Goal: Information Seeking & Learning: Learn about a topic

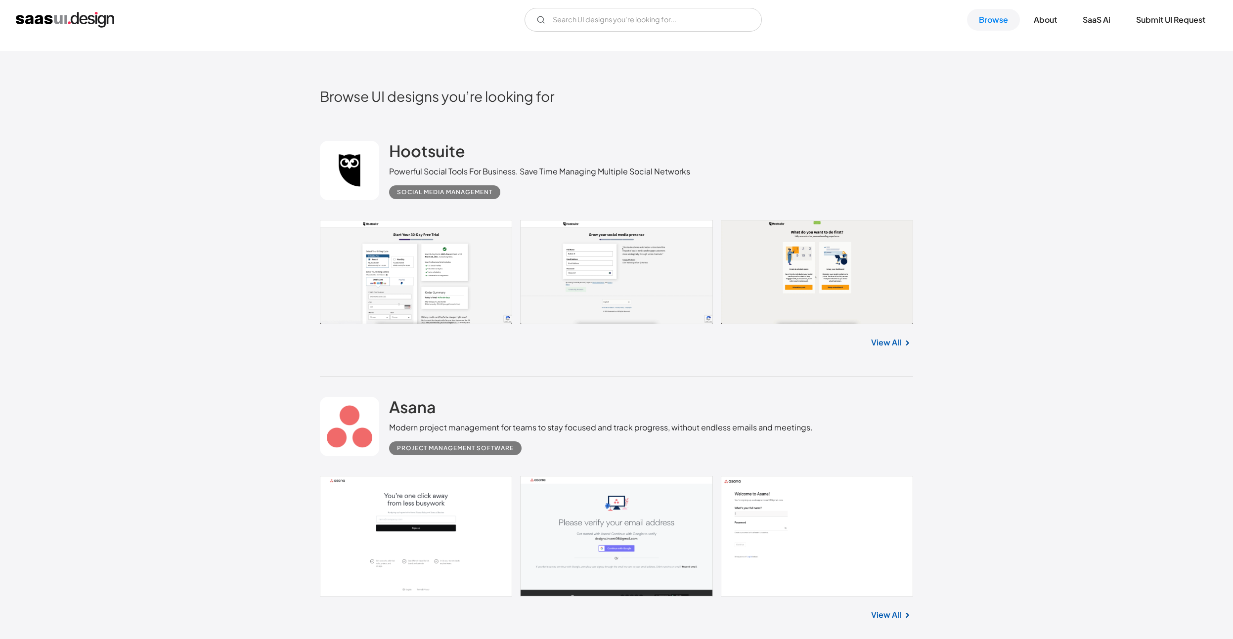
scroll to position [546, 0]
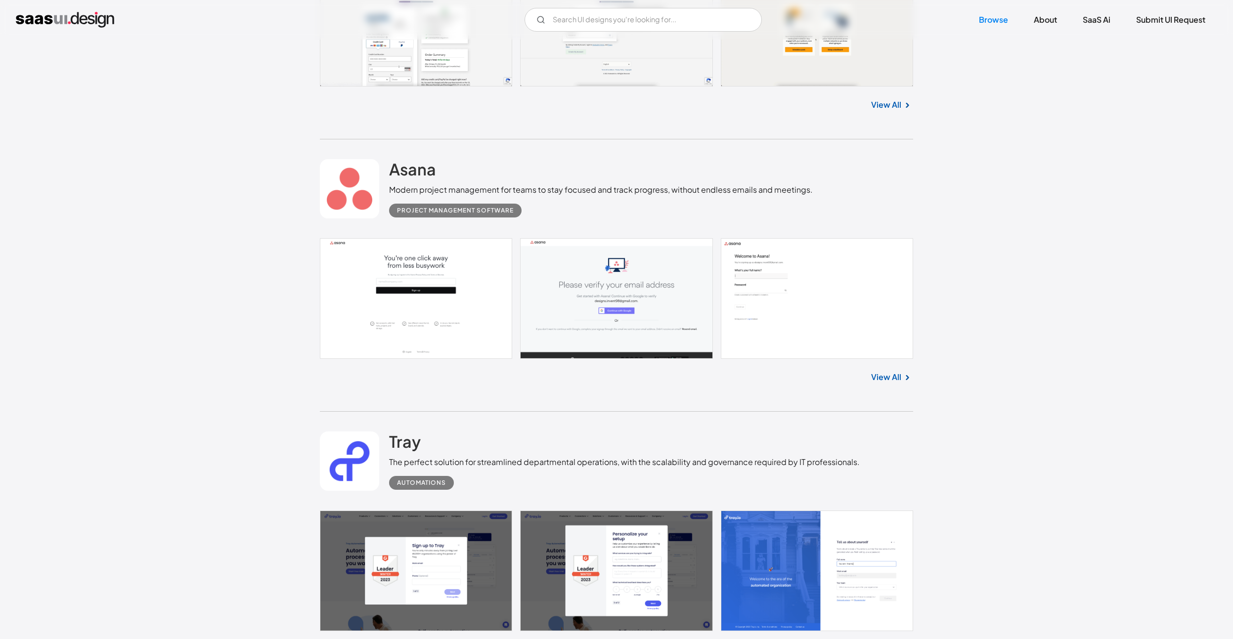
click at [890, 378] on link "View All" at bounding box center [886, 377] width 30 height 12
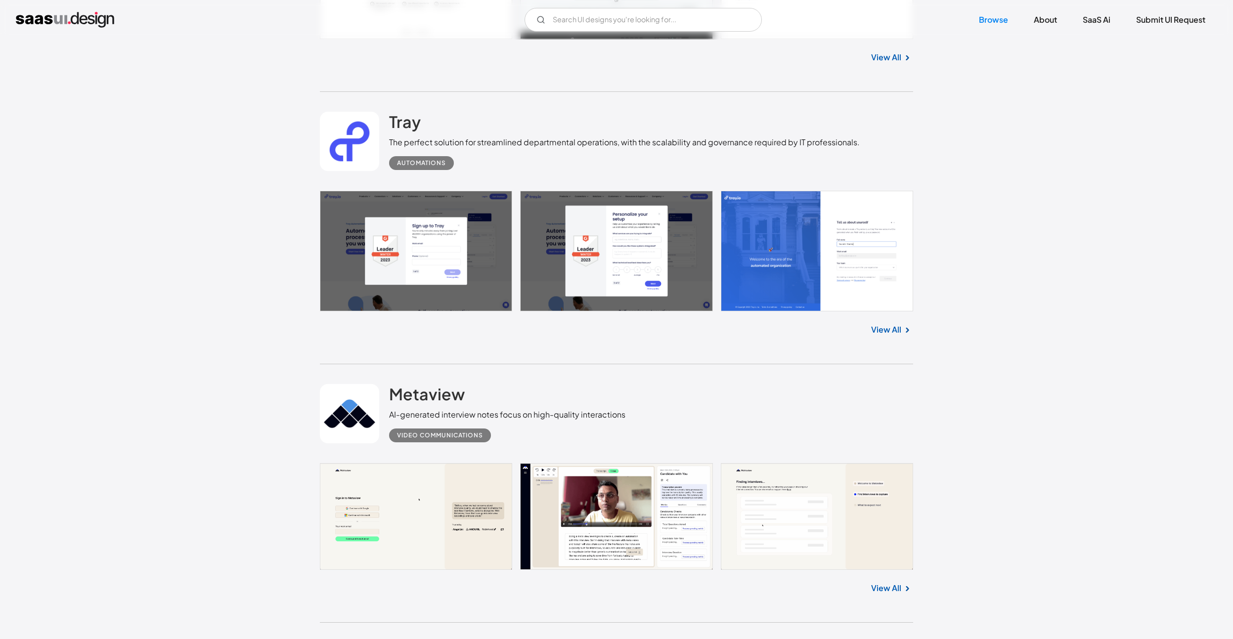
scroll to position [887, 0]
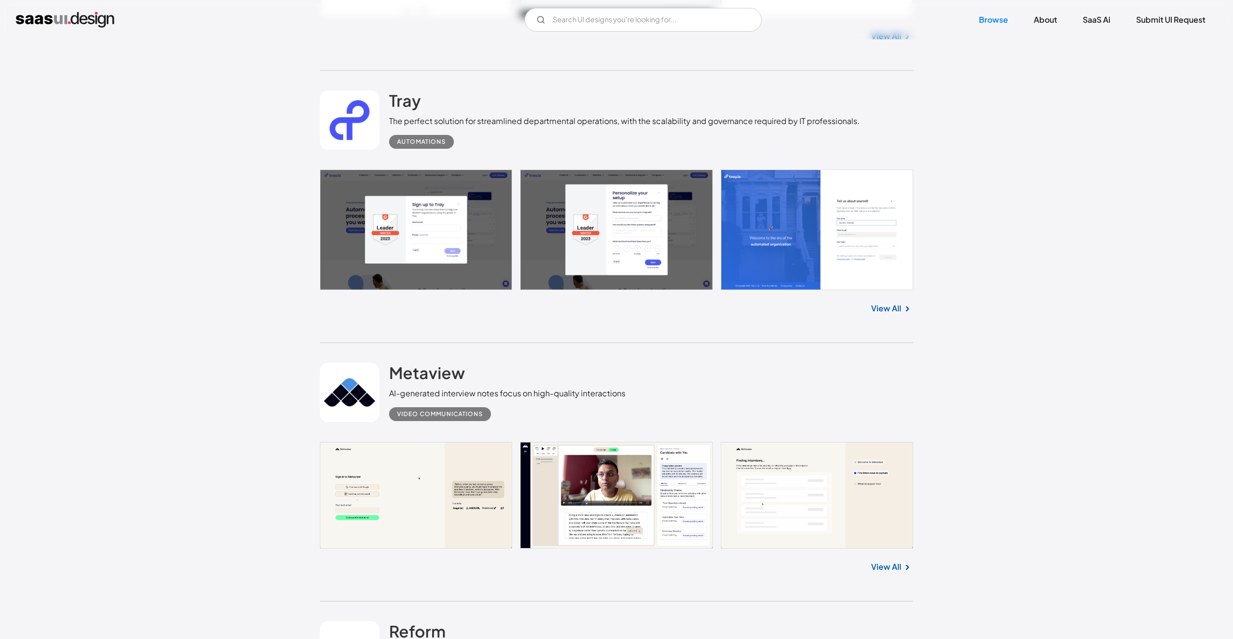
click at [894, 310] on link "View All" at bounding box center [886, 309] width 30 height 12
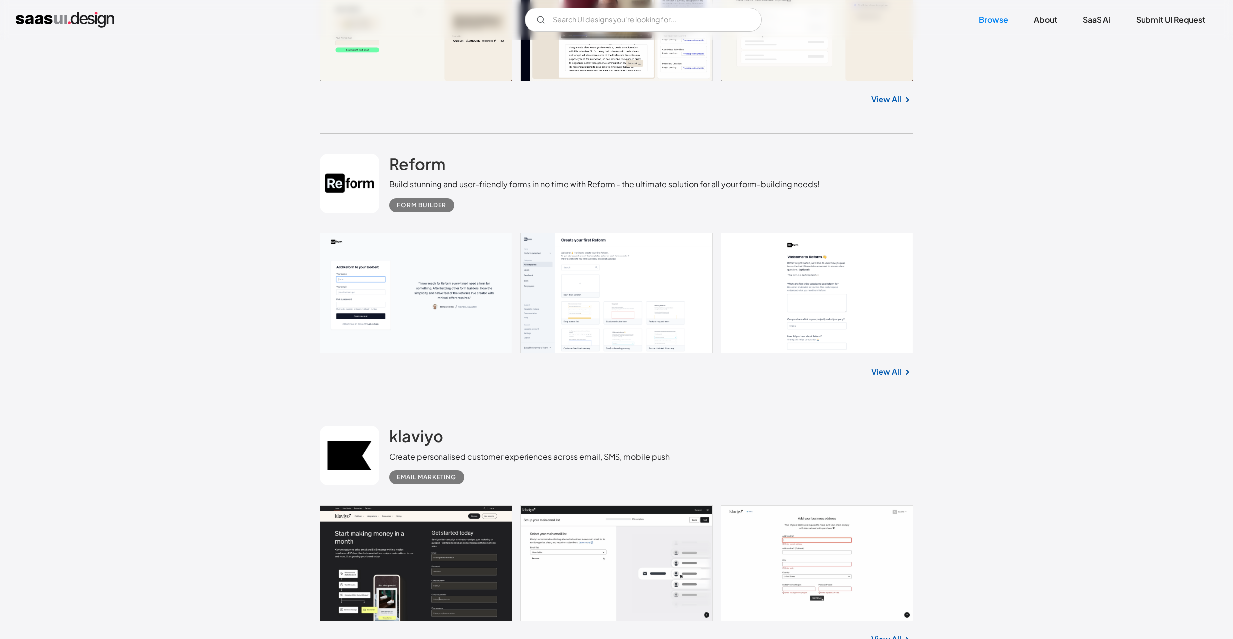
scroll to position [1365, 0]
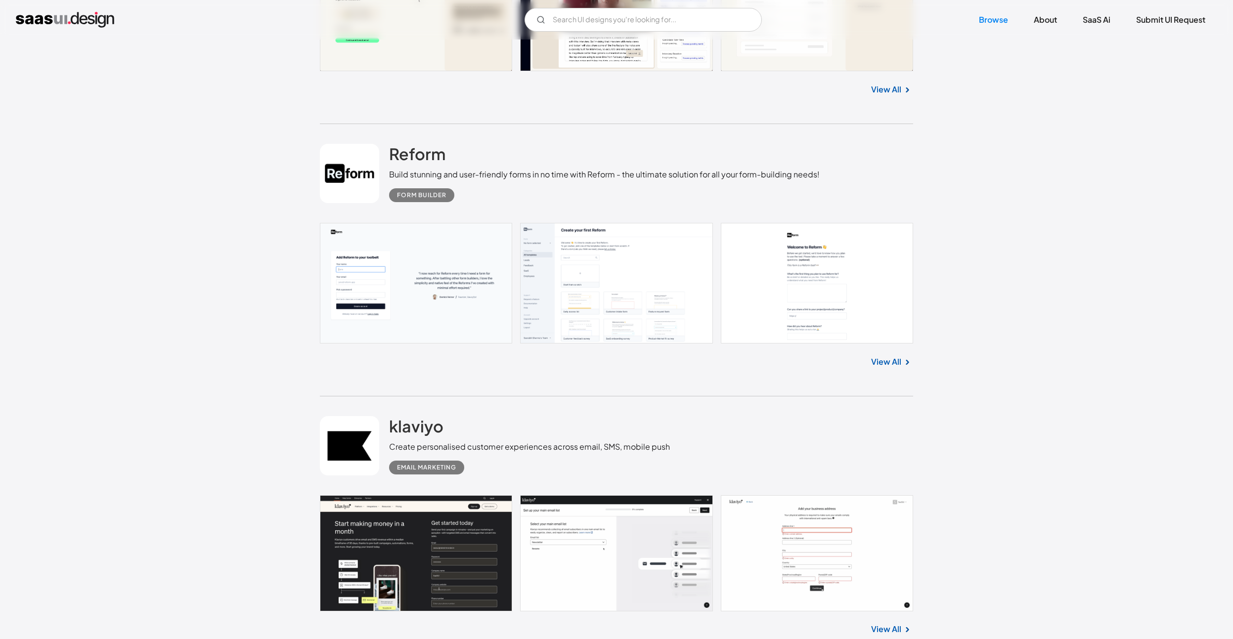
click at [890, 363] on link "View All" at bounding box center [886, 362] width 30 height 12
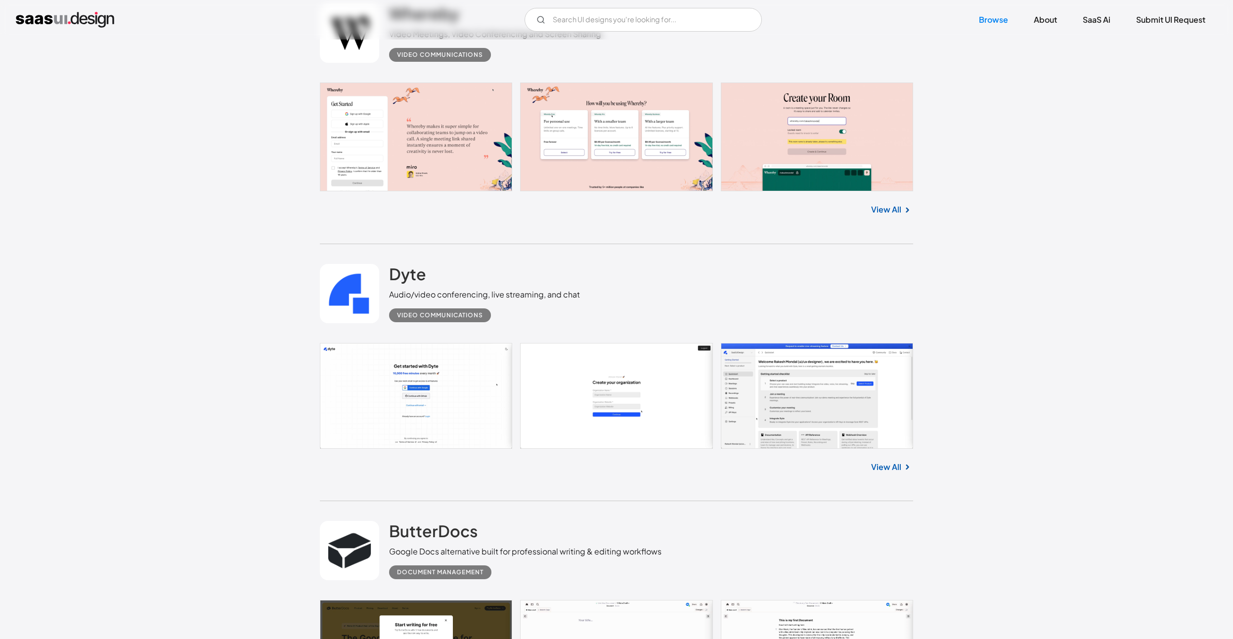
scroll to position [3343, 0]
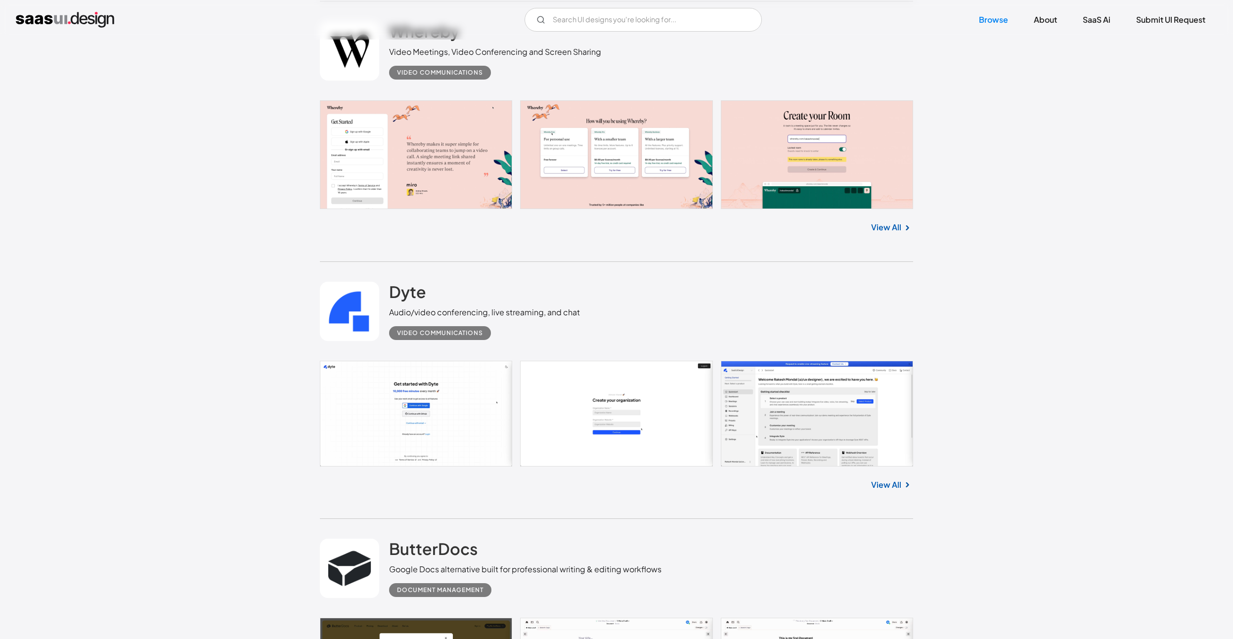
click at [880, 231] on link "View All" at bounding box center [886, 228] width 30 height 12
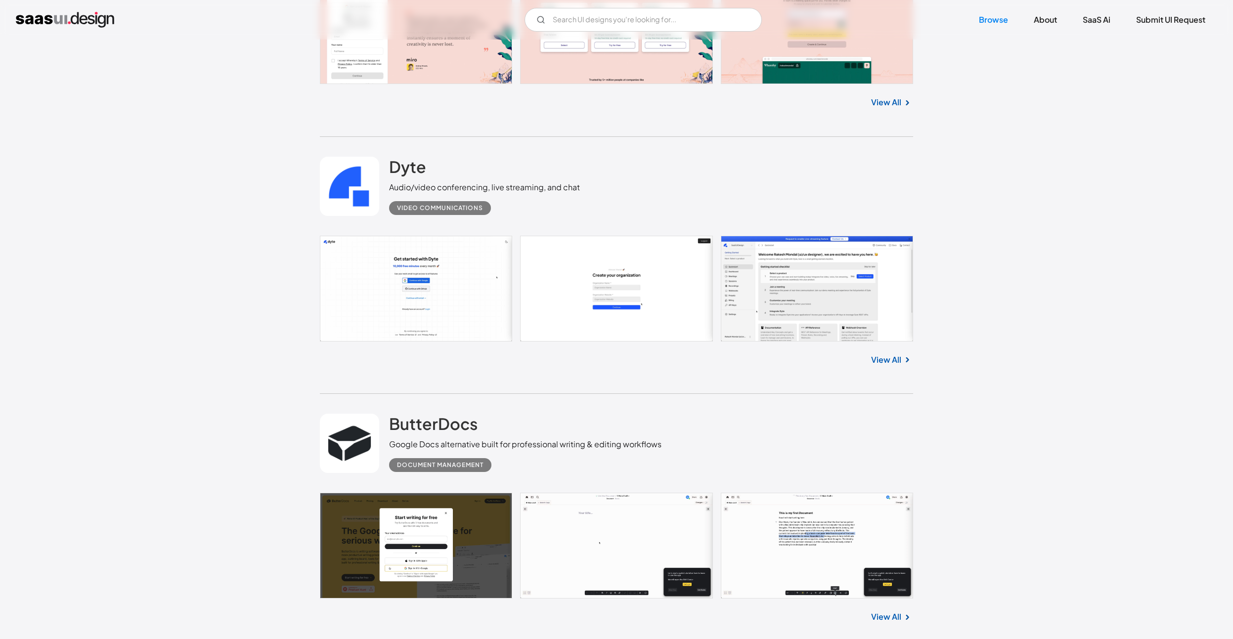
scroll to position [3480, 0]
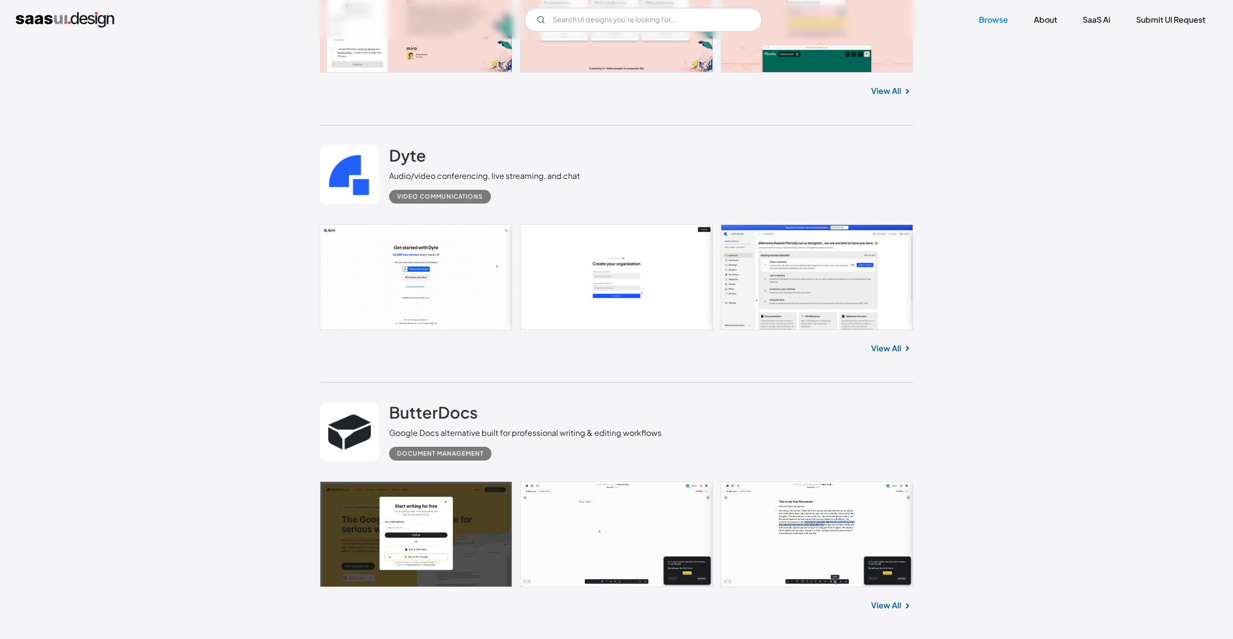
click at [881, 353] on link "View All" at bounding box center [886, 349] width 30 height 12
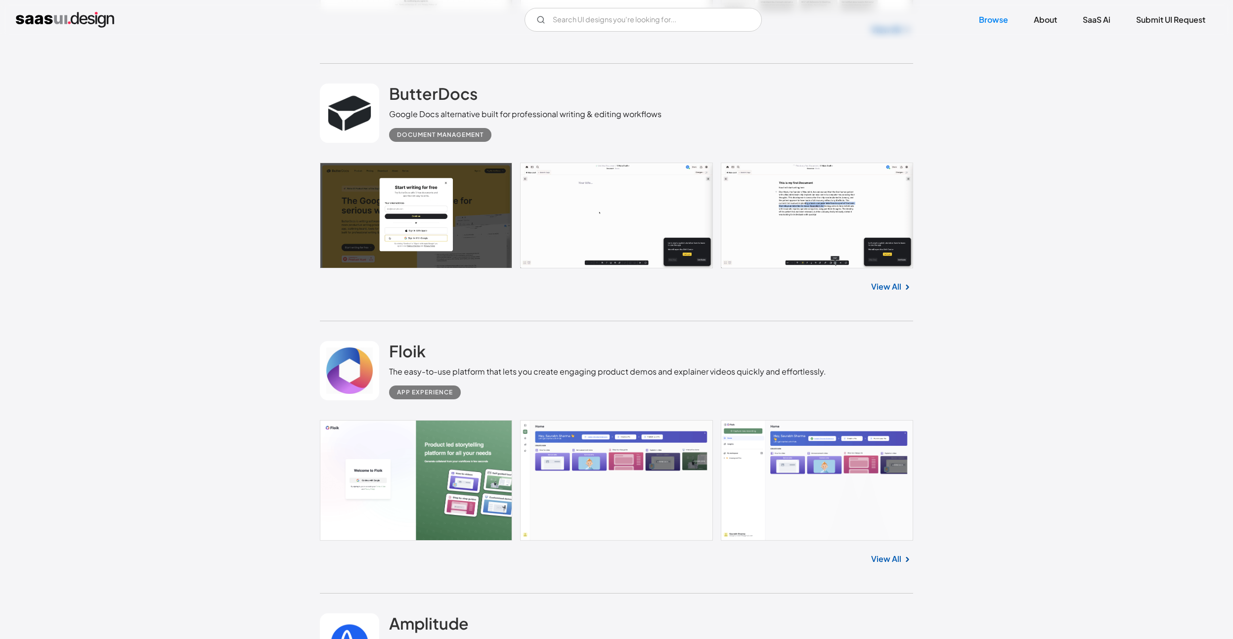
scroll to position [3821, 0]
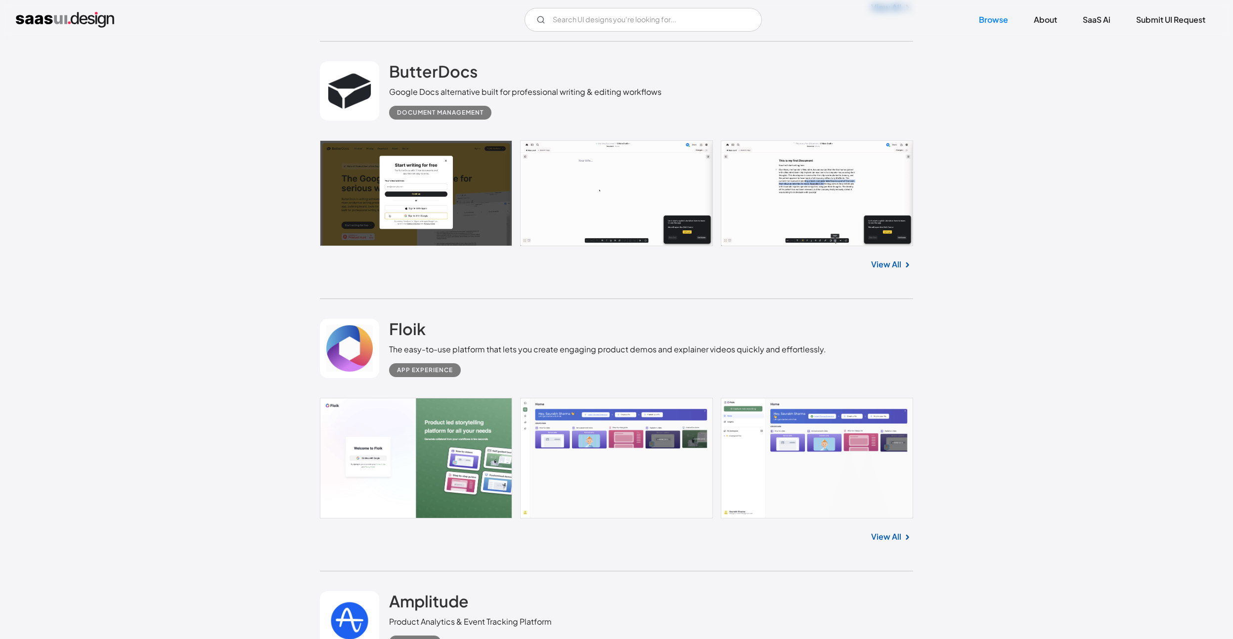
click at [897, 266] on link "View All" at bounding box center [886, 265] width 30 height 12
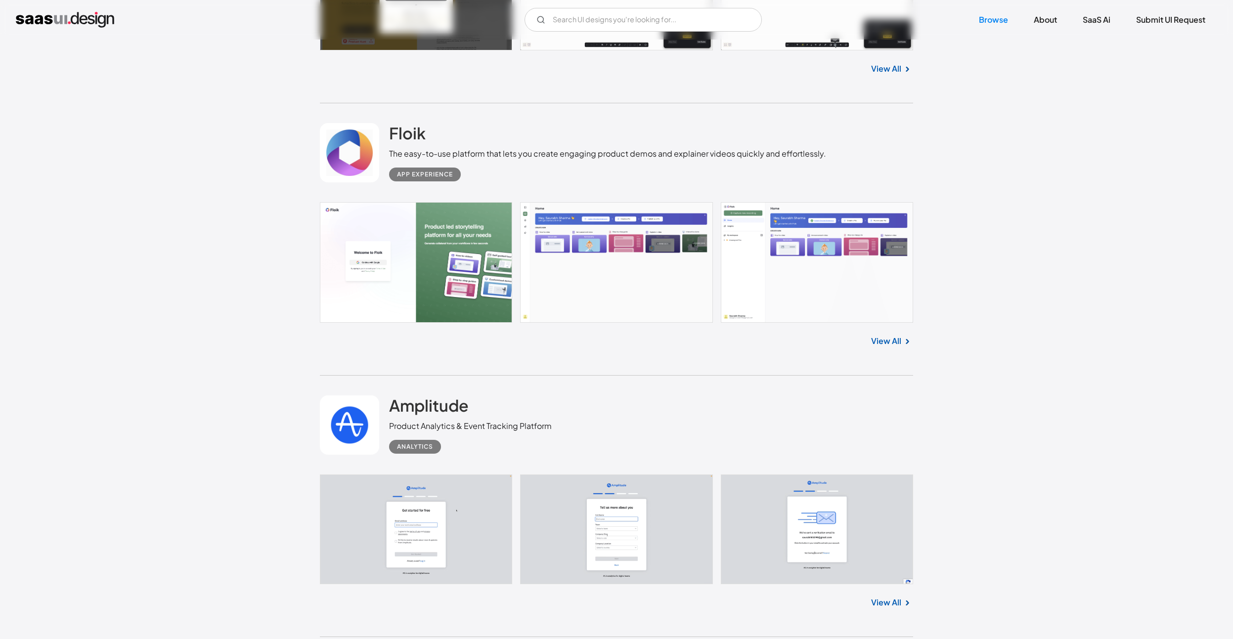
scroll to position [4026, 0]
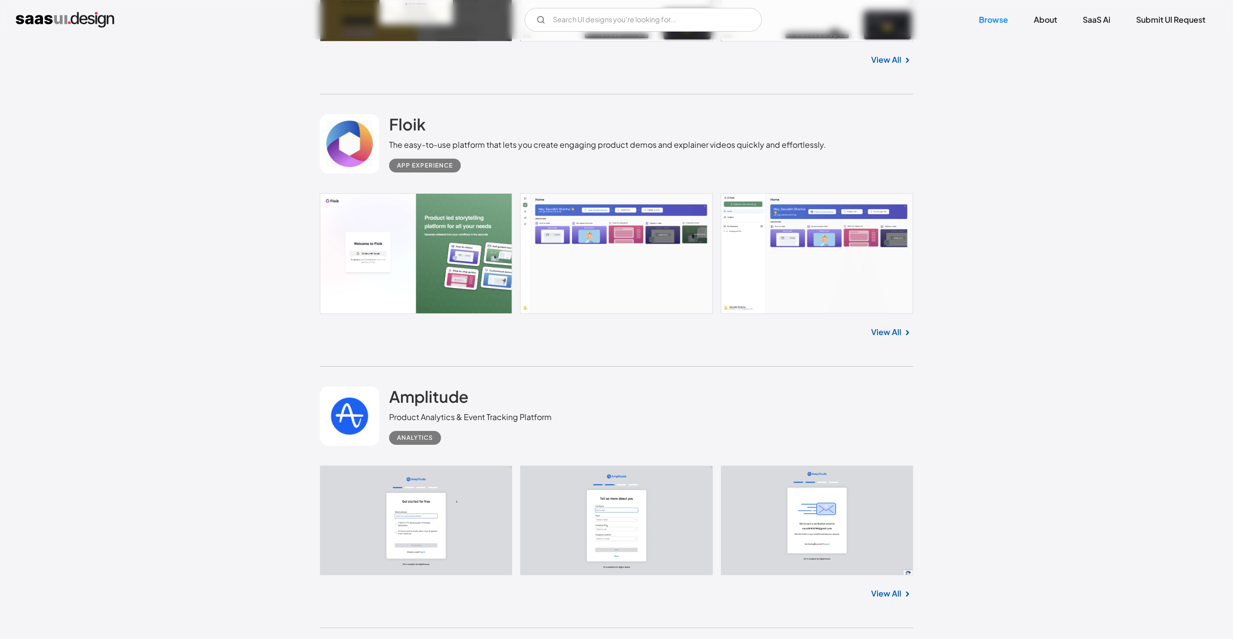
click at [899, 333] on link "View All" at bounding box center [886, 332] width 30 height 12
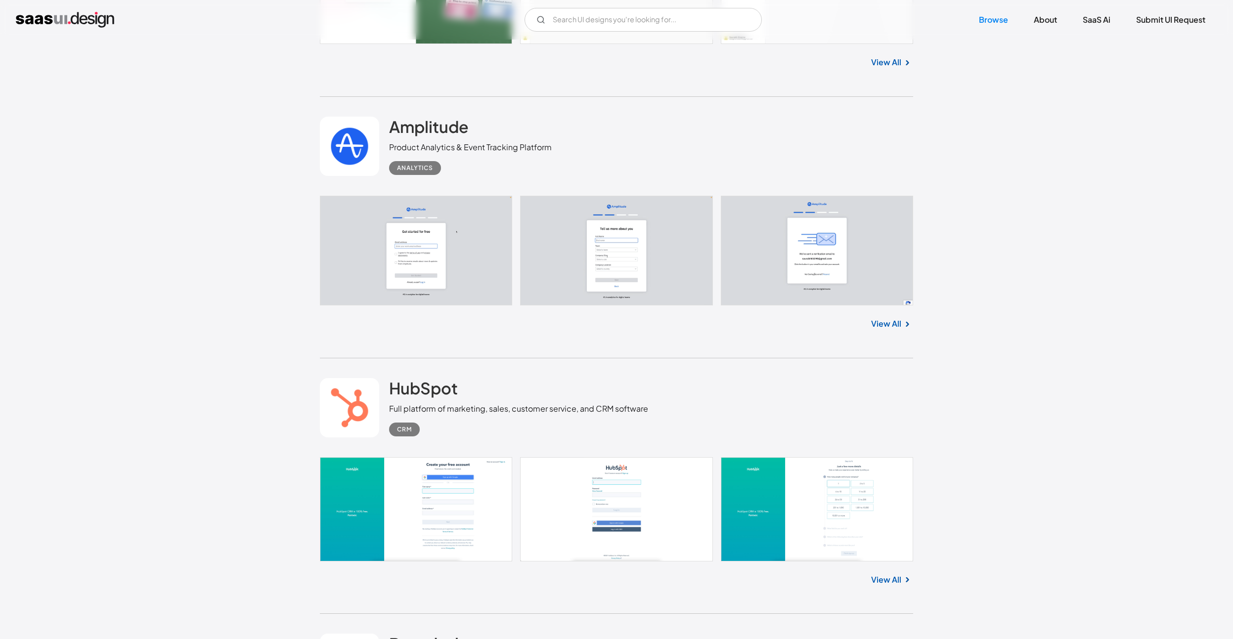
scroll to position [4299, 0]
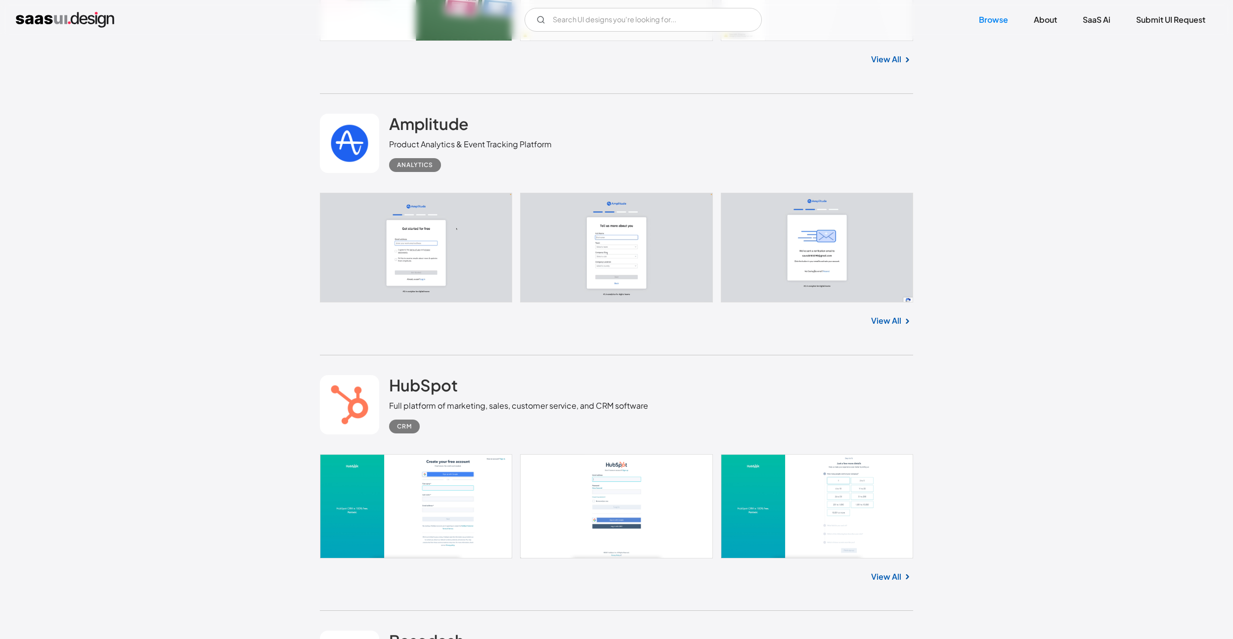
click at [892, 326] on link "View All" at bounding box center [886, 321] width 30 height 12
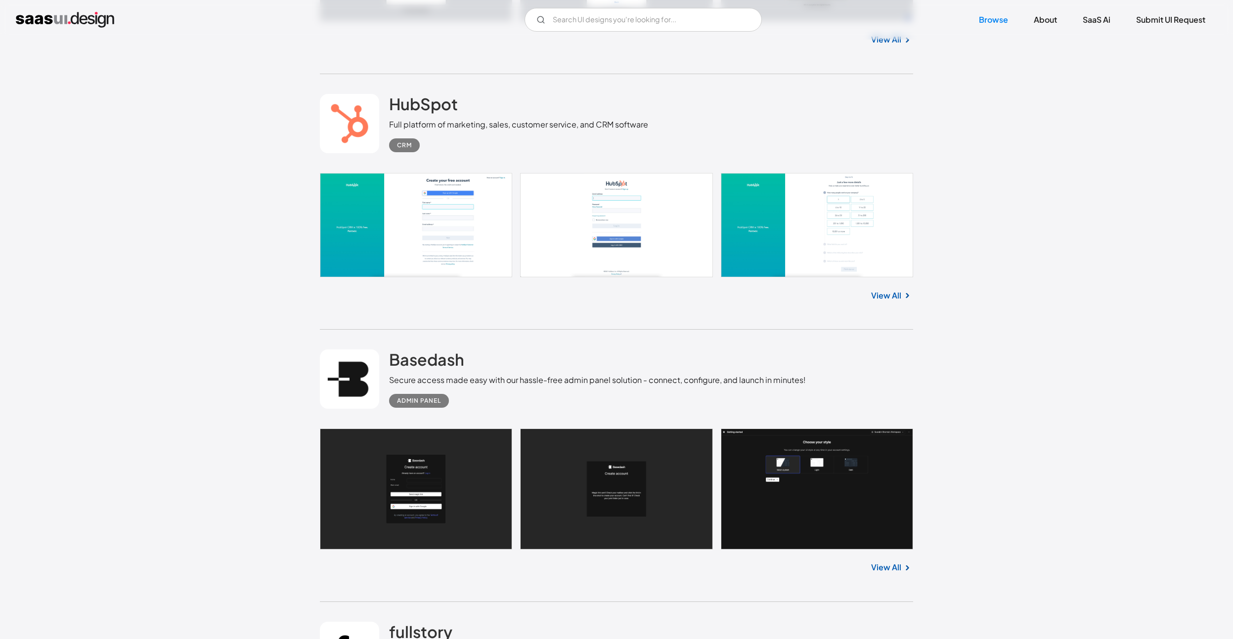
scroll to position [4640, 0]
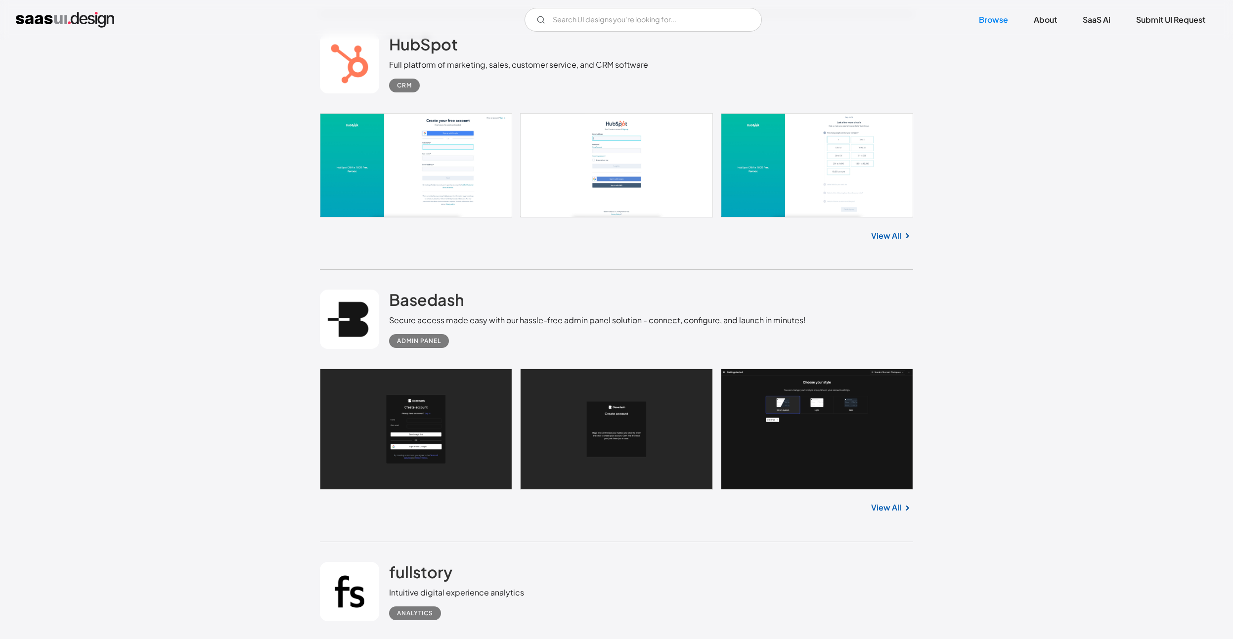
click at [890, 241] on link "View All" at bounding box center [886, 236] width 30 height 12
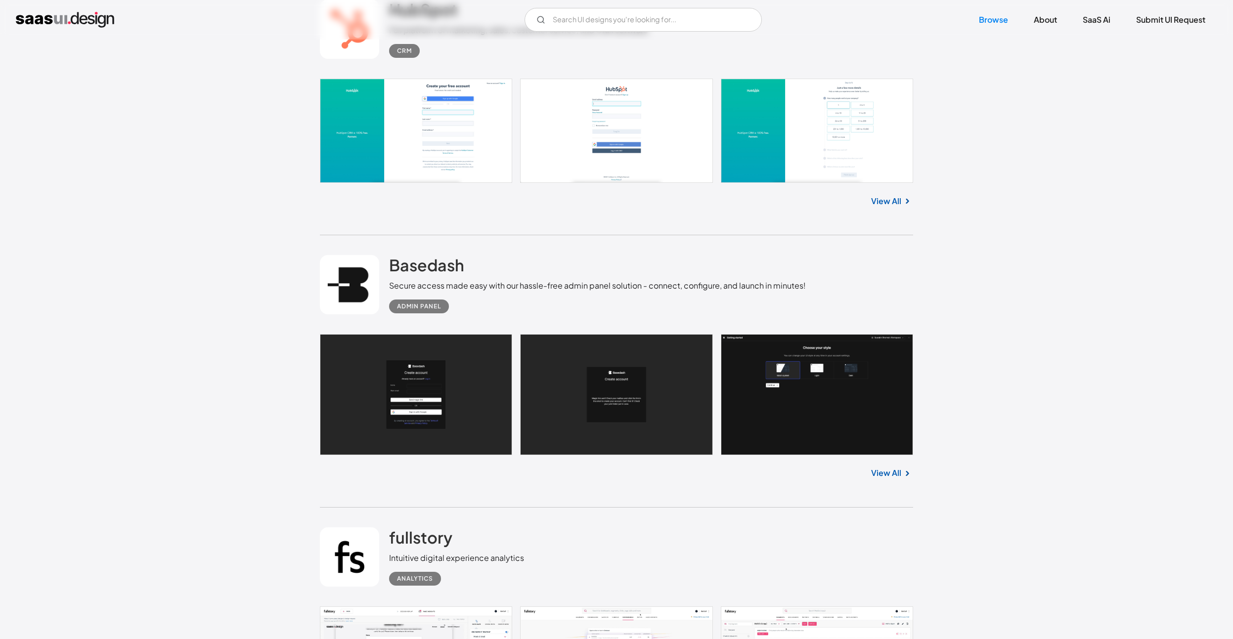
scroll to position [4708, 0]
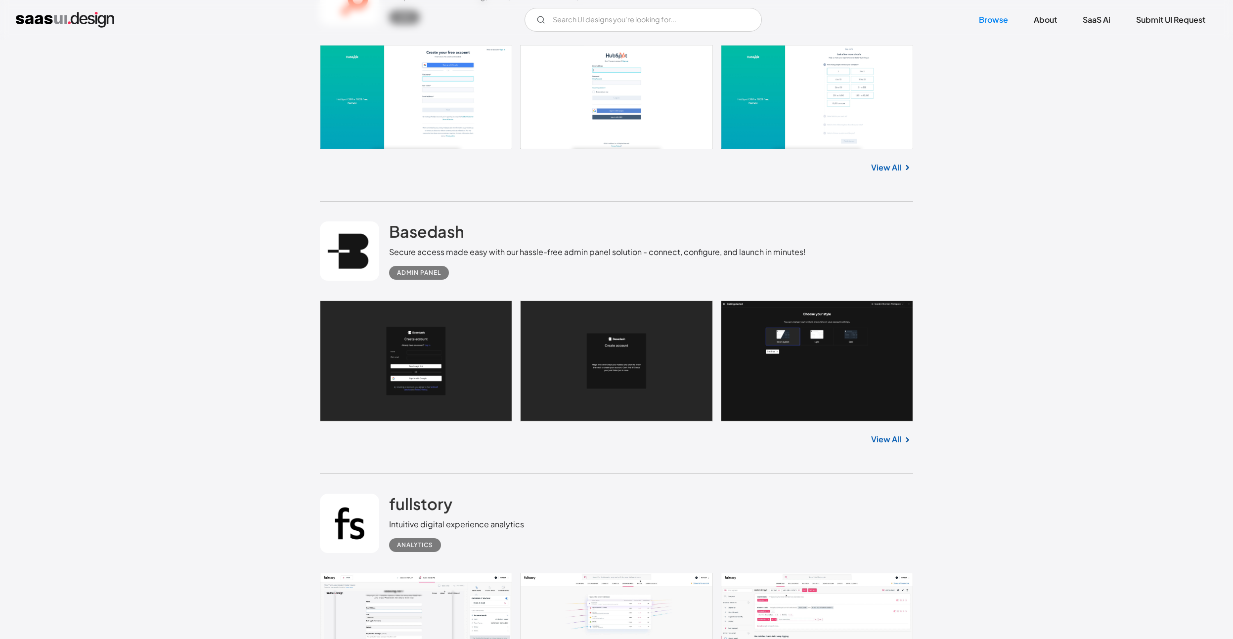
click at [885, 444] on link "View All" at bounding box center [886, 440] width 30 height 12
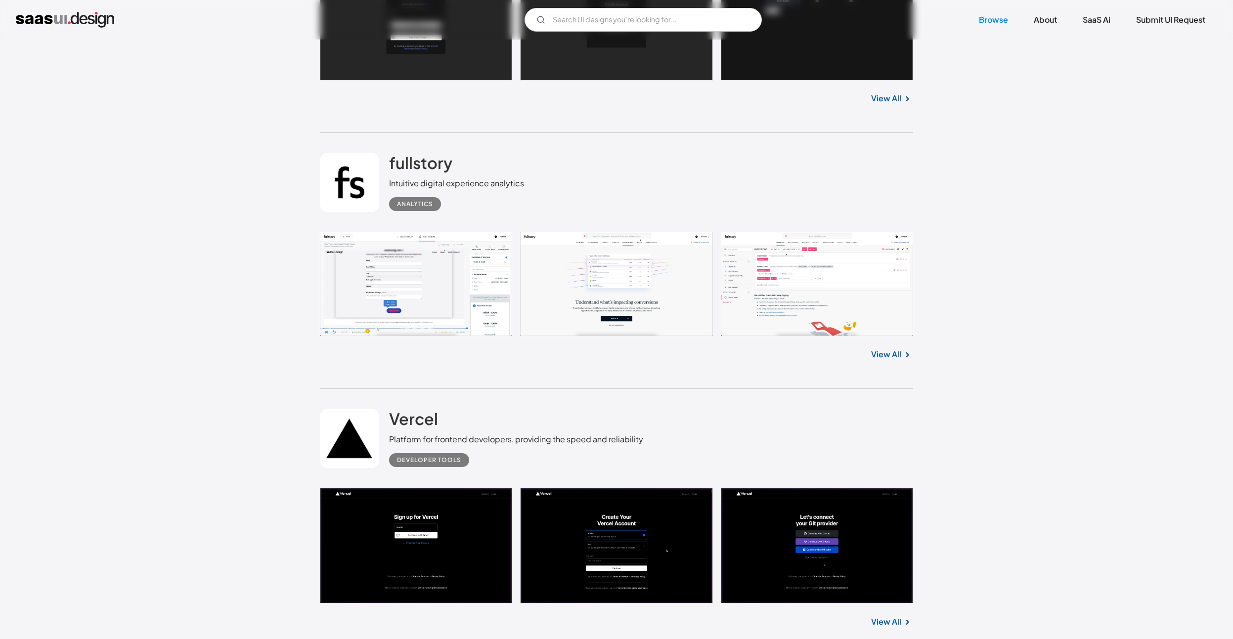
click at [895, 360] on link "View All" at bounding box center [886, 355] width 30 height 12
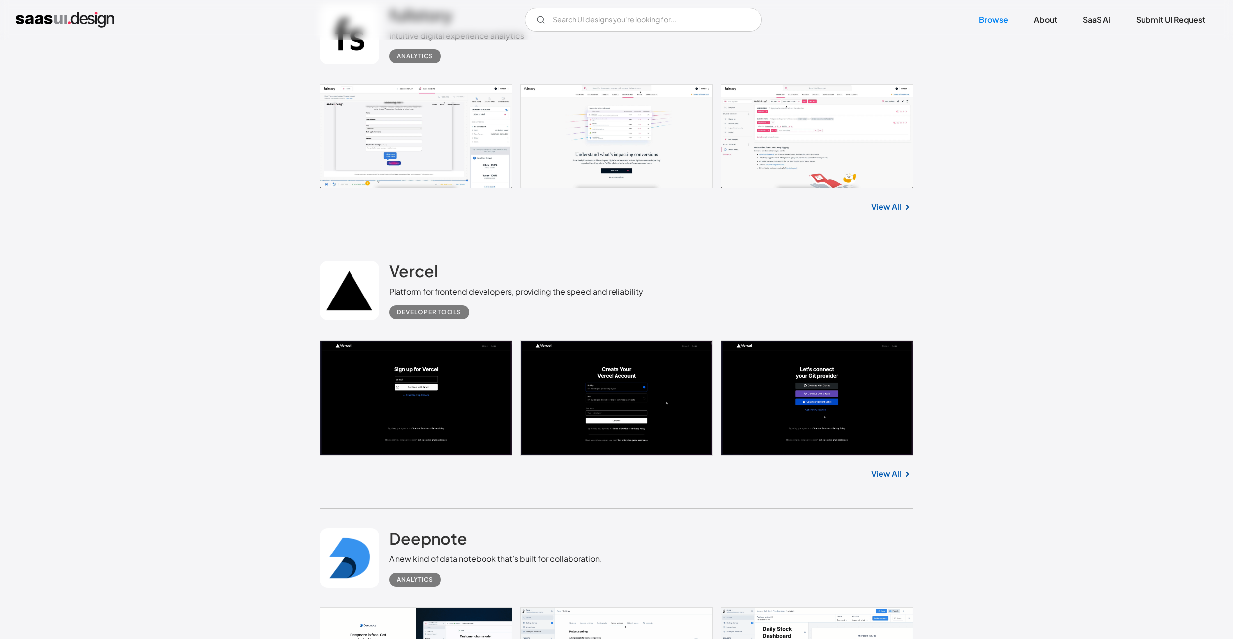
scroll to position [5459, 0]
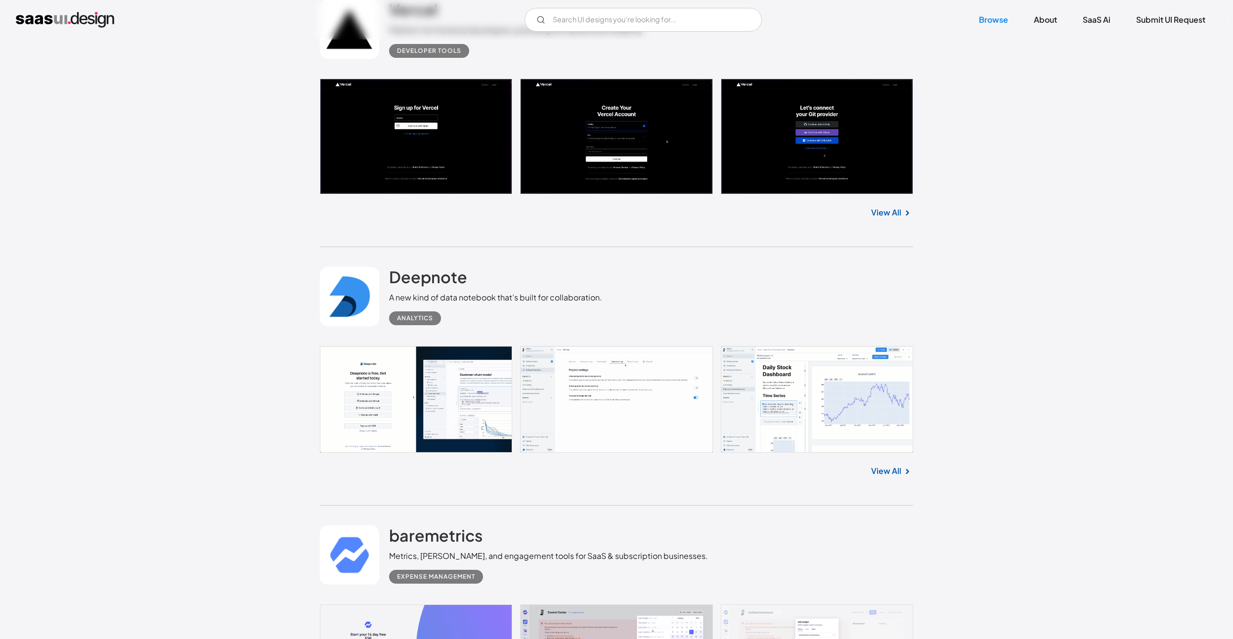
click at [896, 216] on link "View All" at bounding box center [886, 213] width 30 height 12
click at [898, 476] on link "View All" at bounding box center [886, 471] width 30 height 12
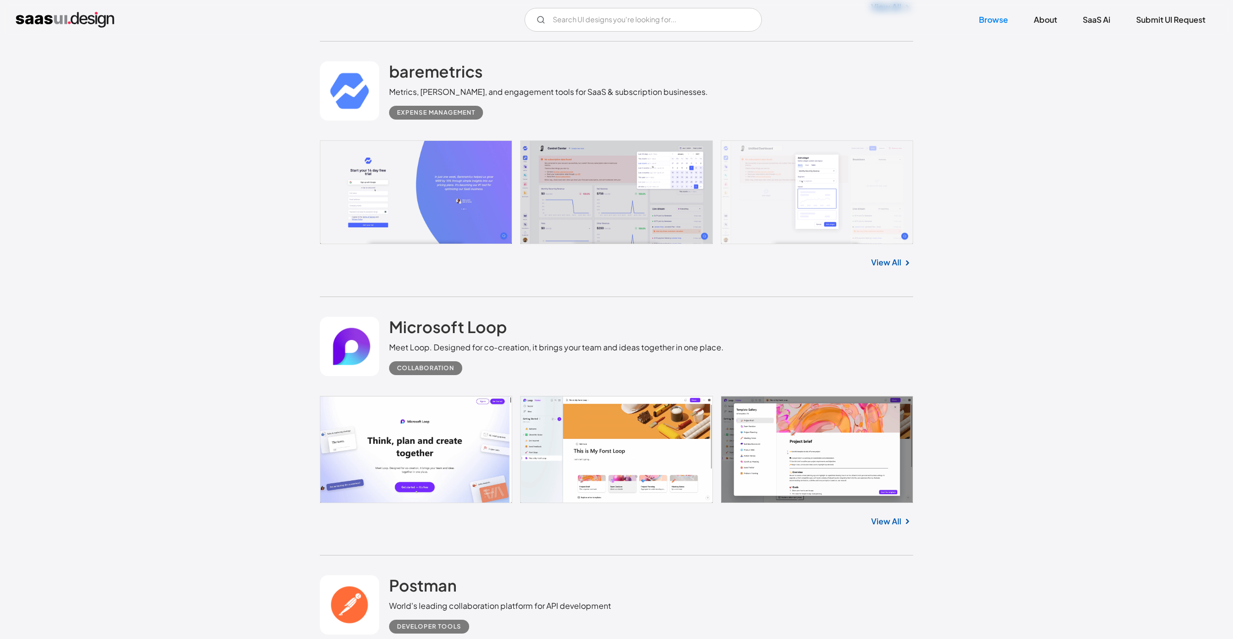
scroll to position [6005, 0]
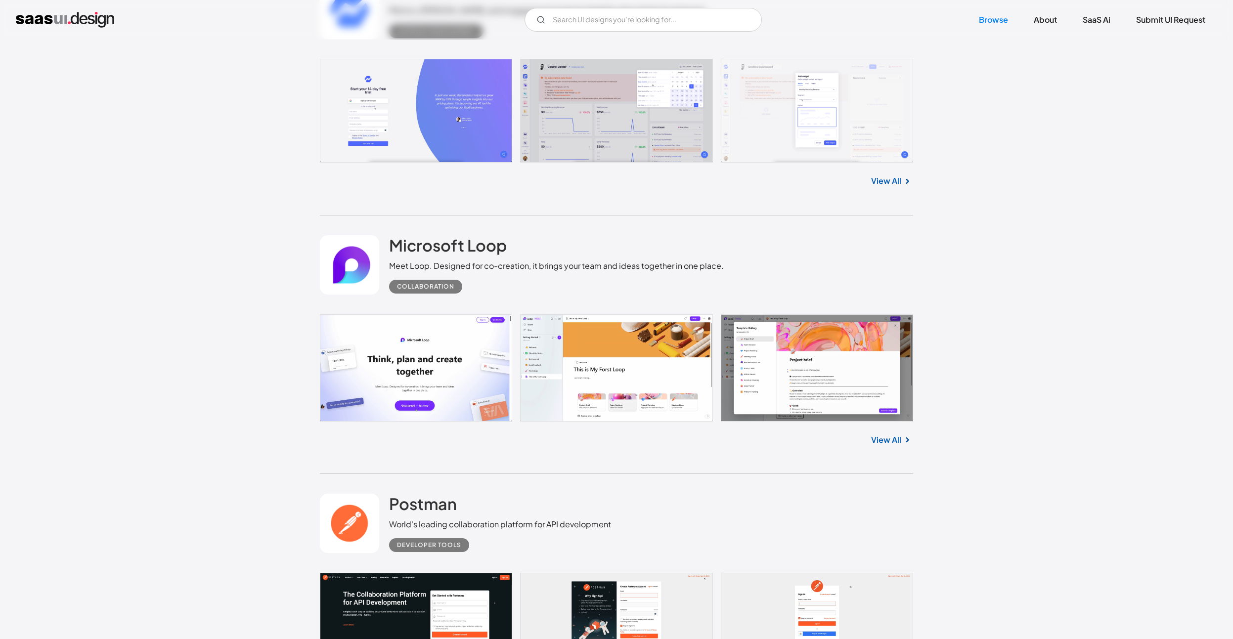
click at [895, 186] on link "View All" at bounding box center [886, 181] width 30 height 12
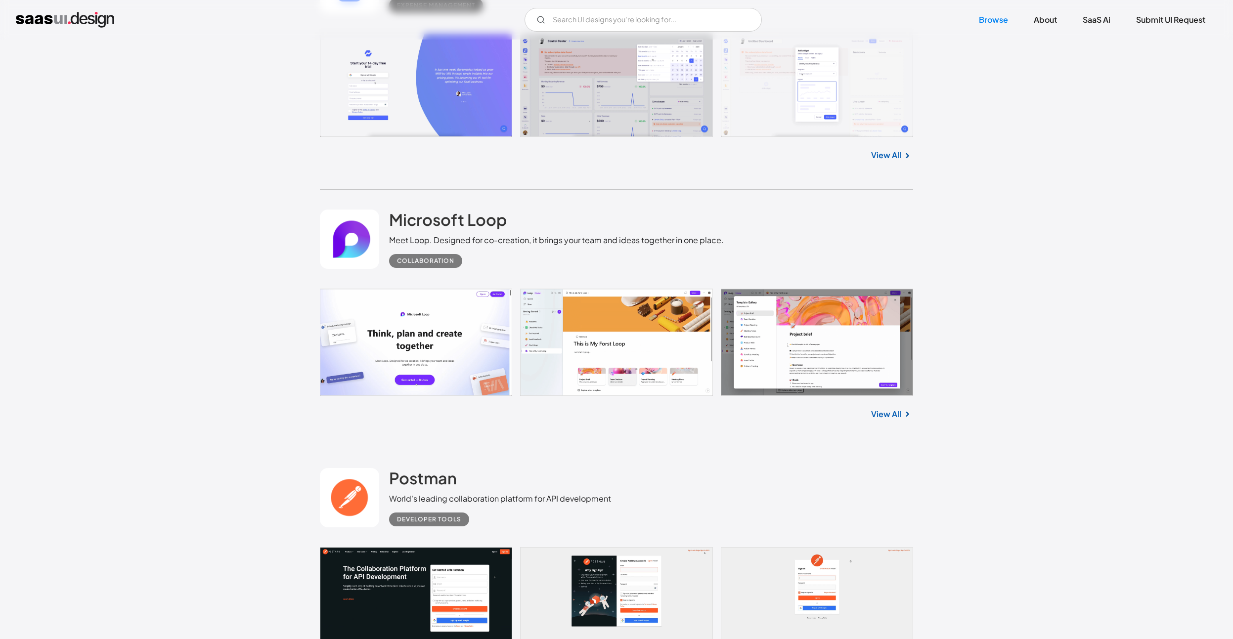
scroll to position [6073, 0]
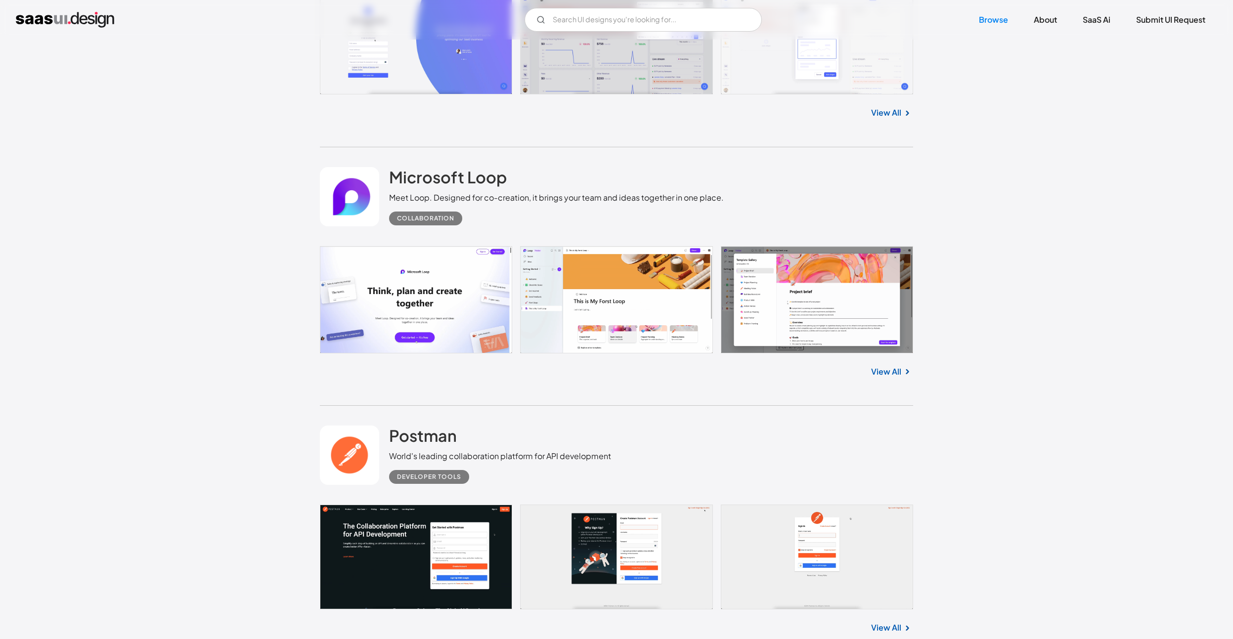
click at [891, 377] on link "View All" at bounding box center [886, 372] width 30 height 12
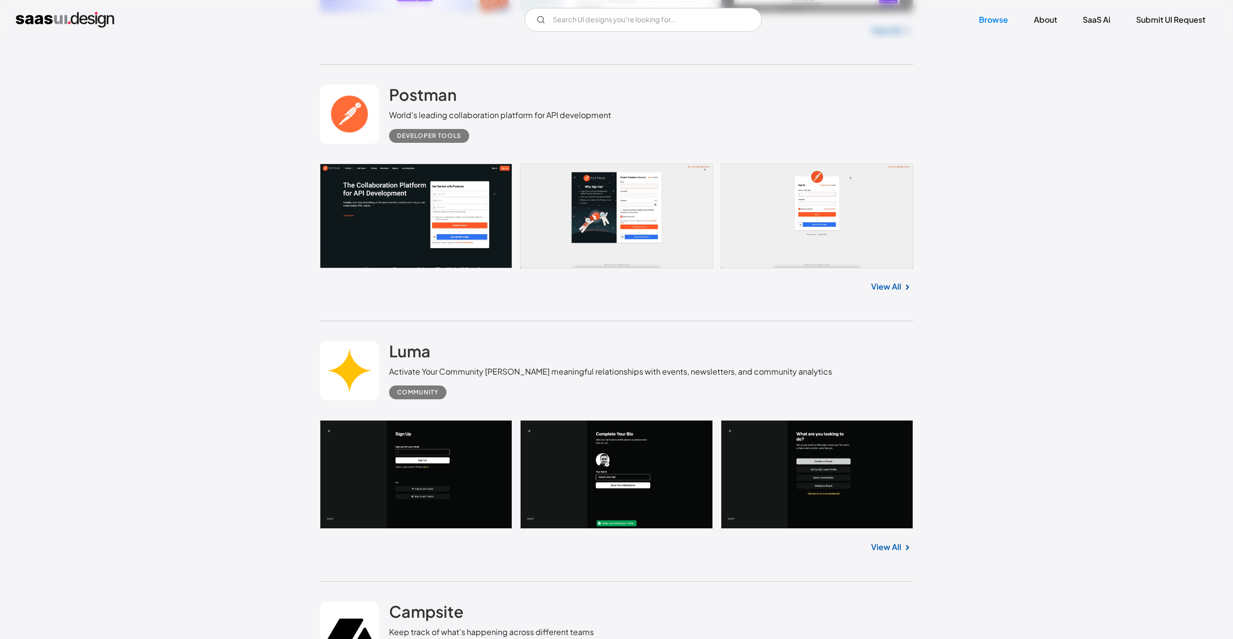
scroll to position [6619, 0]
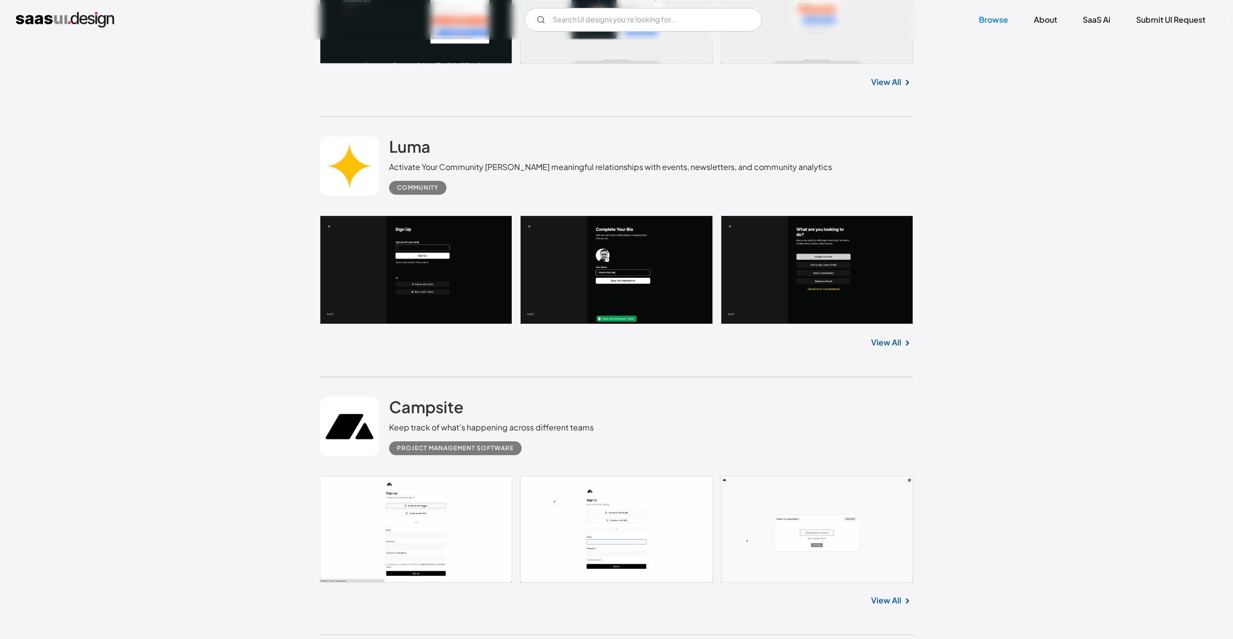
click at [900, 349] on link "View All" at bounding box center [886, 343] width 30 height 12
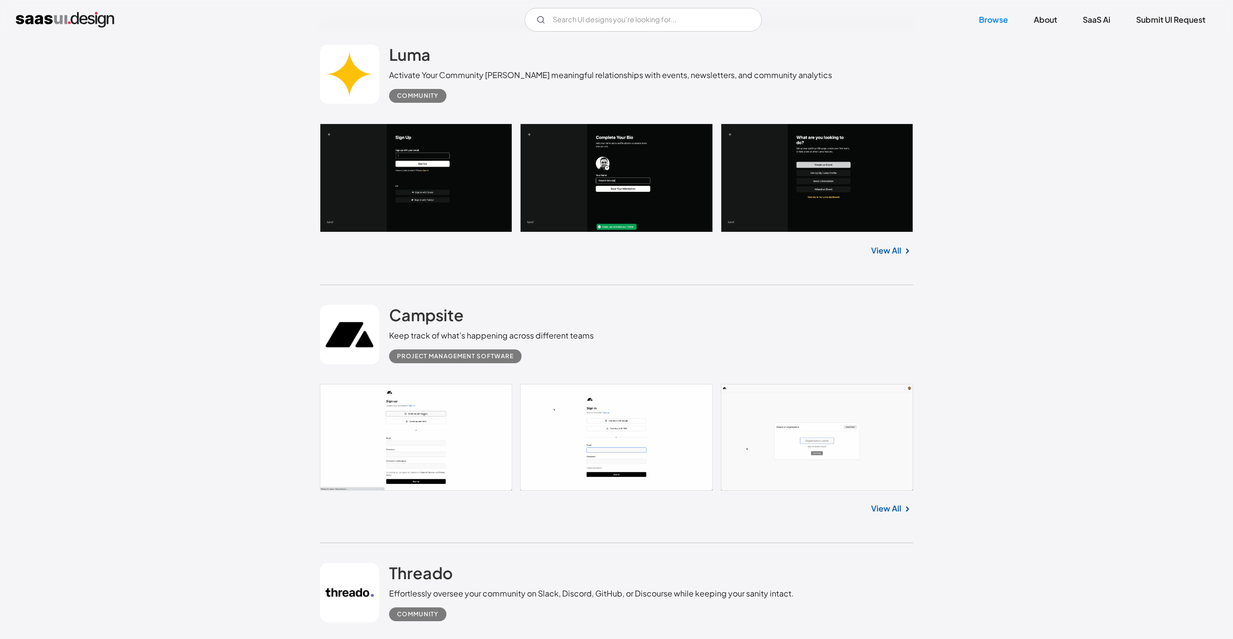
scroll to position [6823, 0]
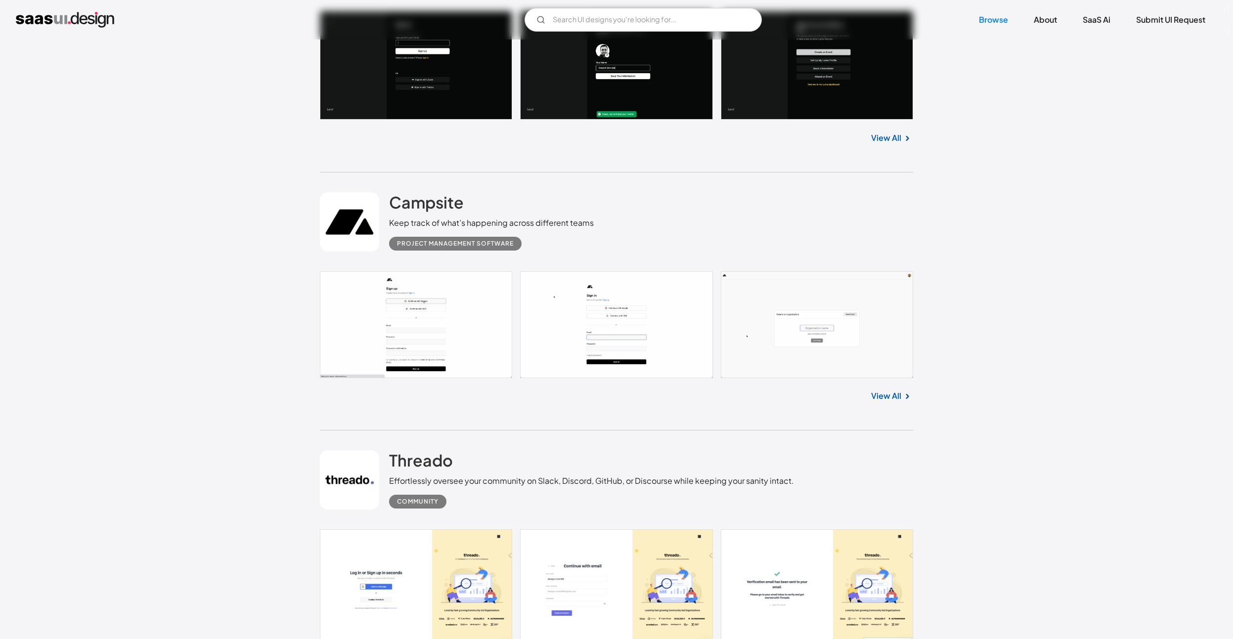
click at [893, 402] on link "View All" at bounding box center [886, 396] width 30 height 12
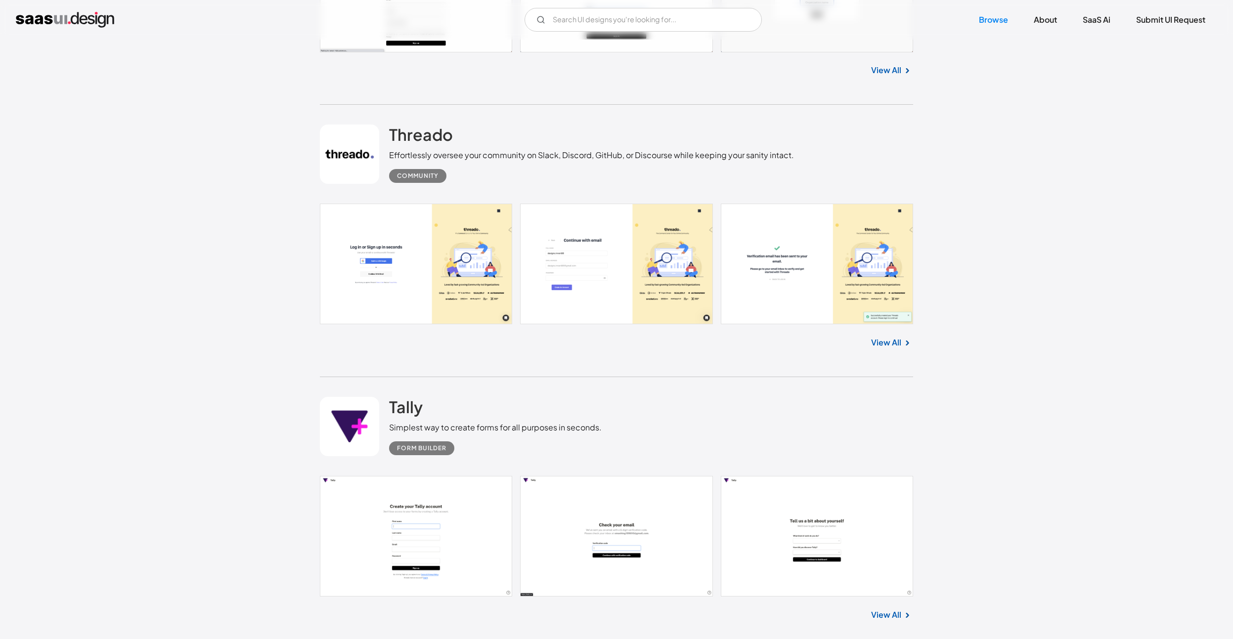
scroll to position [7164, 0]
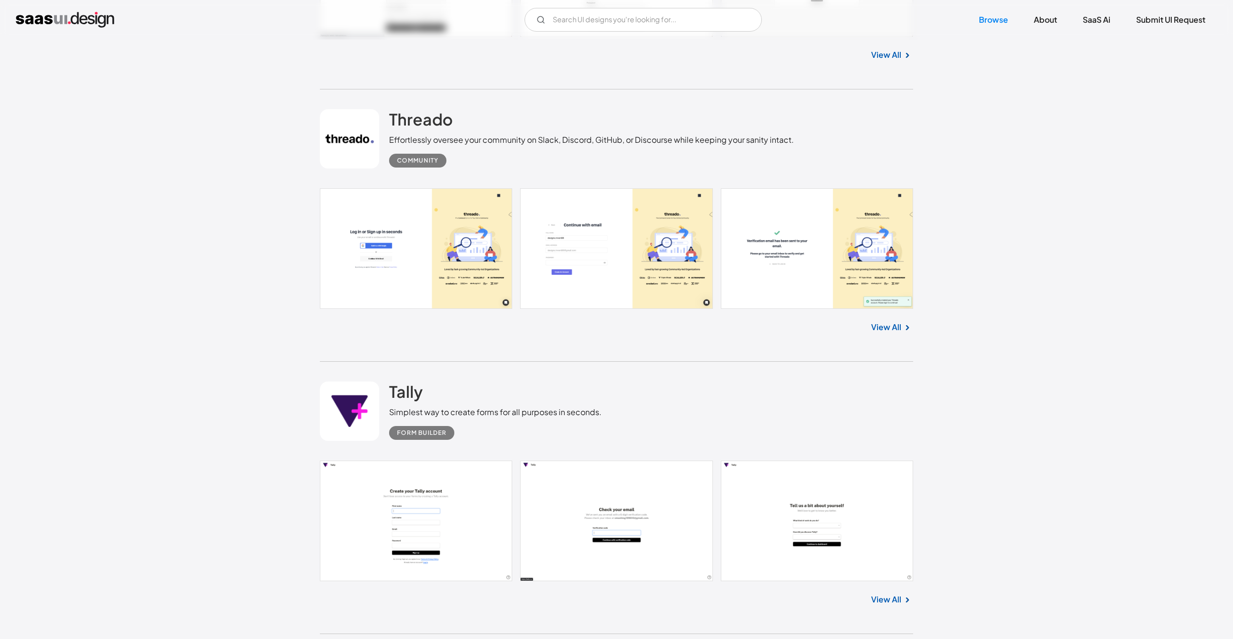
click at [890, 333] on link "View All" at bounding box center [886, 327] width 30 height 12
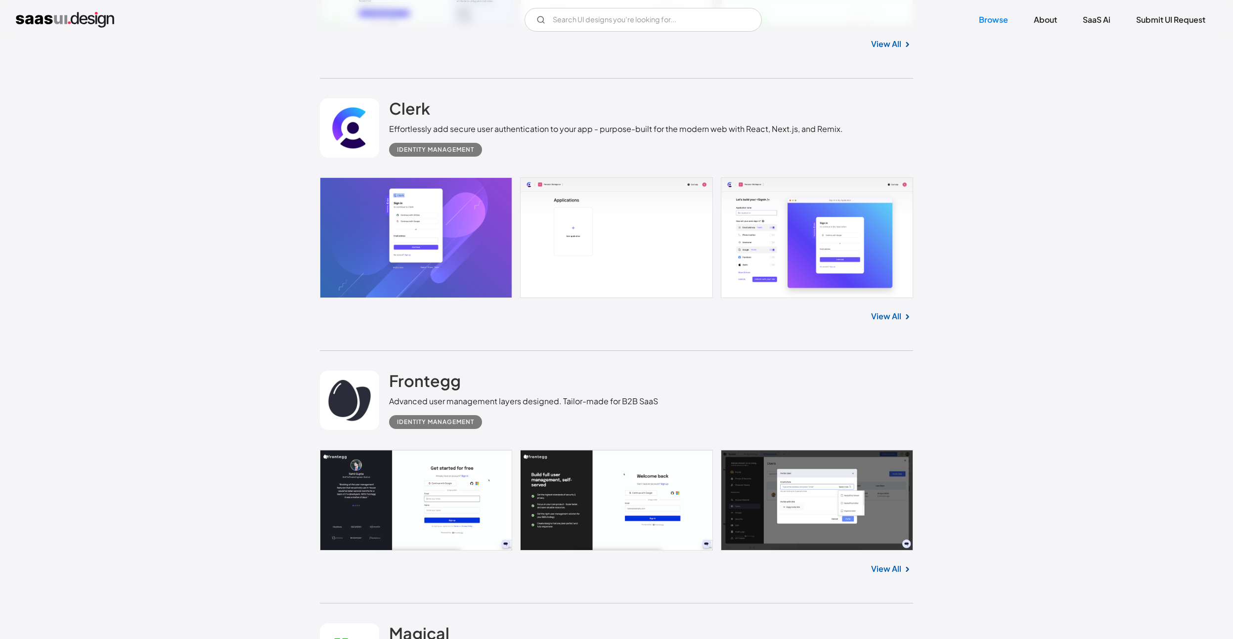
scroll to position [7983, 0]
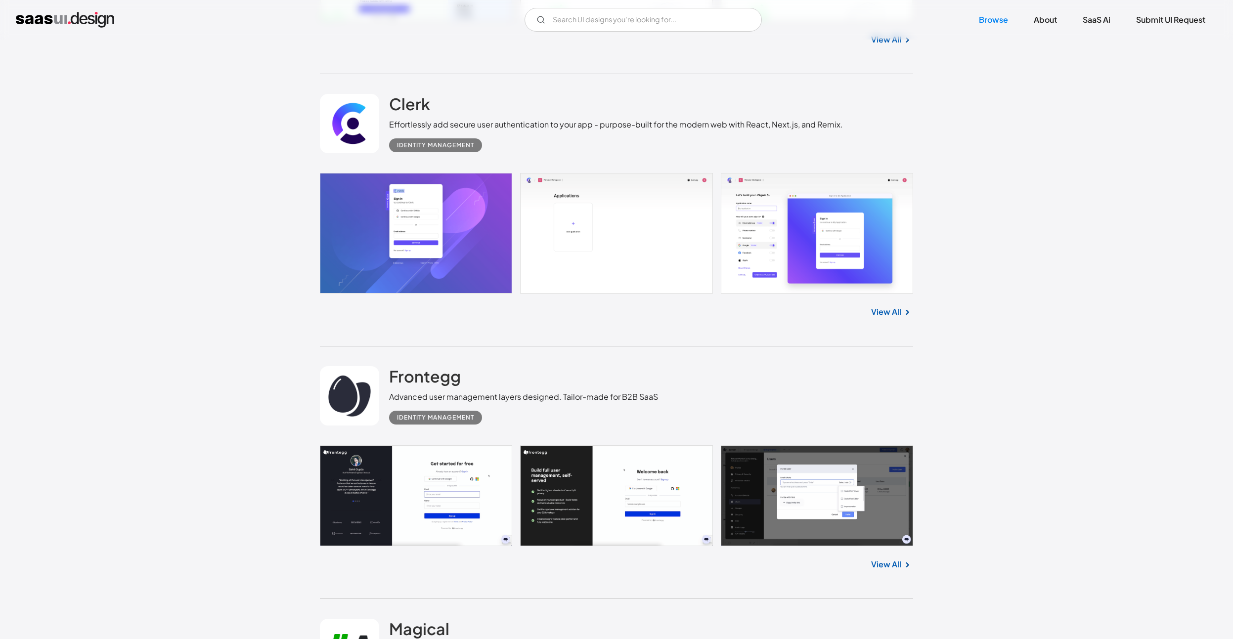
click at [895, 318] on link "View All" at bounding box center [886, 312] width 30 height 12
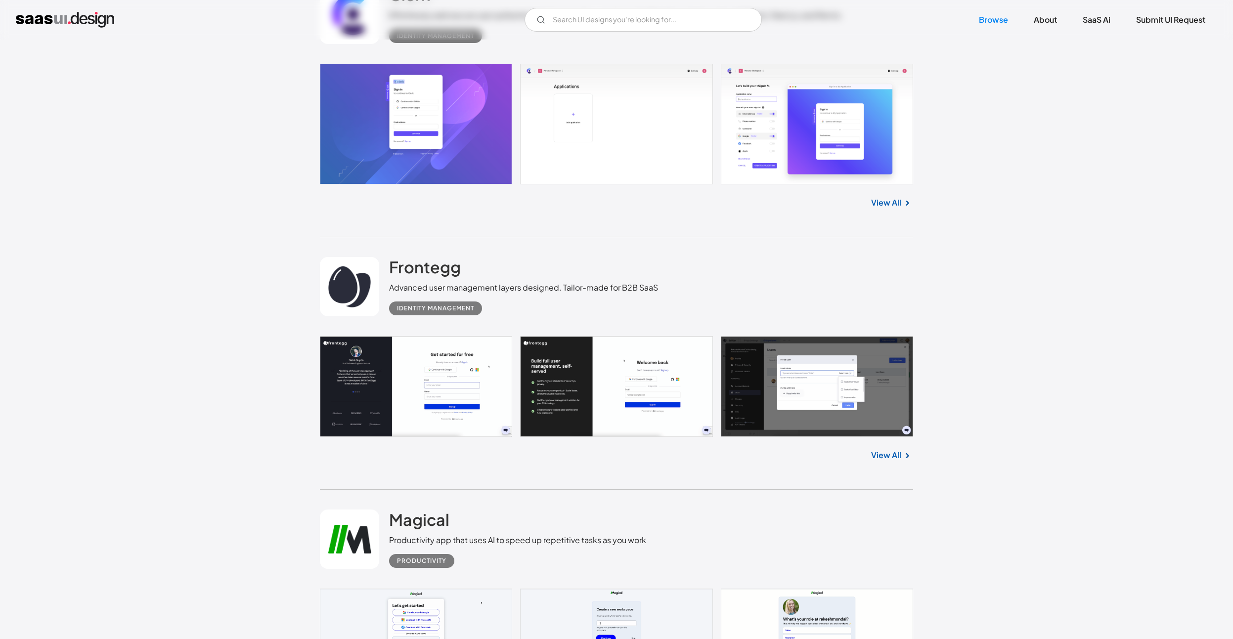
scroll to position [8188, 0]
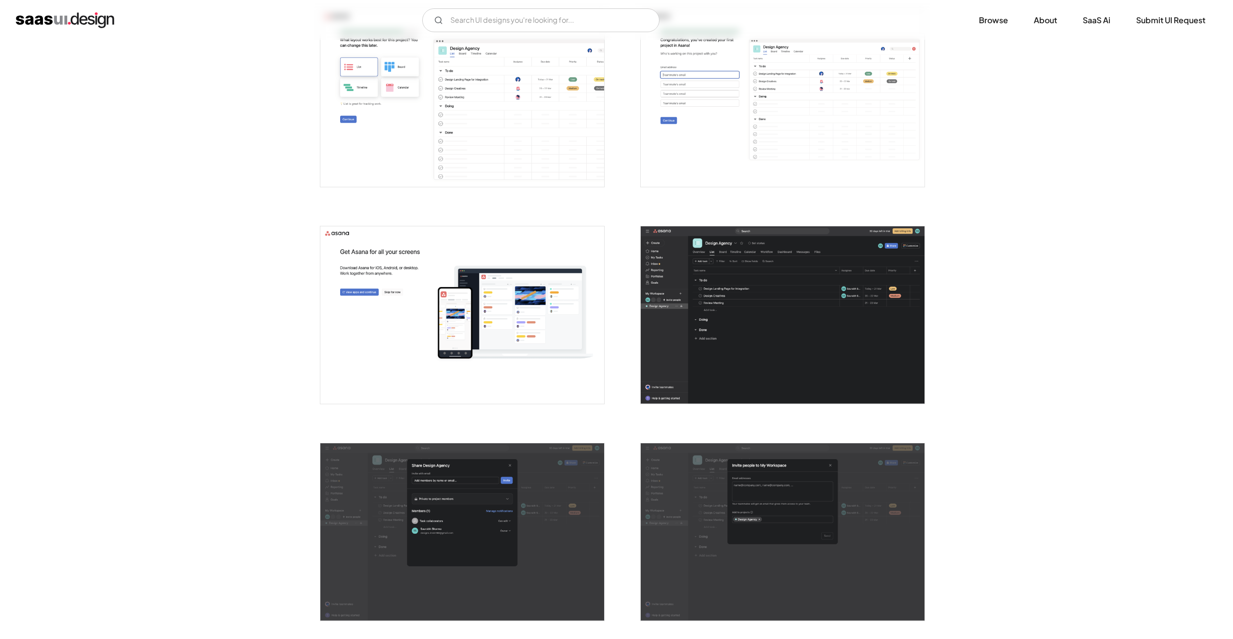
scroll to position [1092, 0]
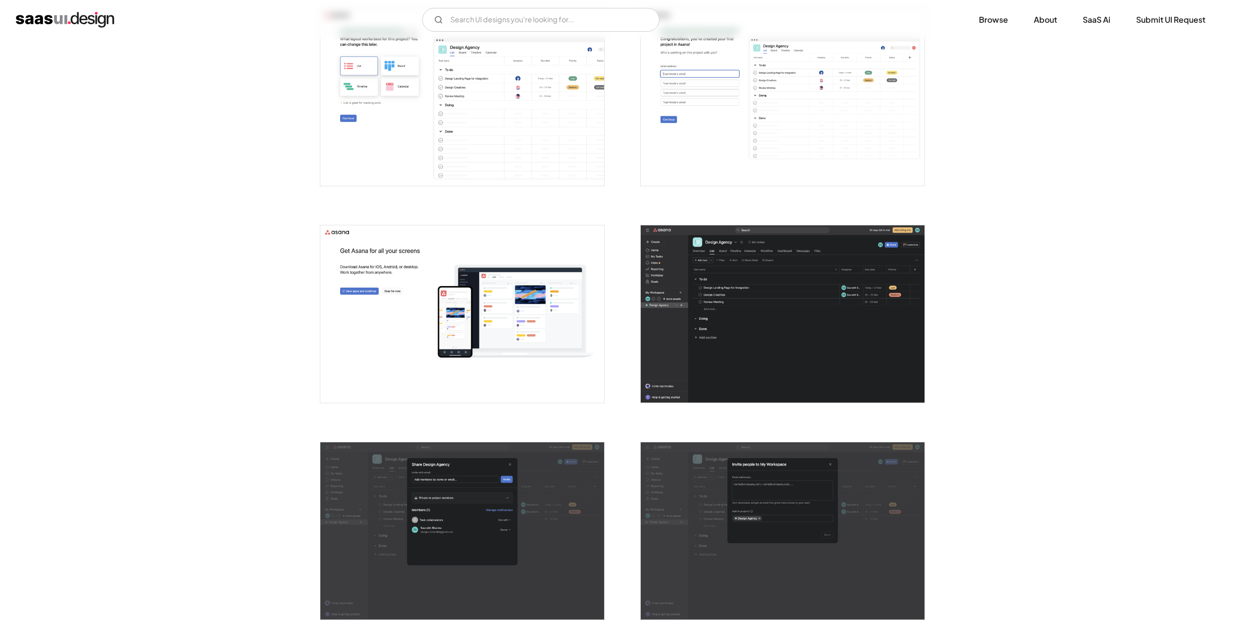
click at [751, 252] on img "open lightbox" at bounding box center [783, 314] width 284 height 178
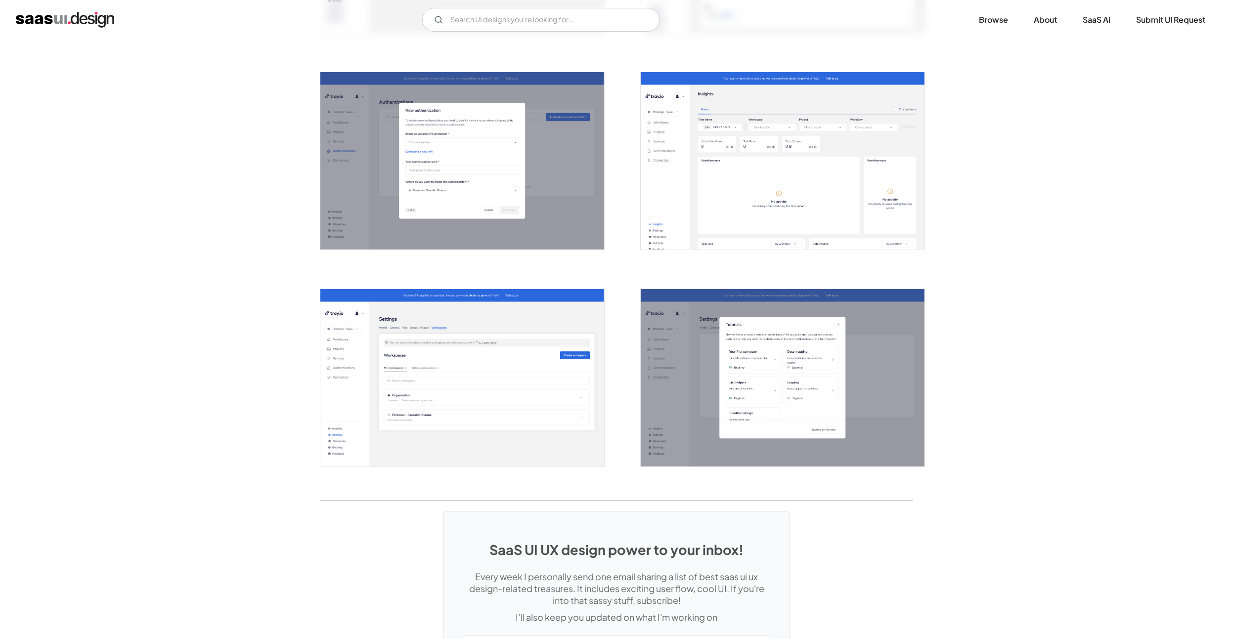
scroll to position [1740, 0]
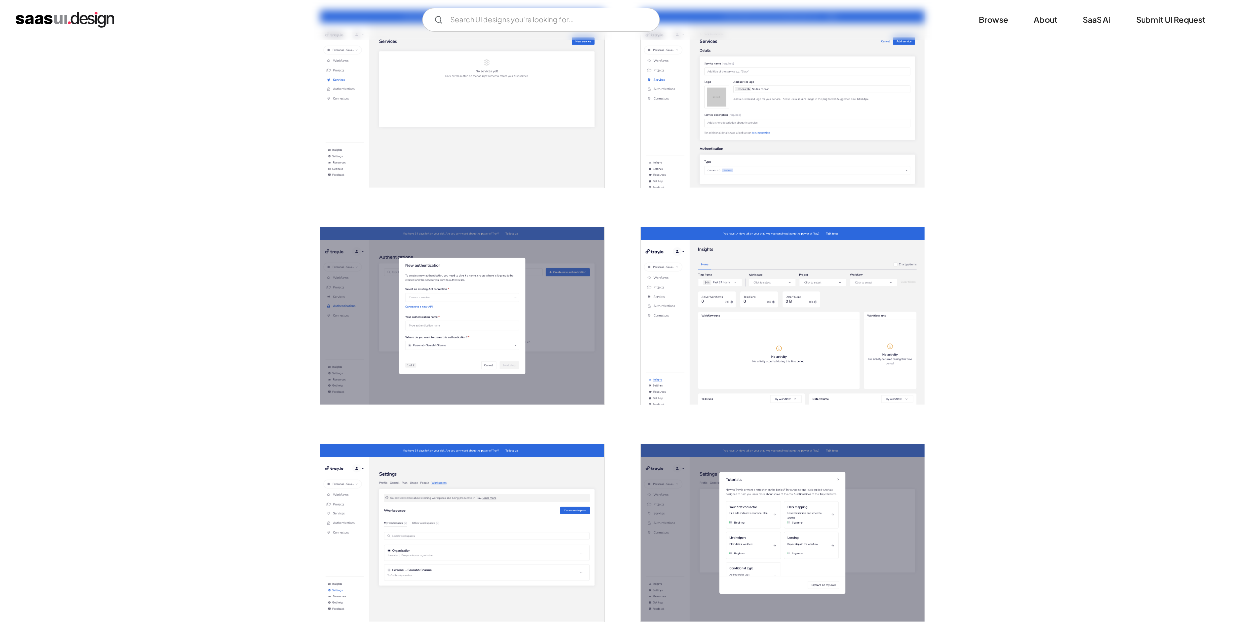
click at [805, 278] on img "open lightbox" at bounding box center [783, 316] width 284 height 178
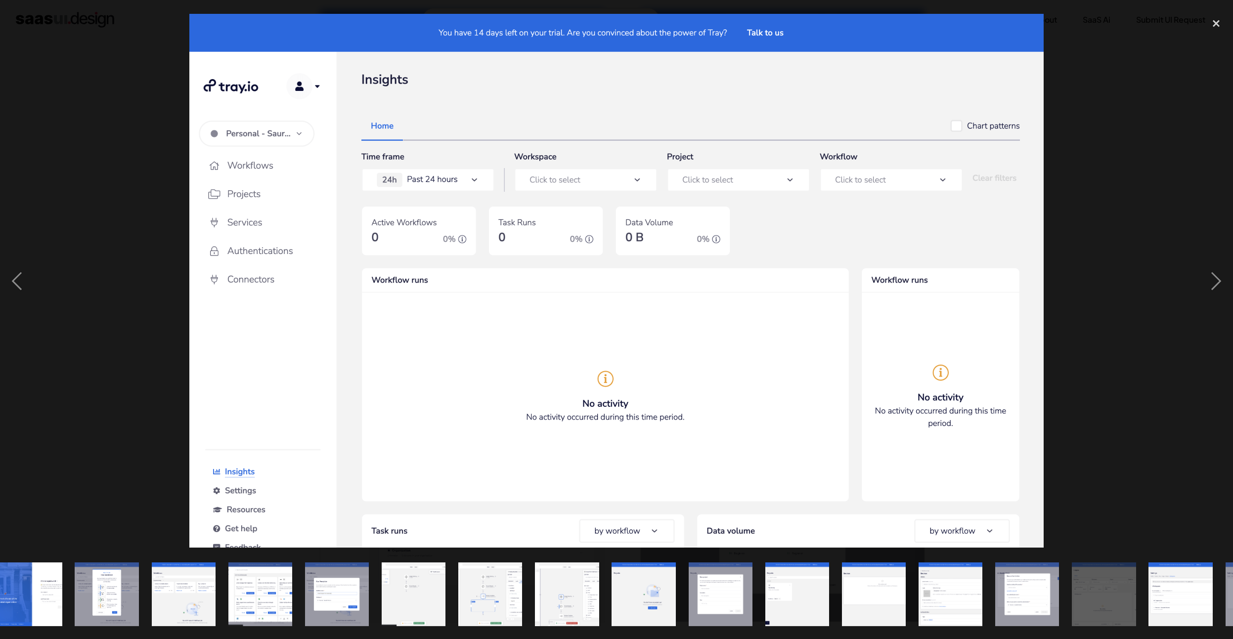
scroll to position [0, 314]
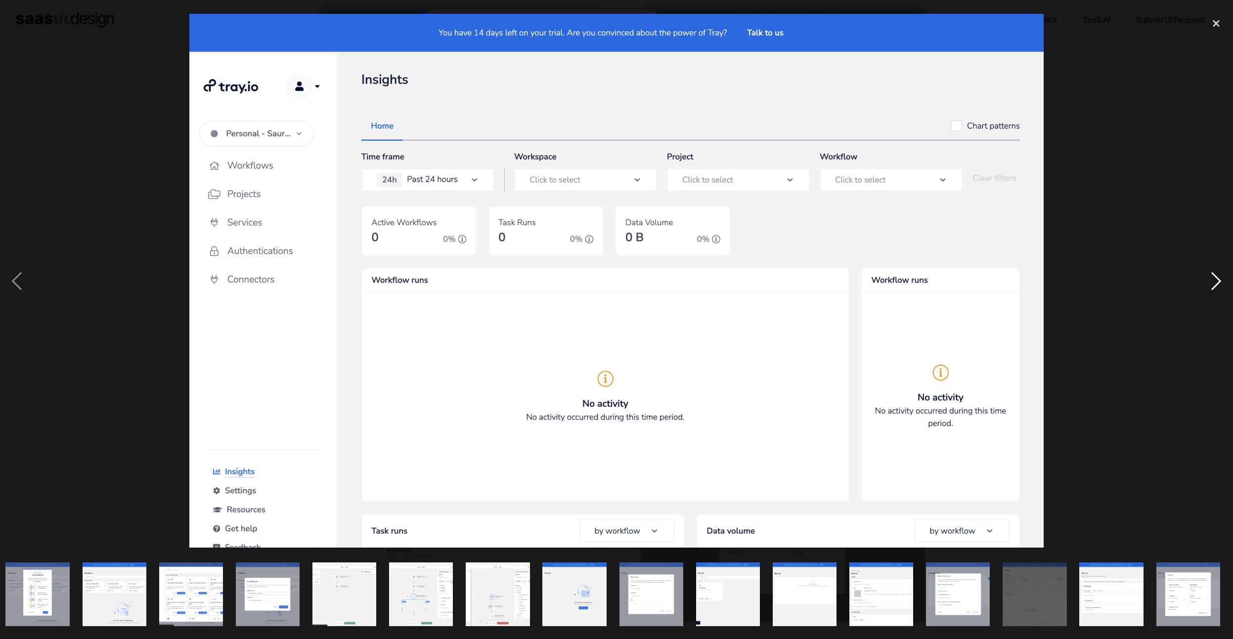
drag, startPoint x: 1220, startPoint y: 282, endPoint x: 1213, endPoint y: 278, distance: 8.0
click at [1216, 280] on div "next image" at bounding box center [1217, 281] width 34 height 537
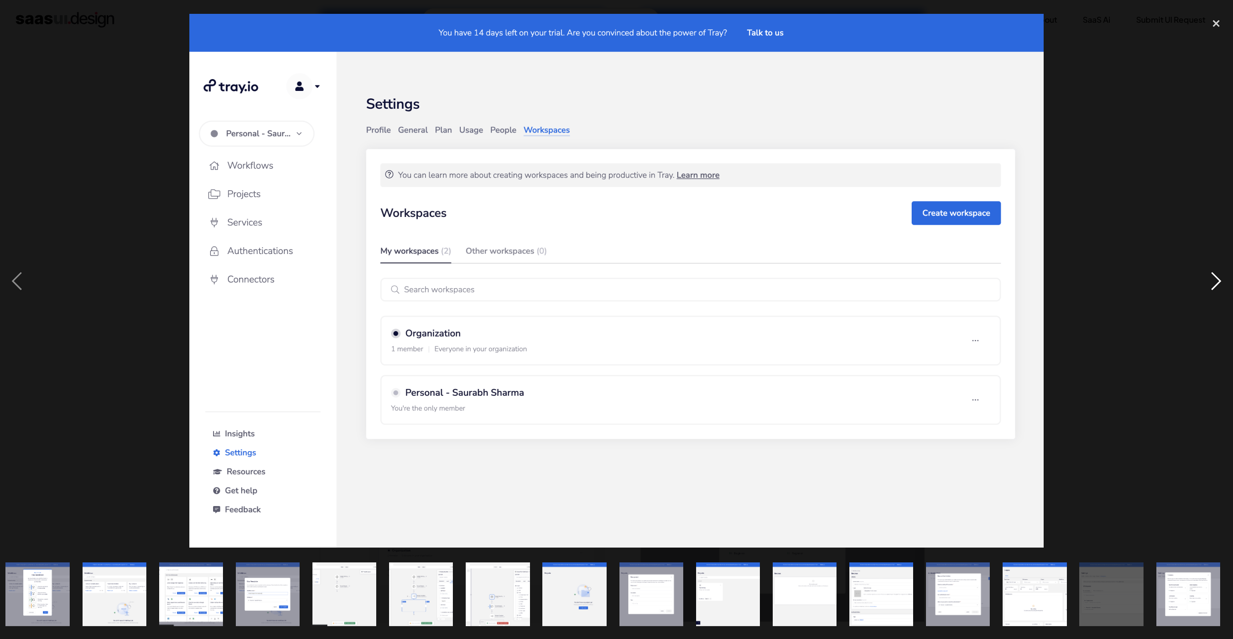
click at [1213, 285] on div "next image" at bounding box center [1217, 281] width 34 height 537
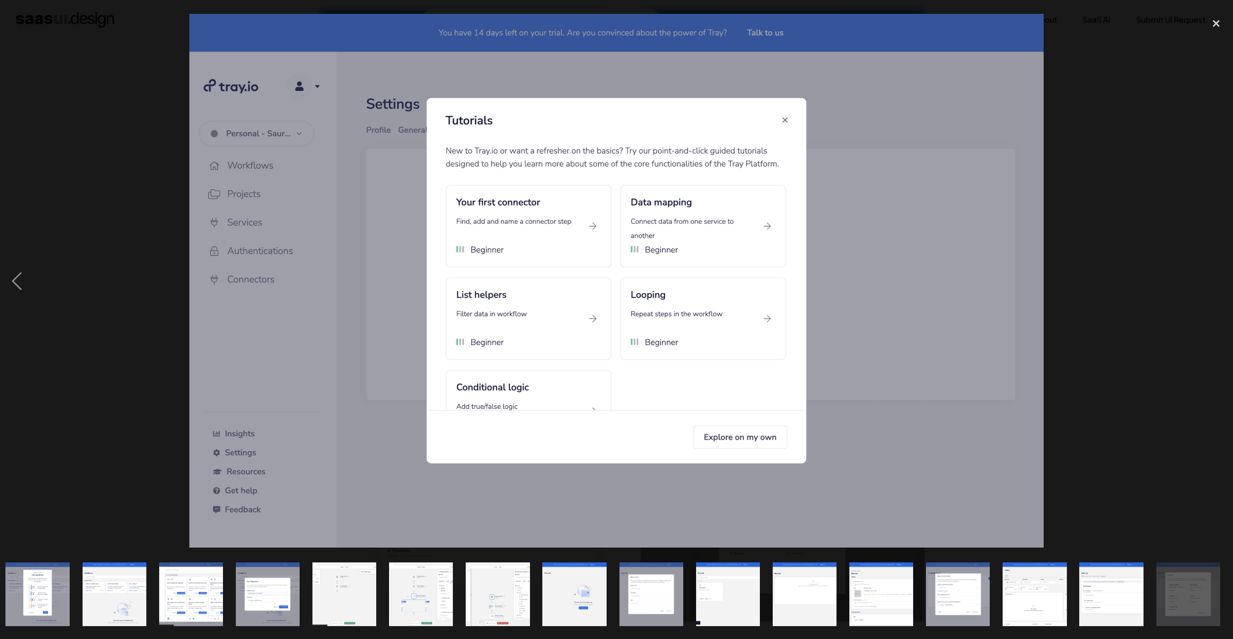
click at [784, 122] on img at bounding box center [616, 281] width 855 height 534
click at [786, 123] on img at bounding box center [616, 281] width 855 height 534
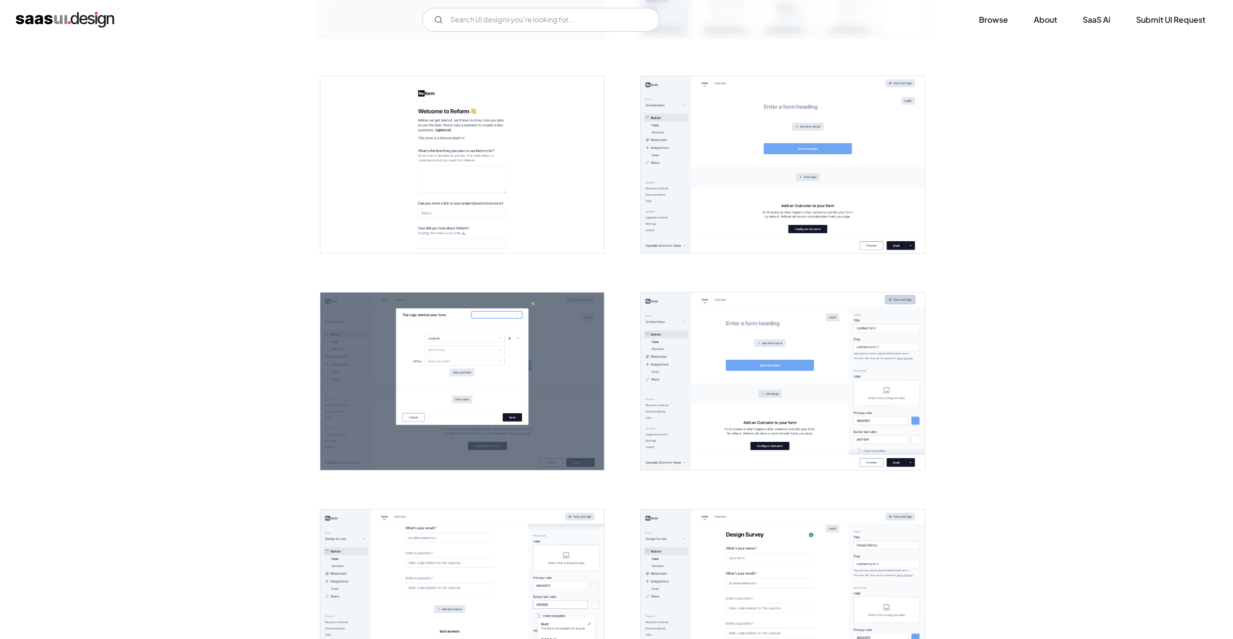
scroll to position [273, 0]
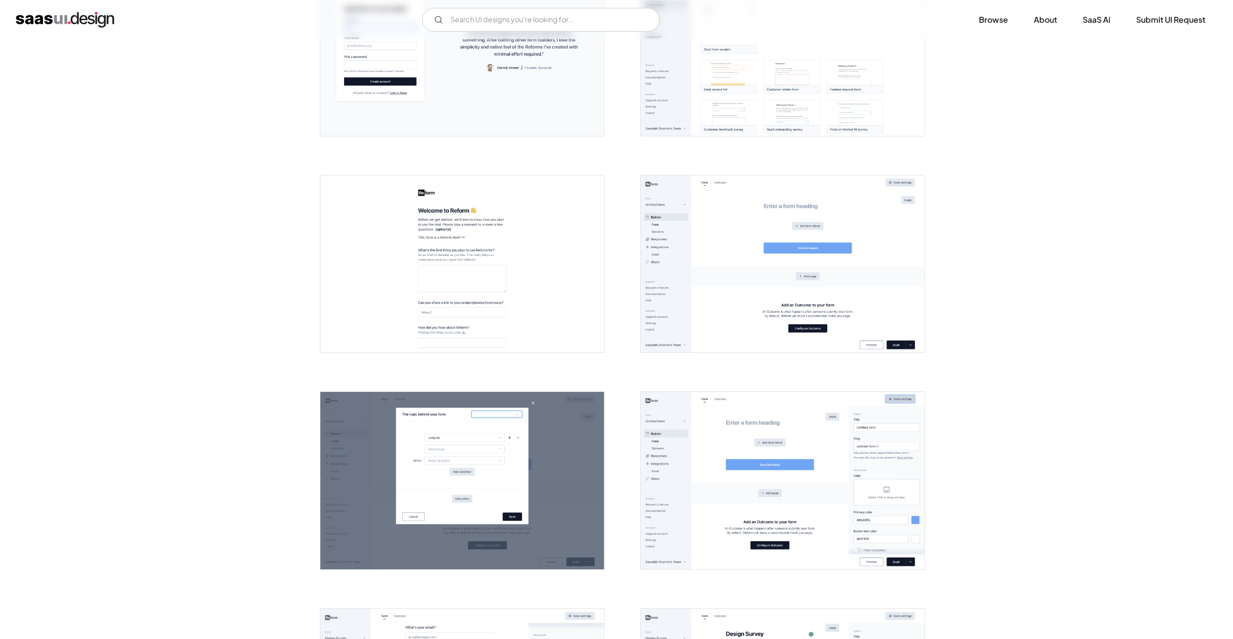
click at [807, 232] on img "open lightbox" at bounding box center [783, 265] width 284 height 178
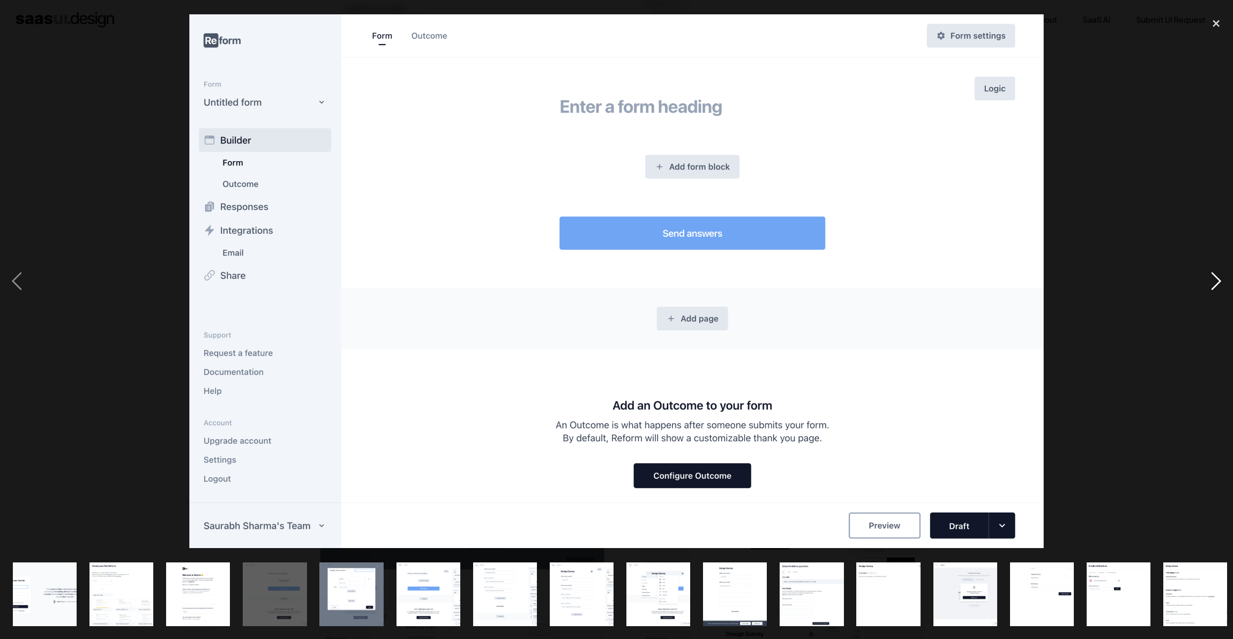
click at [1212, 282] on div "next image" at bounding box center [1217, 281] width 34 height 537
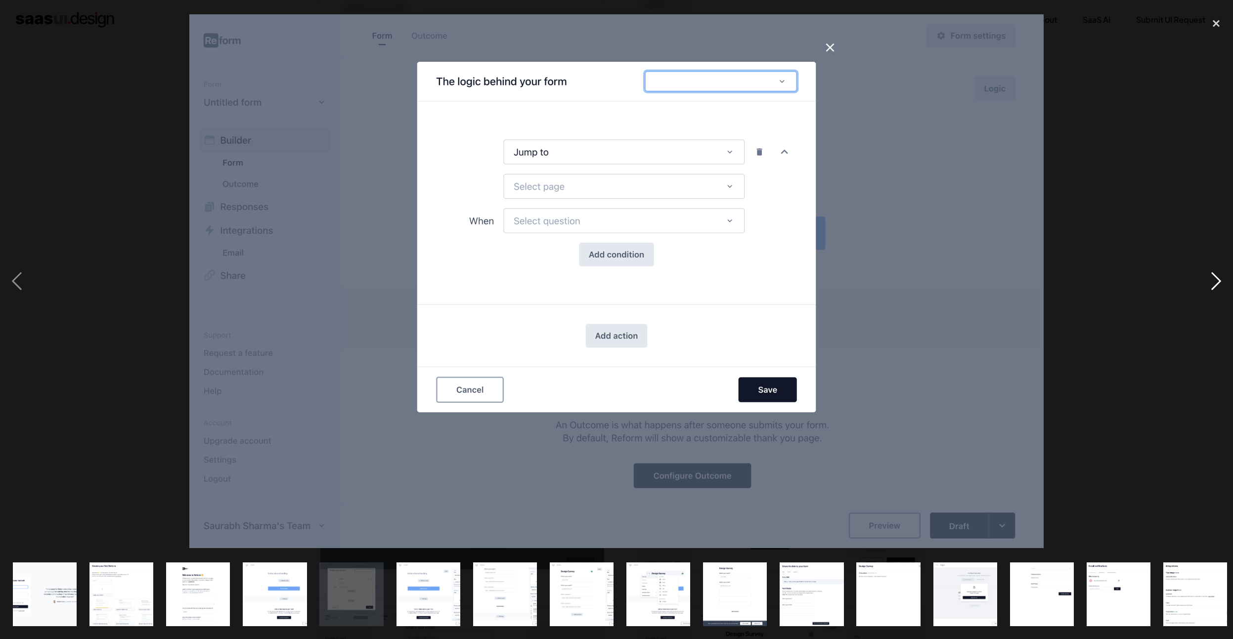
click at [1212, 282] on div "next image" at bounding box center [1217, 281] width 34 height 537
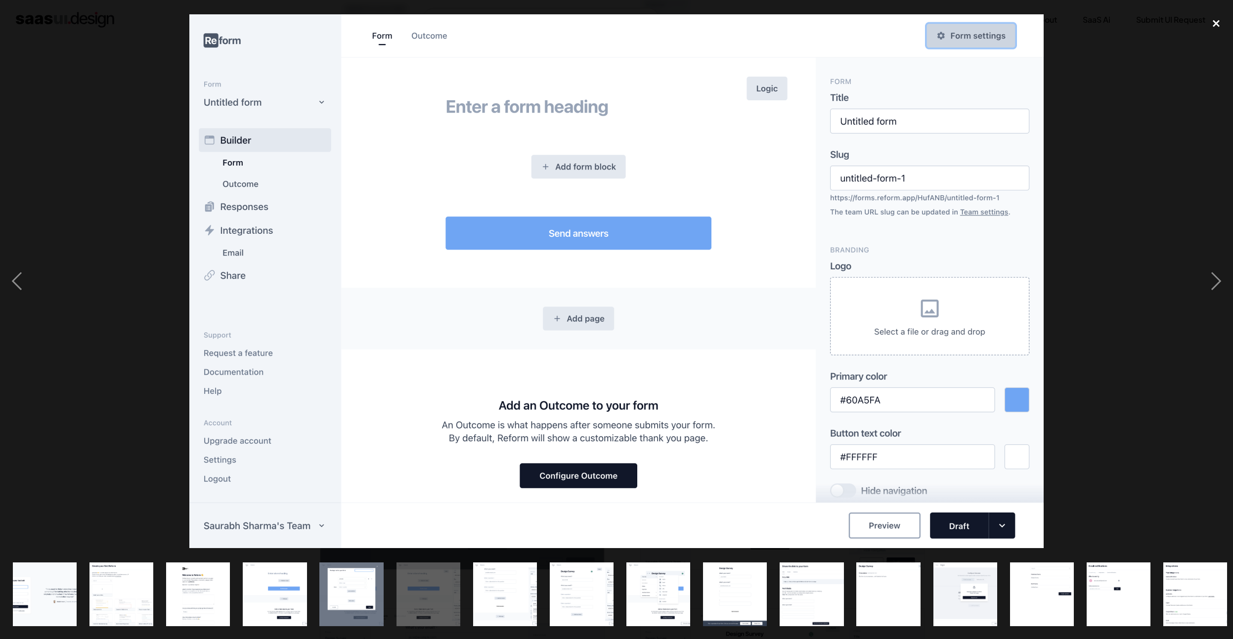
click at [1216, 25] on div "close lightbox" at bounding box center [1217, 24] width 34 height 22
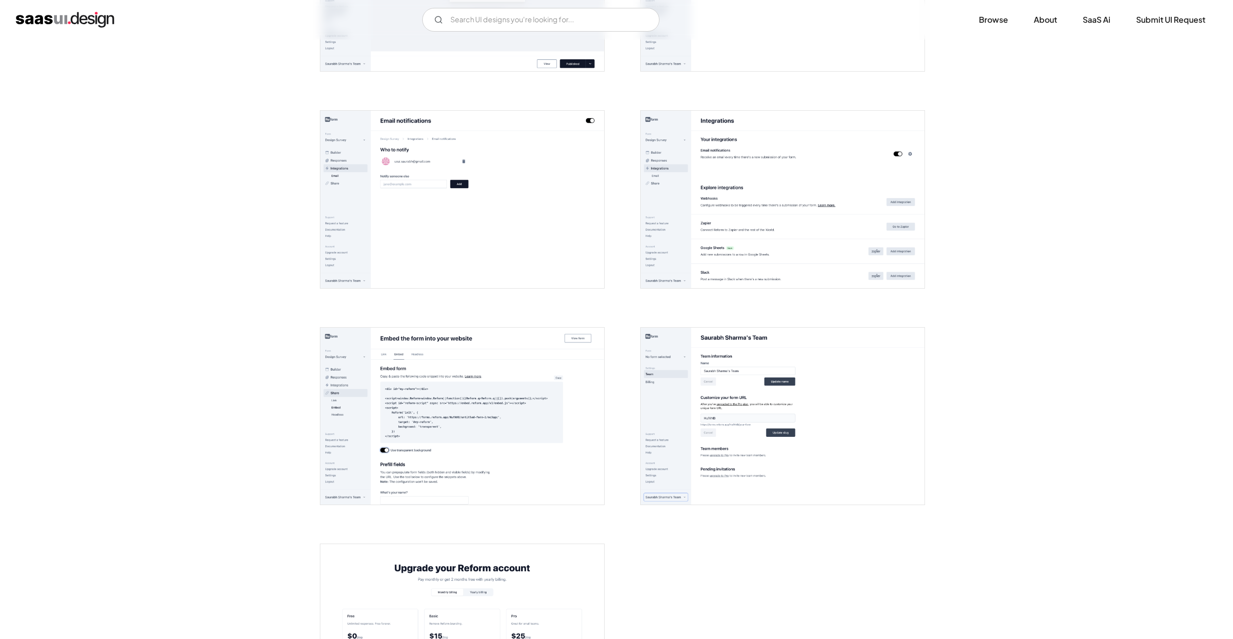
scroll to position [1638, 0]
click at [461, 349] on img "open lightbox" at bounding box center [462, 418] width 284 height 178
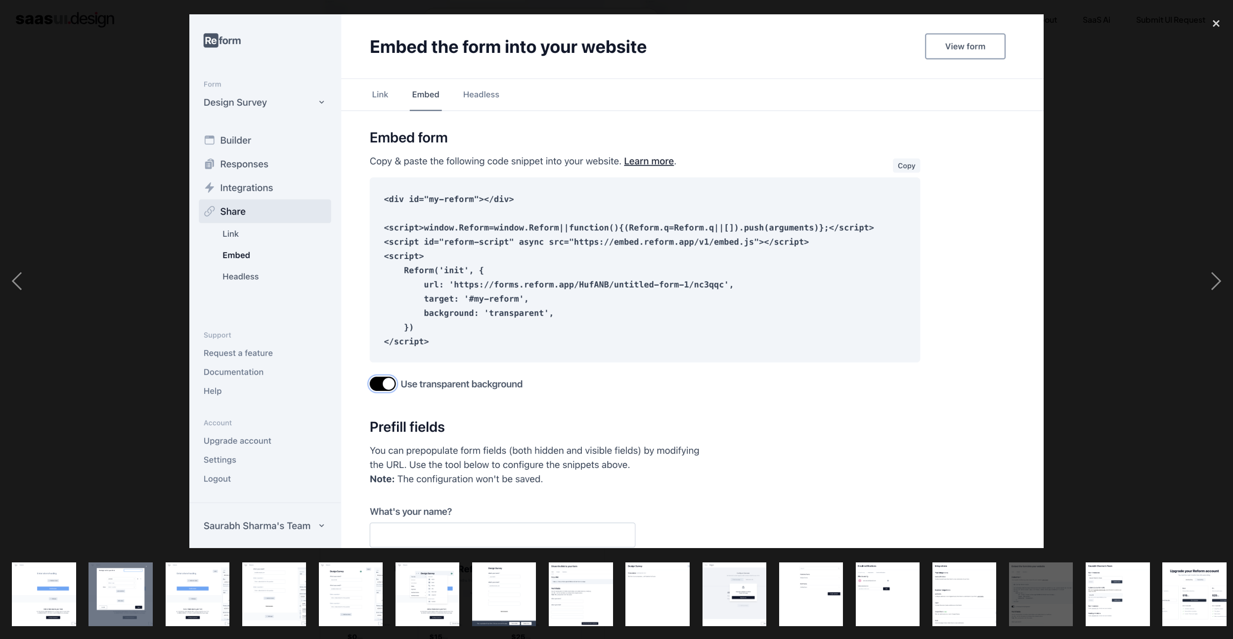
scroll to position [0, 237]
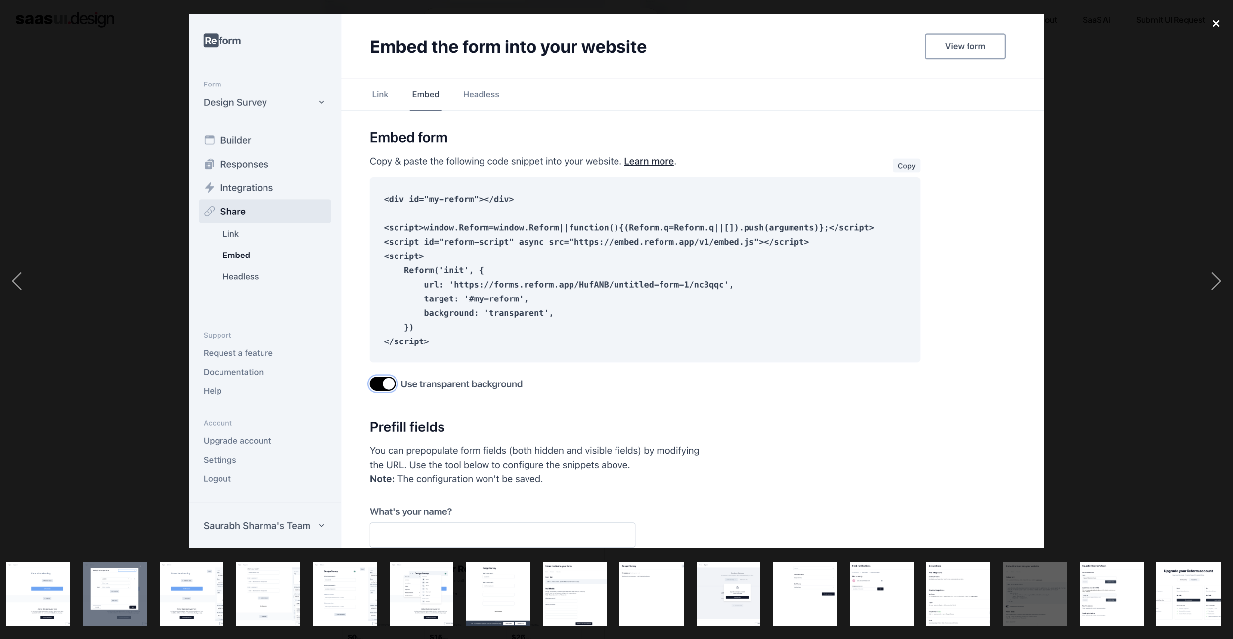
click at [1214, 24] on div "close lightbox" at bounding box center [1217, 24] width 34 height 22
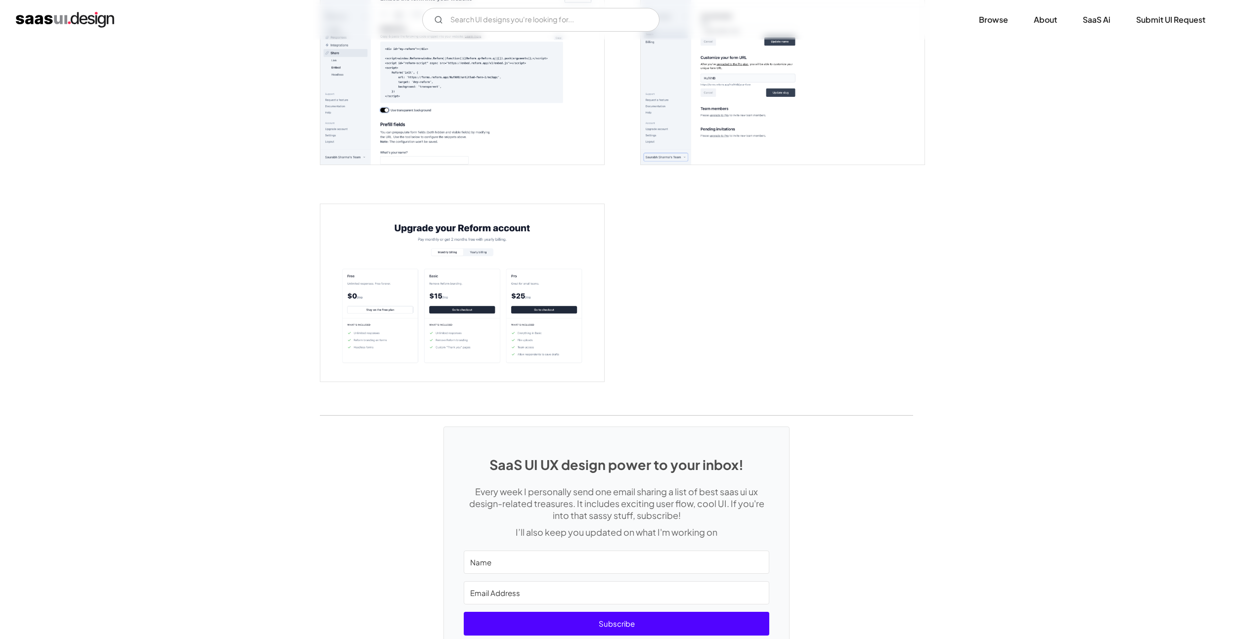
scroll to position [2047, 0]
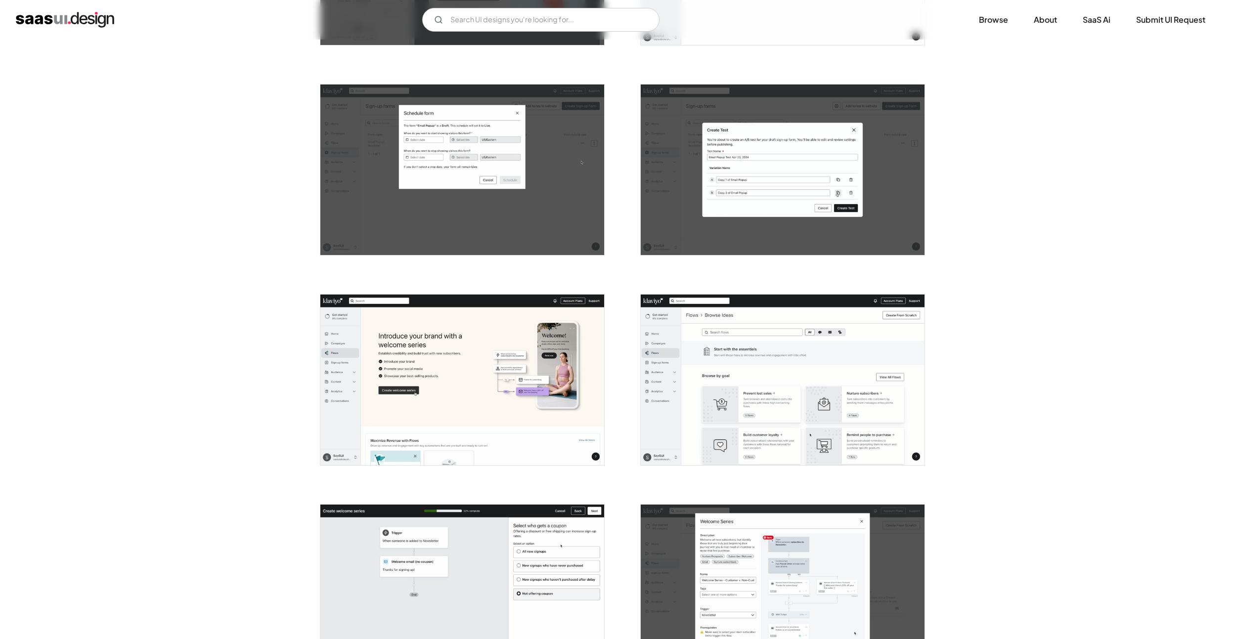
scroll to position [1228, 0]
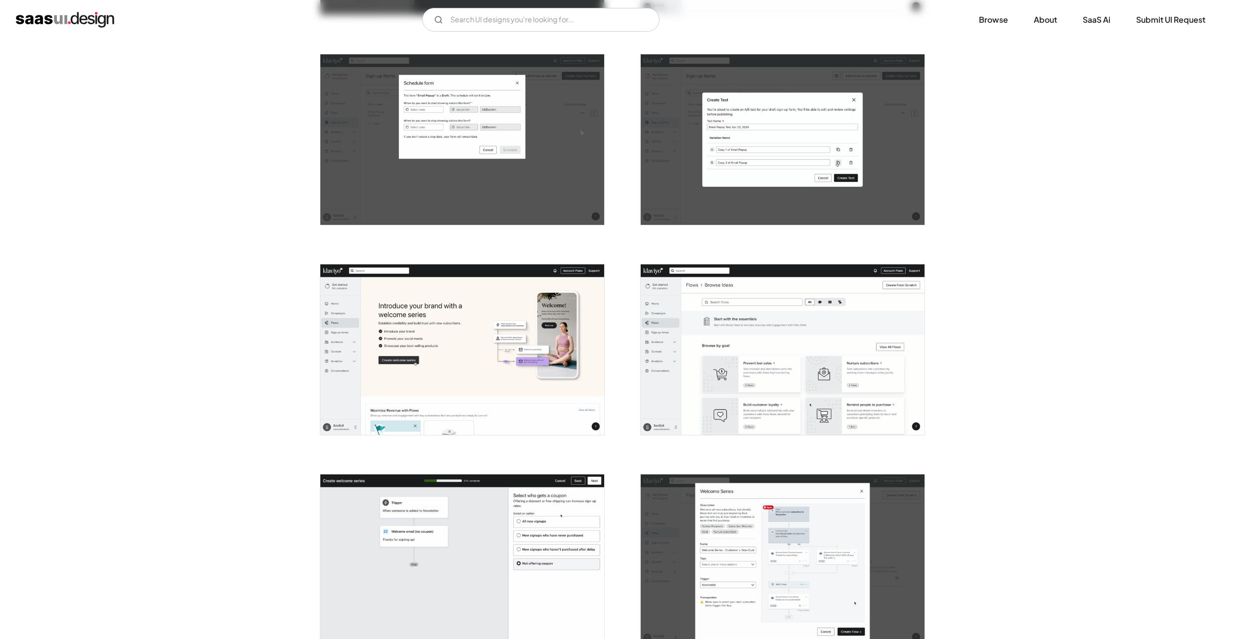
click at [454, 329] on img "open lightbox" at bounding box center [462, 350] width 284 height 171
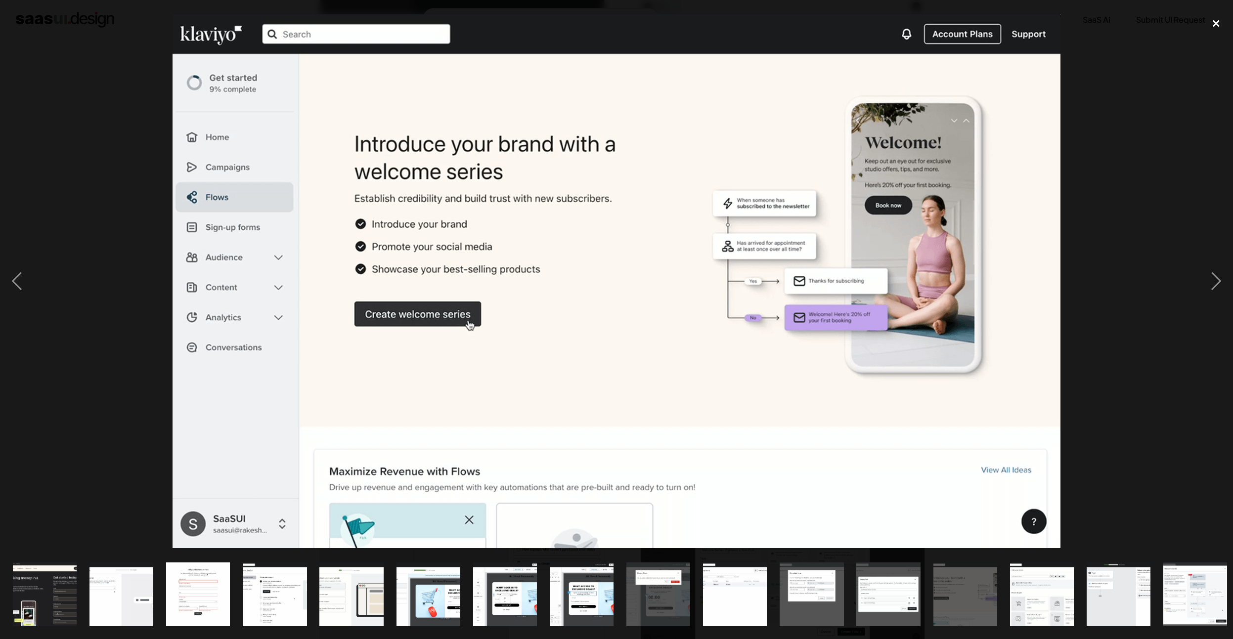
click at [1216, 24] on div "close lightbox" at bounding box center [1217, 24] width 34 height 22
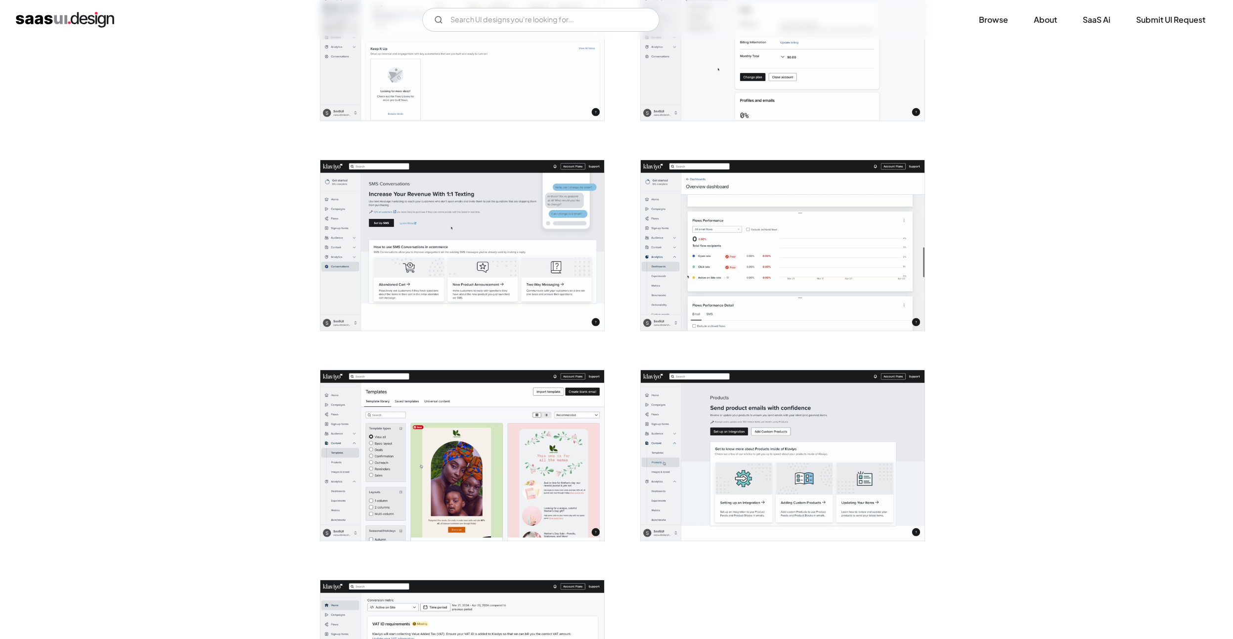
scroll to position [2167, 0]
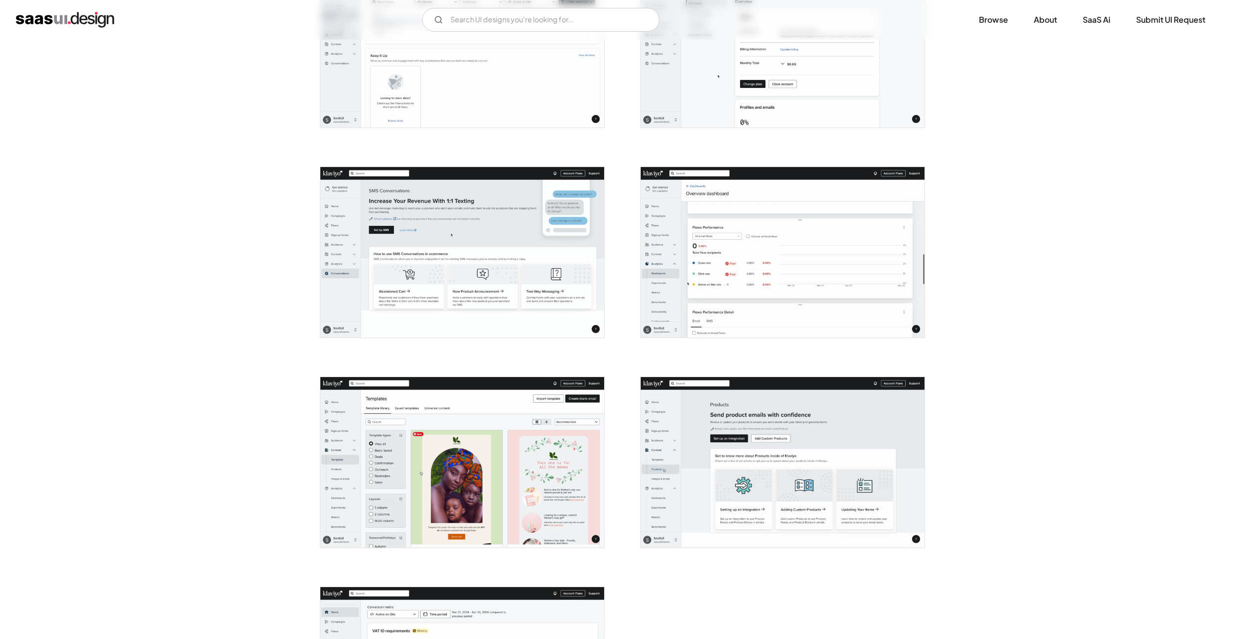
click at [453, 244] on img "open lightbox" at bounding box center [462, 252] width 284 height 171
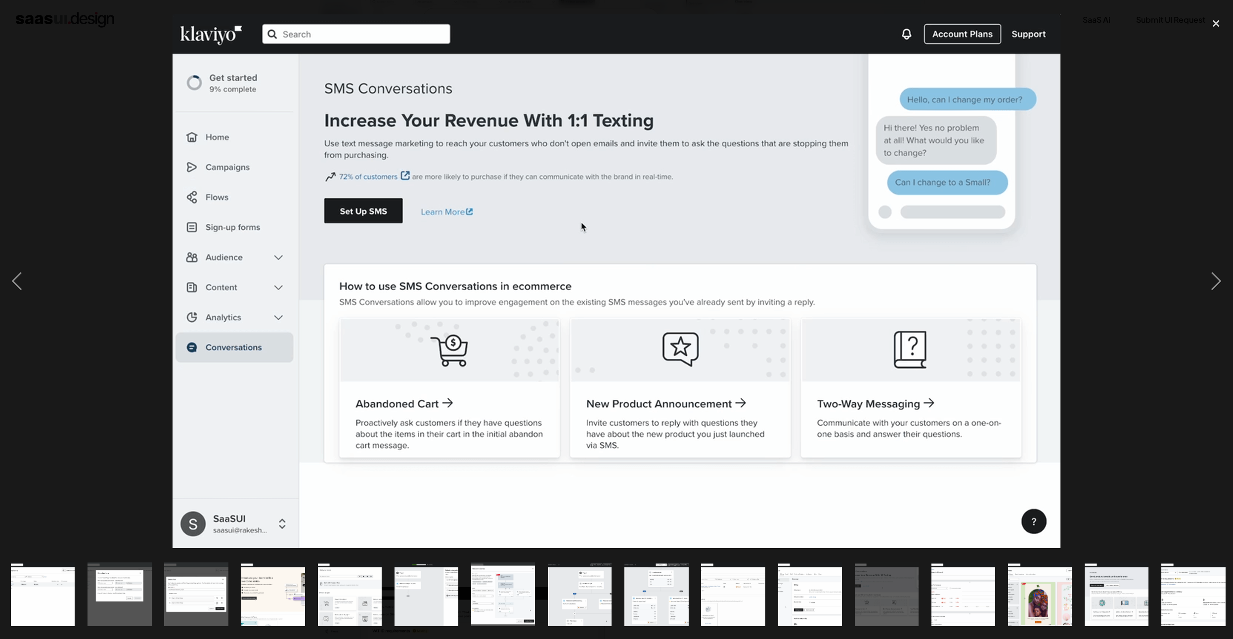
scroll to position [0, 697]
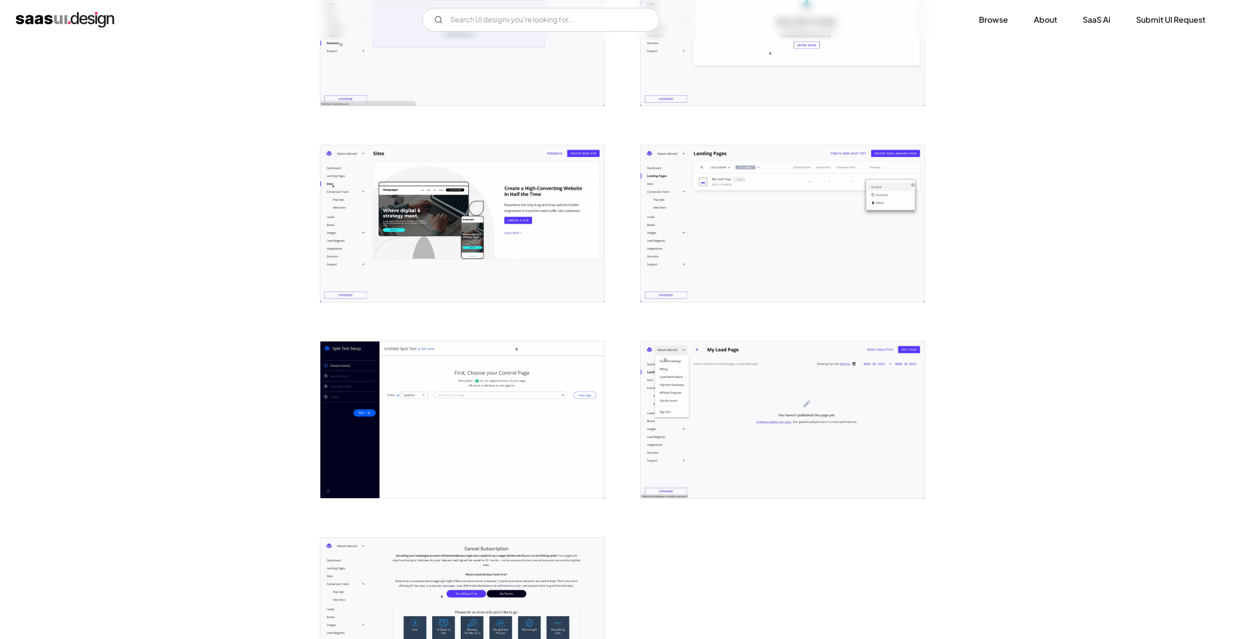
scroll to position [2047, 0]
click at [711, 186] on img "open lightbox" at bounding box center [783, 224] width 284 height 157
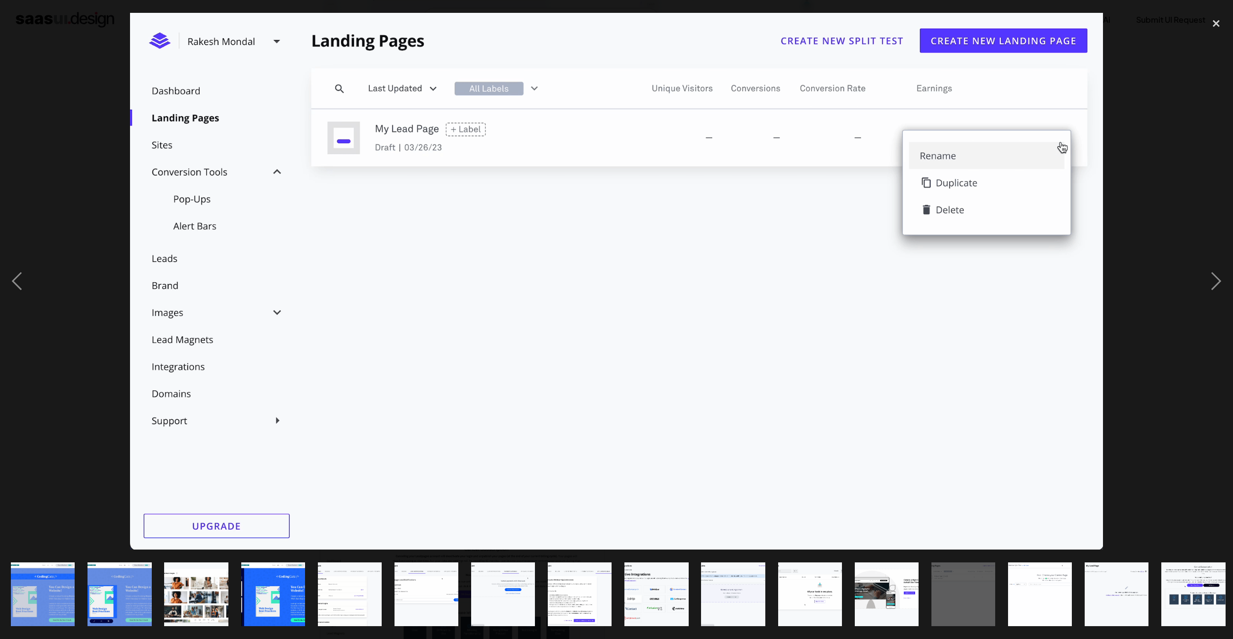
scroll to position [0, 697]
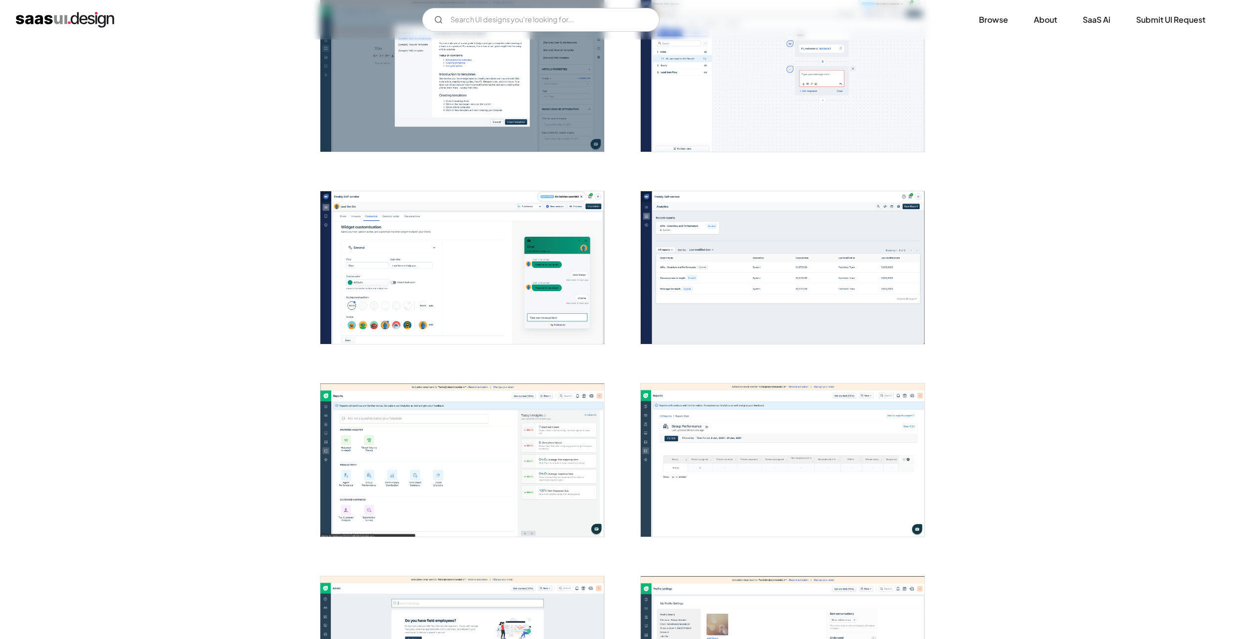
scroll to position [1638, 0]
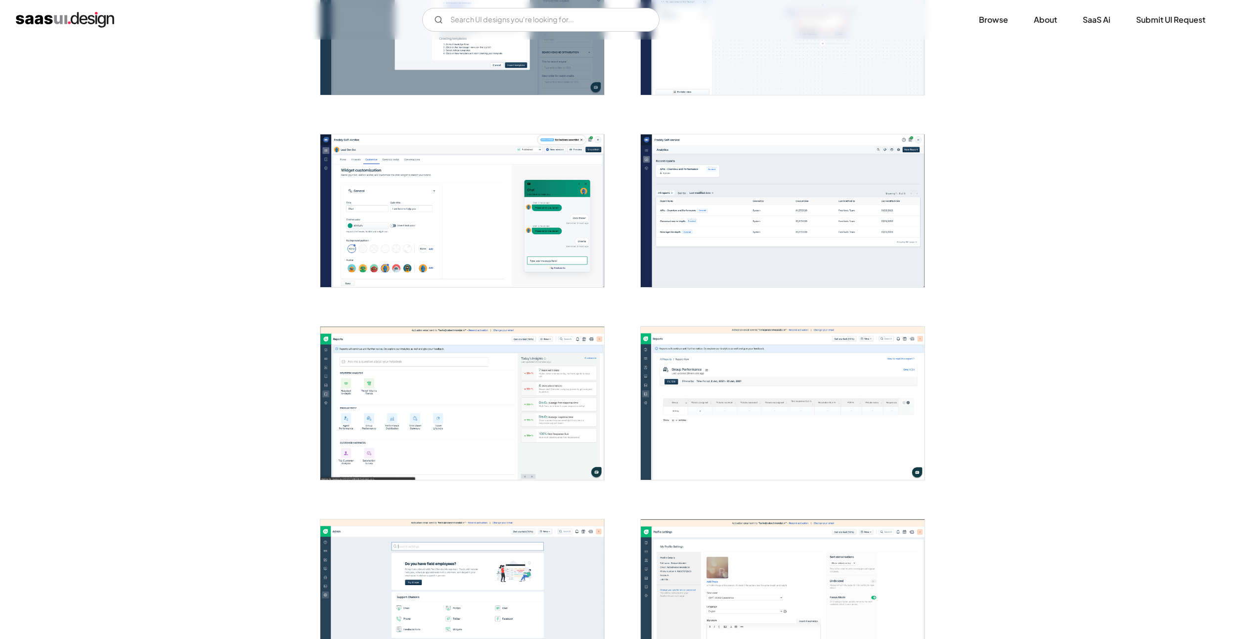
click at [485, 399] on img "open lightbox" at bounding box center [462, 403] width 284 height 153
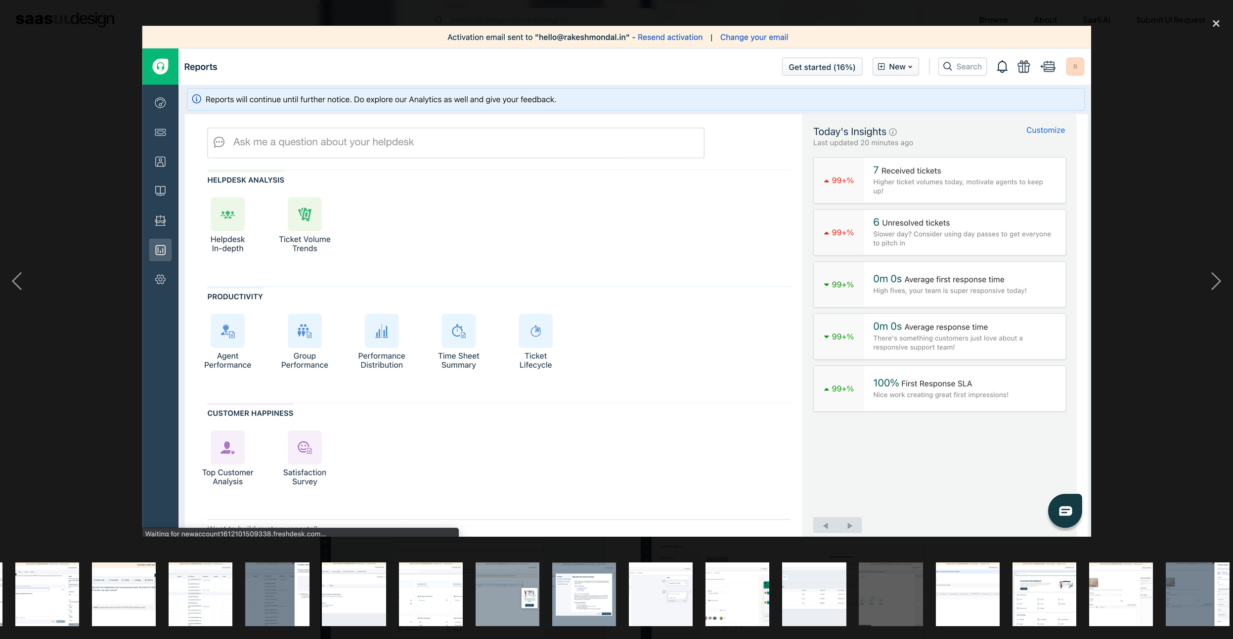
scroll to position [0, 621]
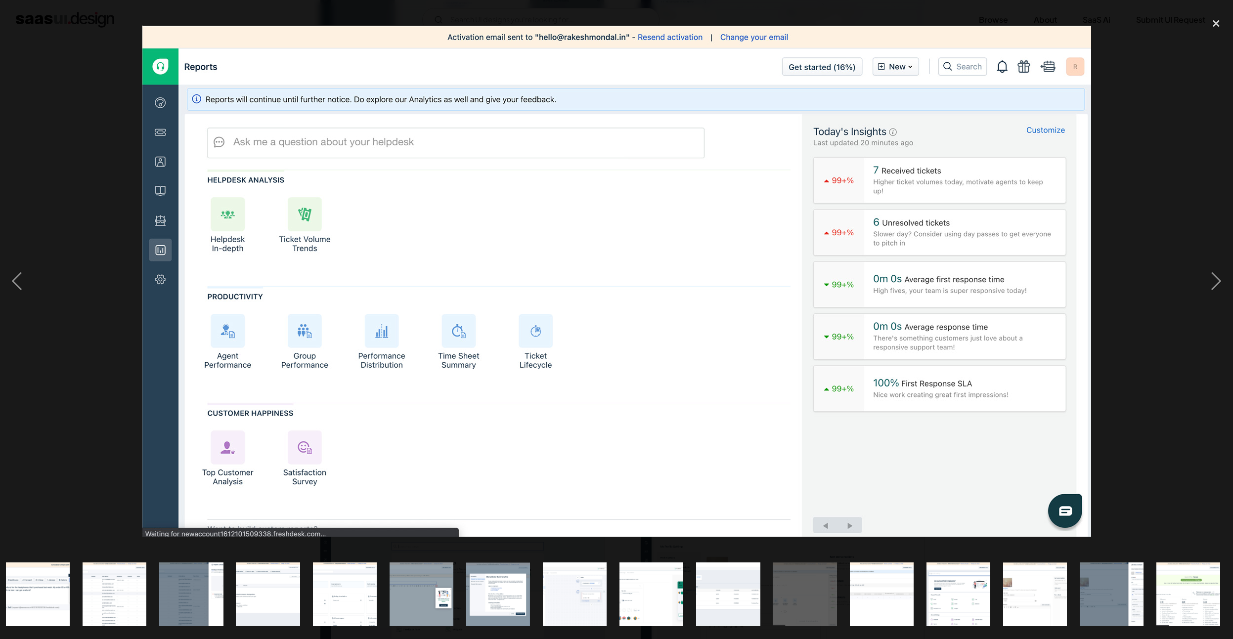
click at [599, 582] on img "show item 16 of 24" at bounding box center [575, 595] width 119 height 64
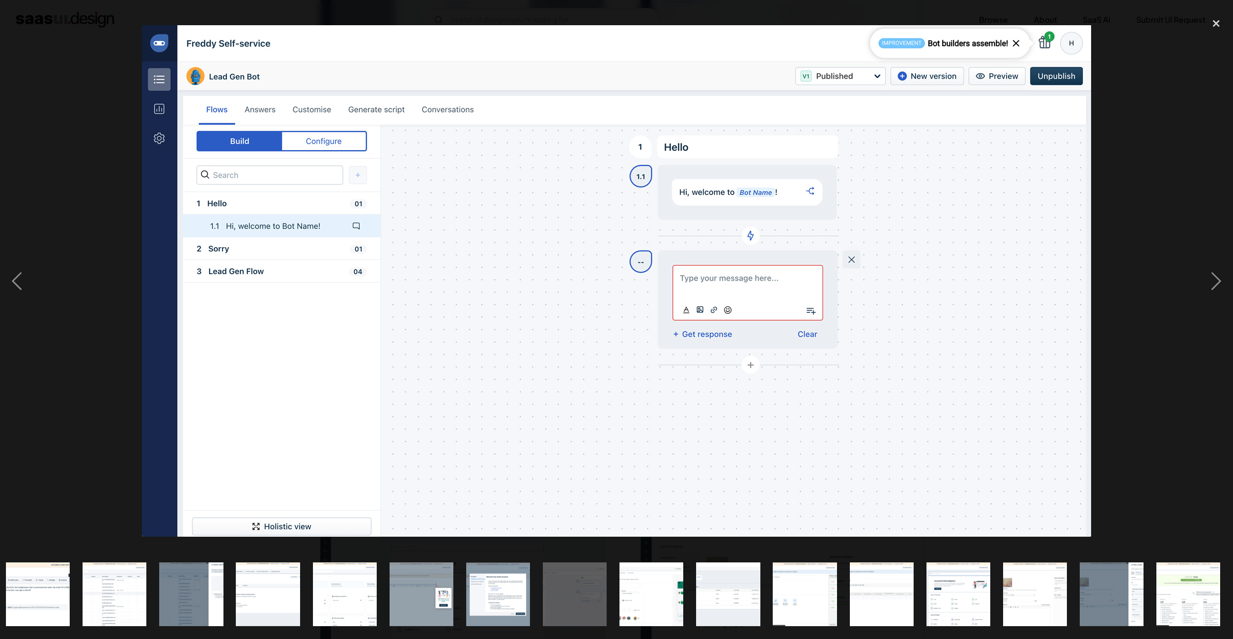
click at [100, 42] on div at bounding box center [616, 281] width 1233 height 537
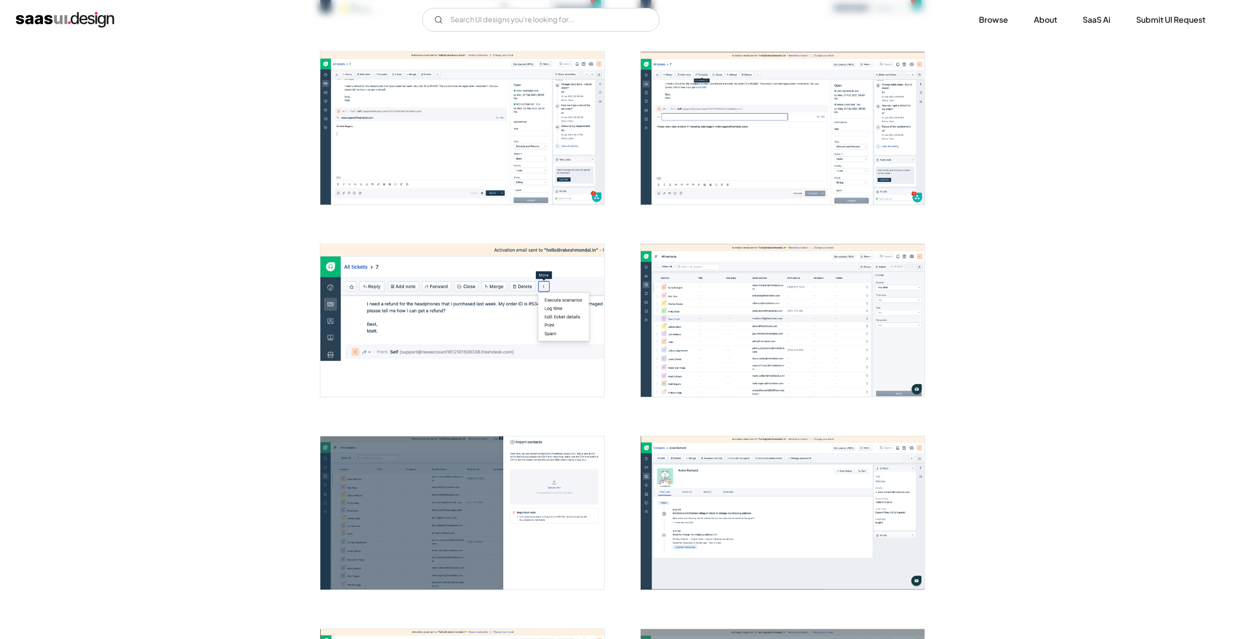
scroll to position [751, 0]
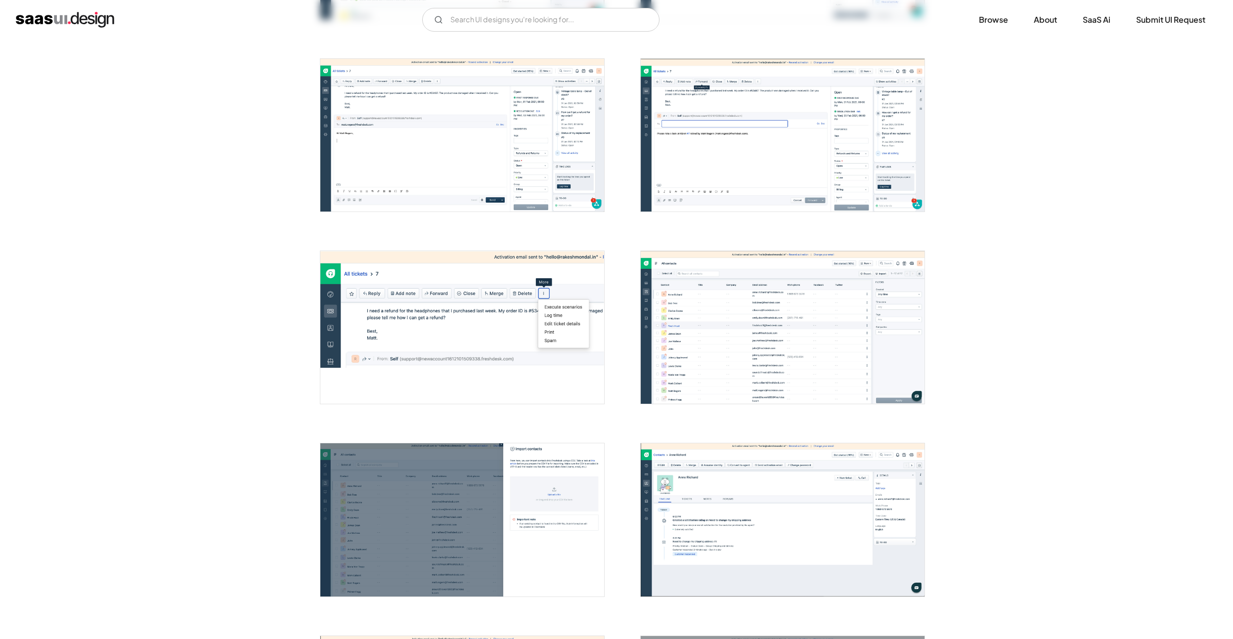
click at [518, 159] on img "open lightbox" at bounding box center [462, 135] width 284 height 153
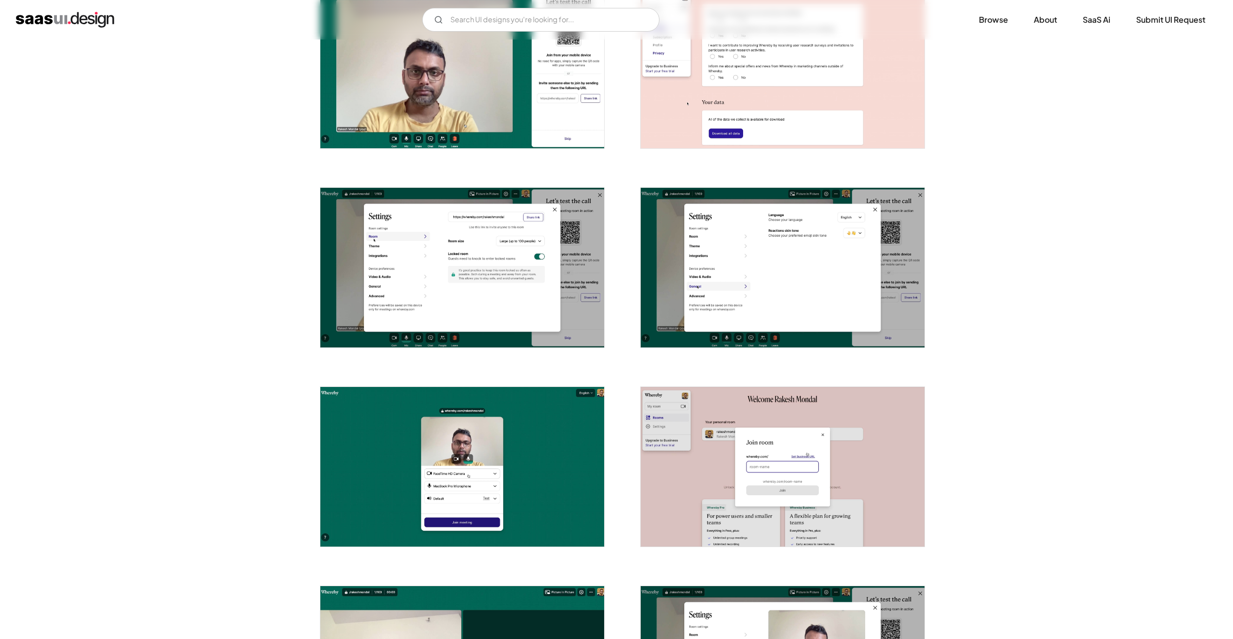
scroll to position [271, 0]
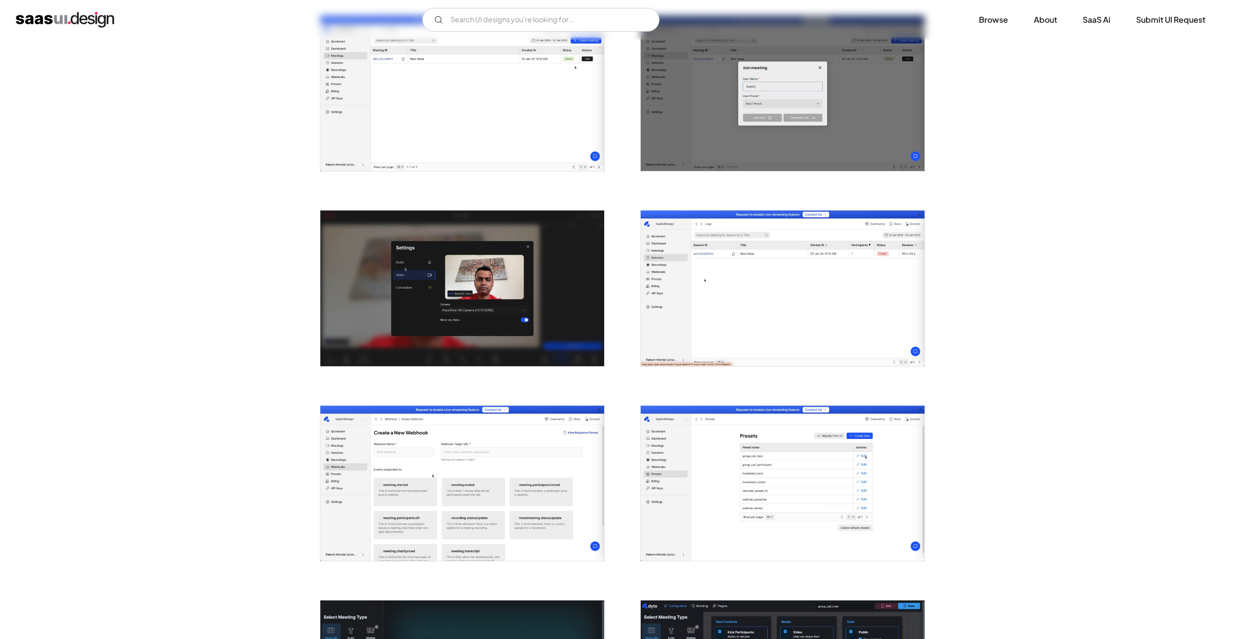
scroll to position [1160, 0]
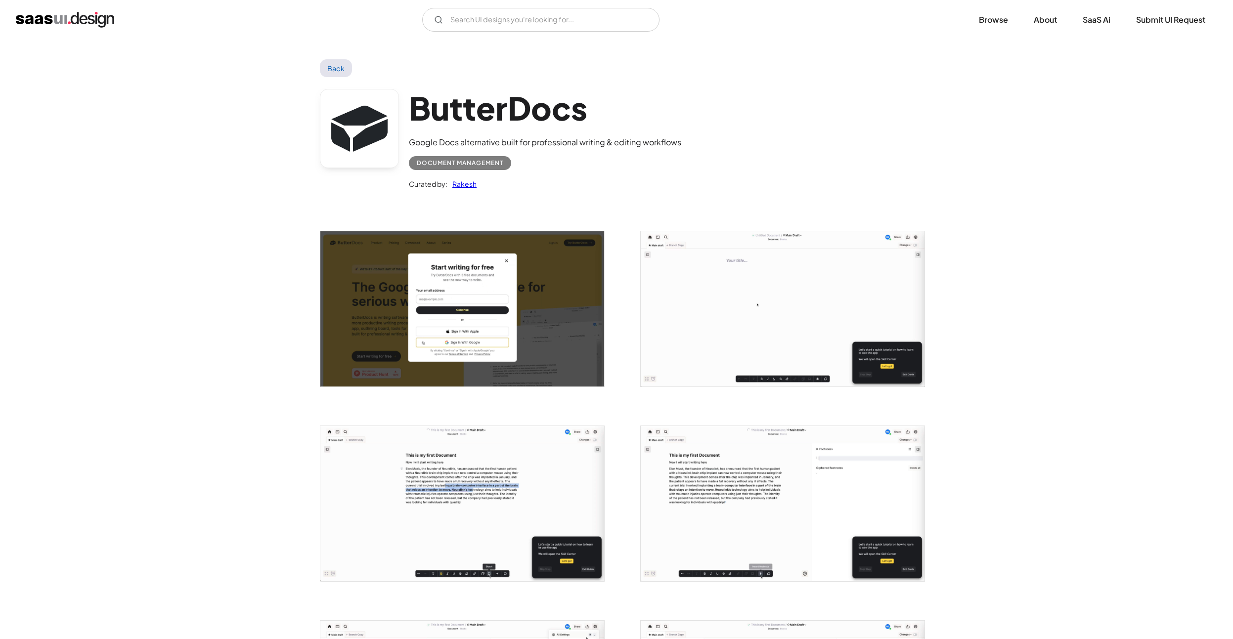
click at [698, 270] on img "open lightbox" at bounding box center [783, 308] width 284 height 155
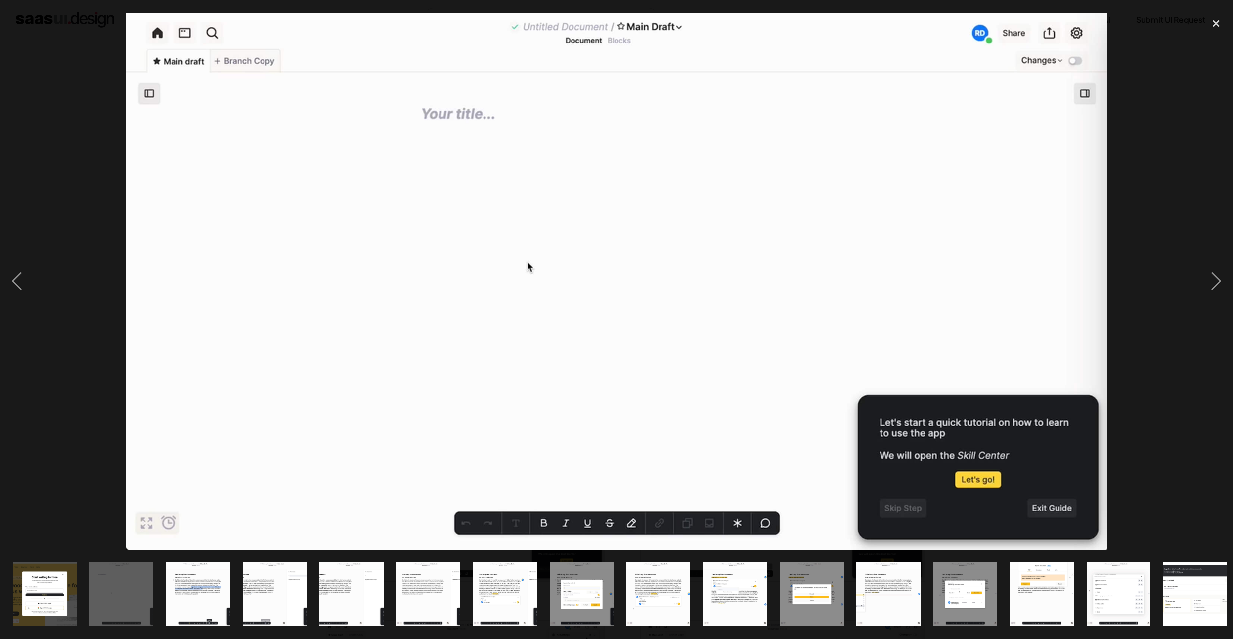
click at [1109, 191] on div at bounding box center [616, 281] width 1233 height 537
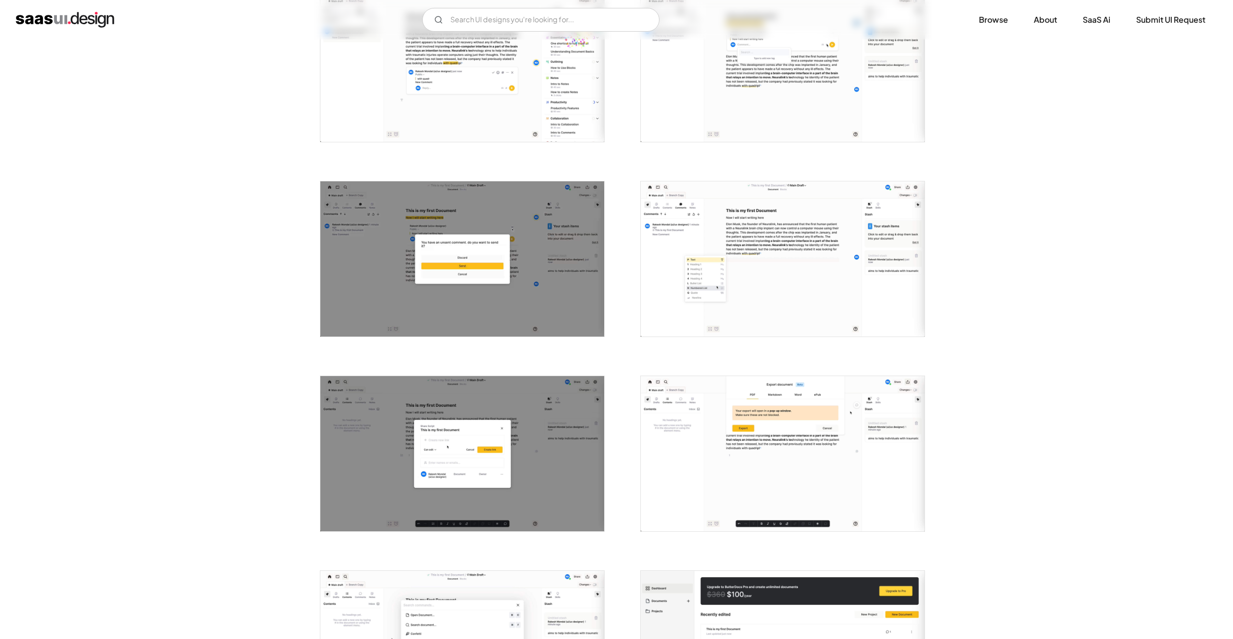
scroll to position [682, 0]
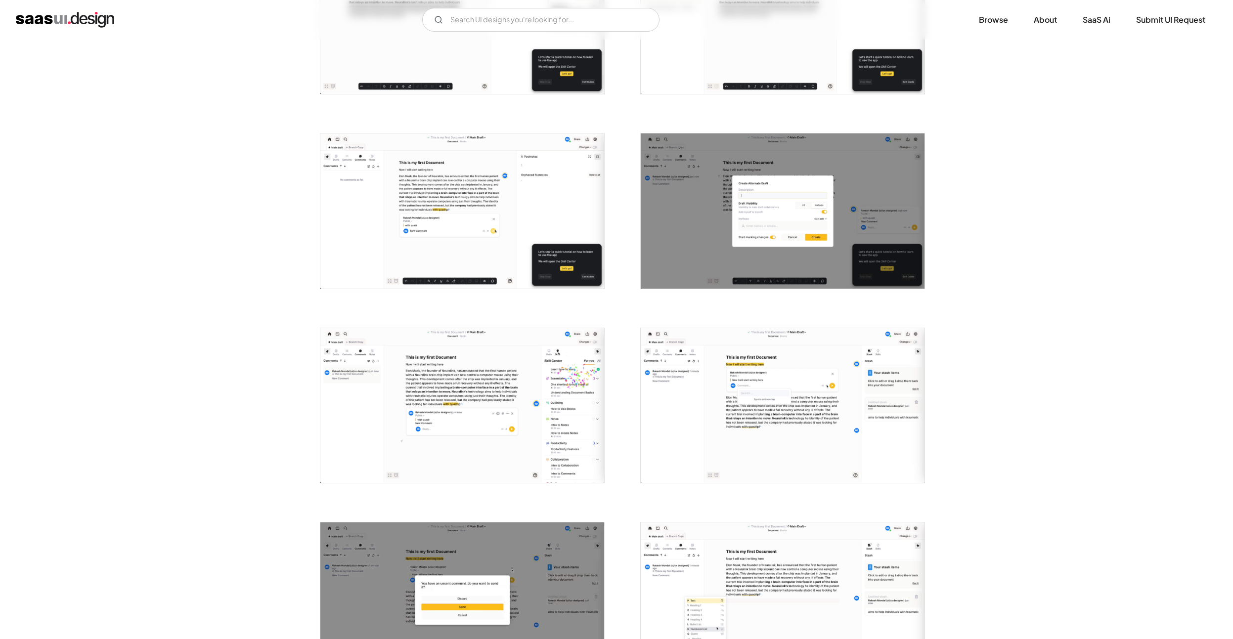
click at [498, 205] on img "open lightbox" at bounding box center [462, 210] width 284 height 155
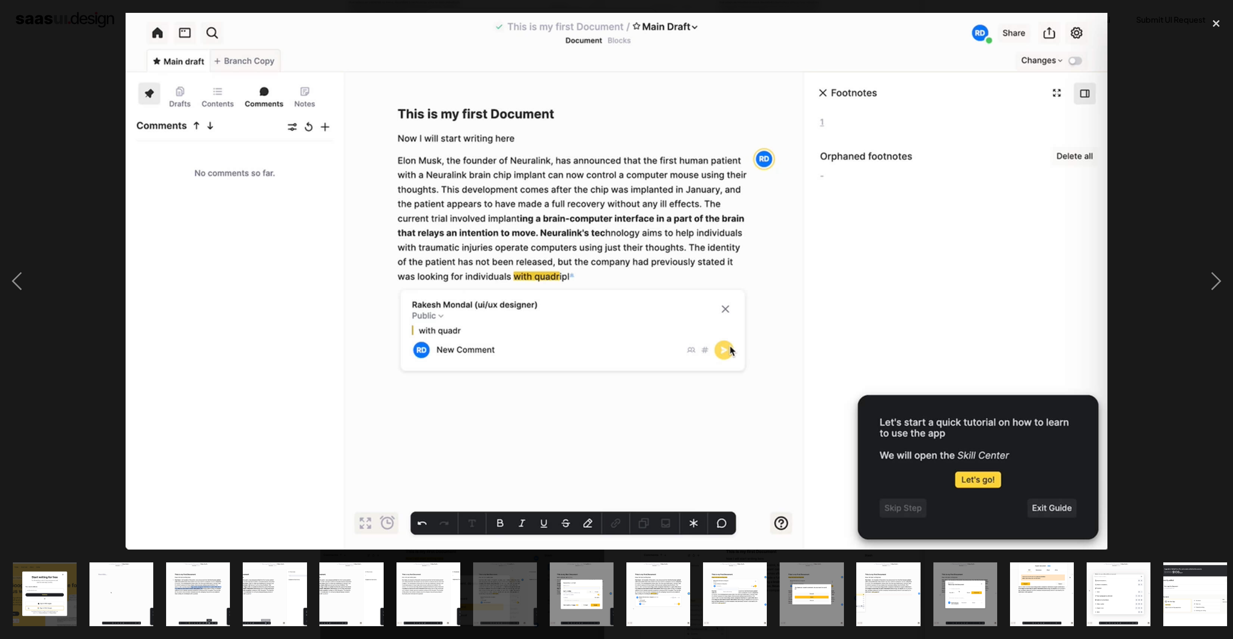
click at [1181, 142] on div at bounding box center [616, 281] width 1233 height 537
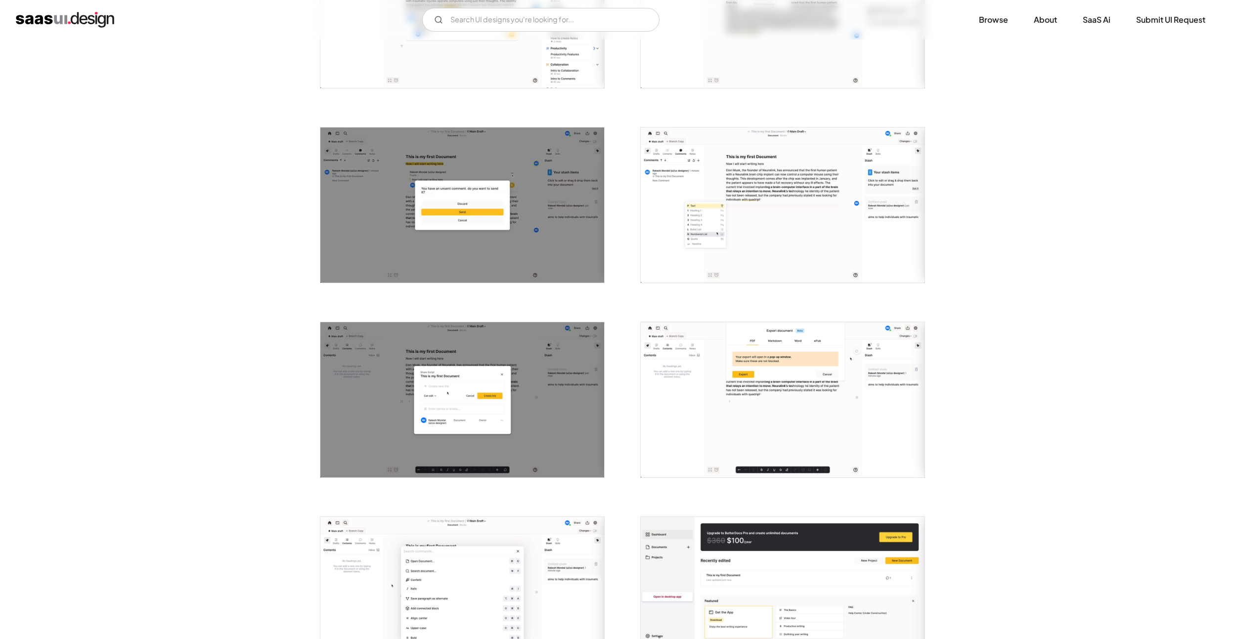
scroll to position [1160, 0]
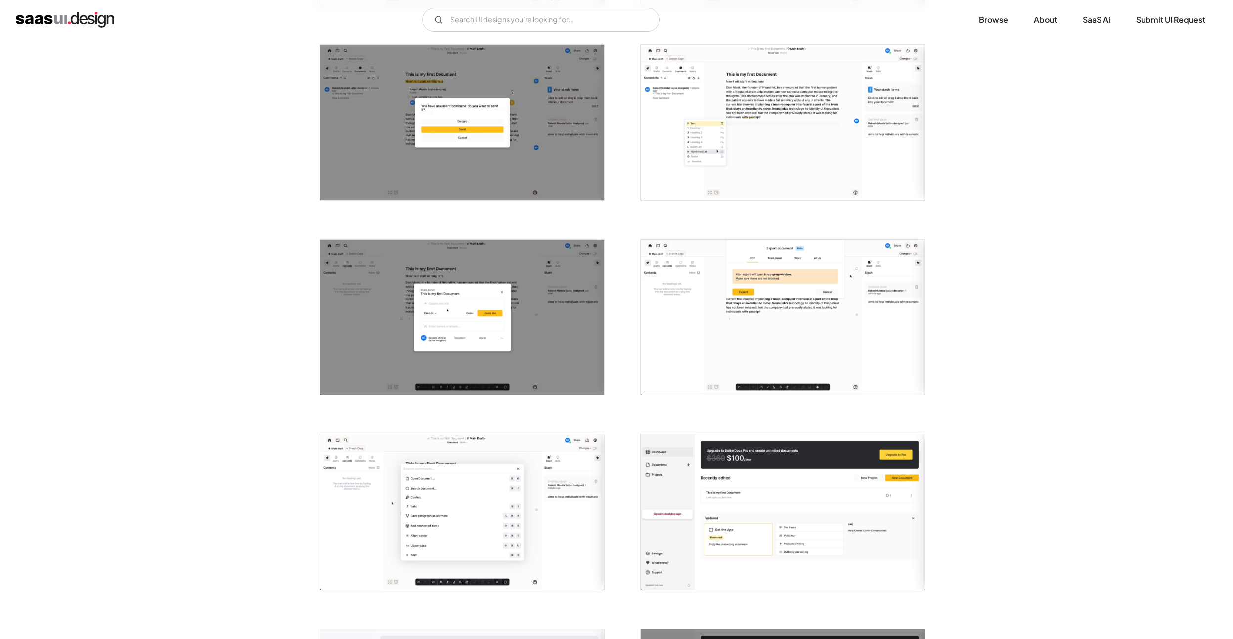
click at [769, 302] on img "open lightbox" at bounding box center [783, 317] width 284 height 155
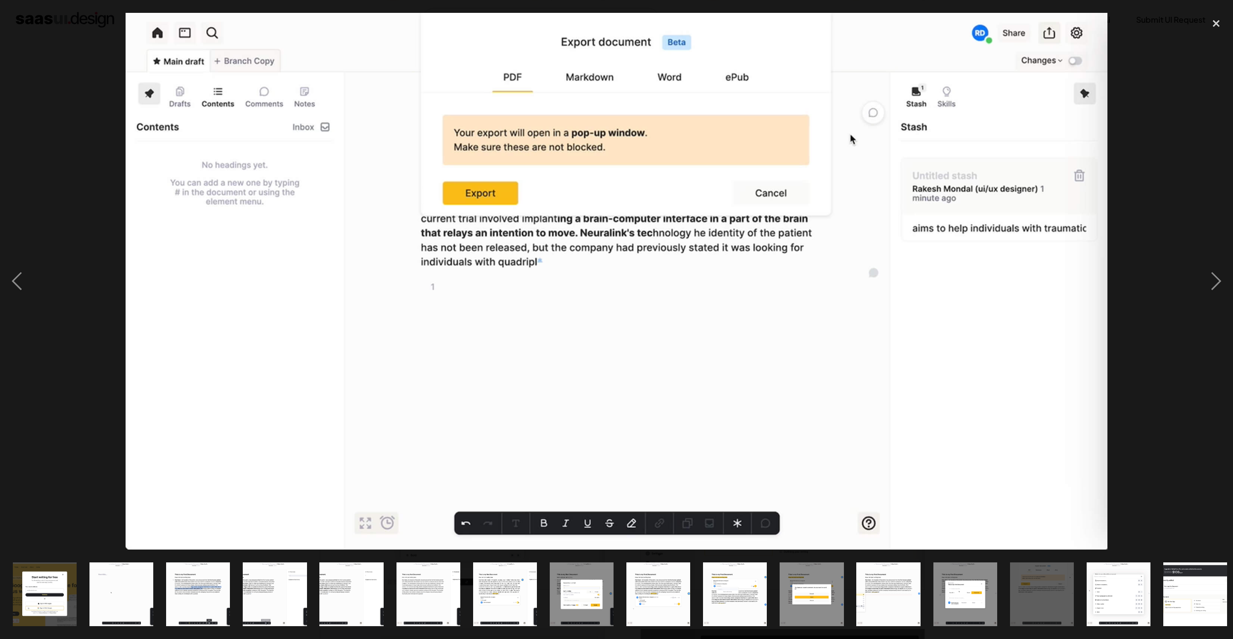
click at [1192, 214] on div at bounding box center [616, 281] width 1233 height 537
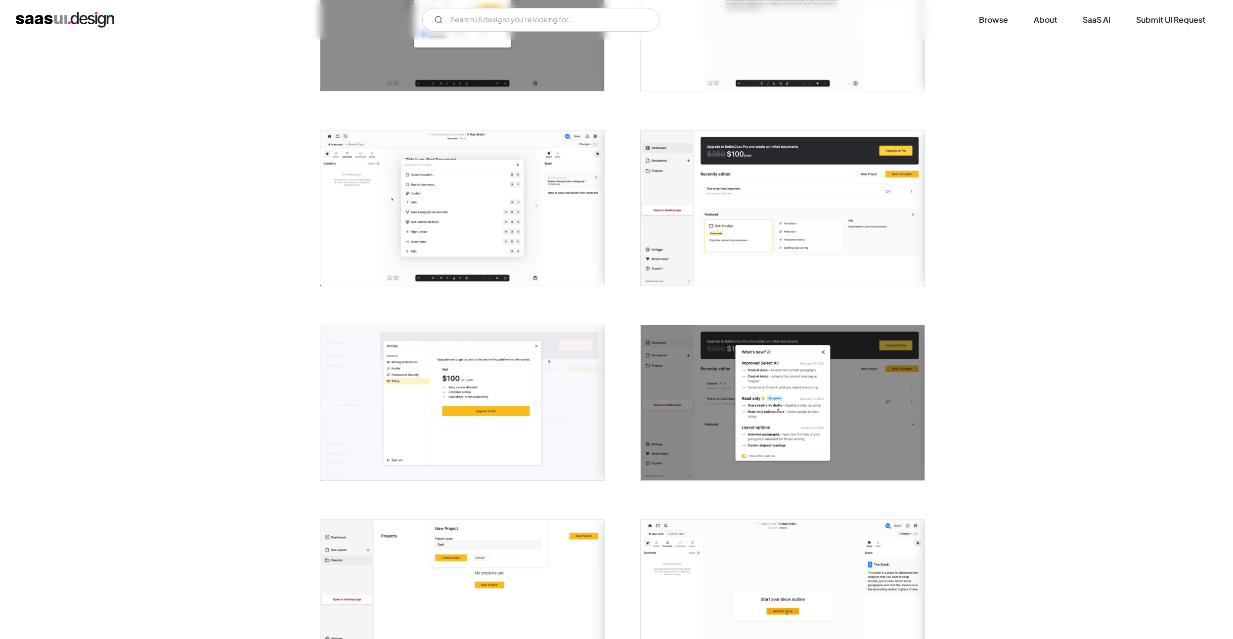
scroll to position [1433, 0]
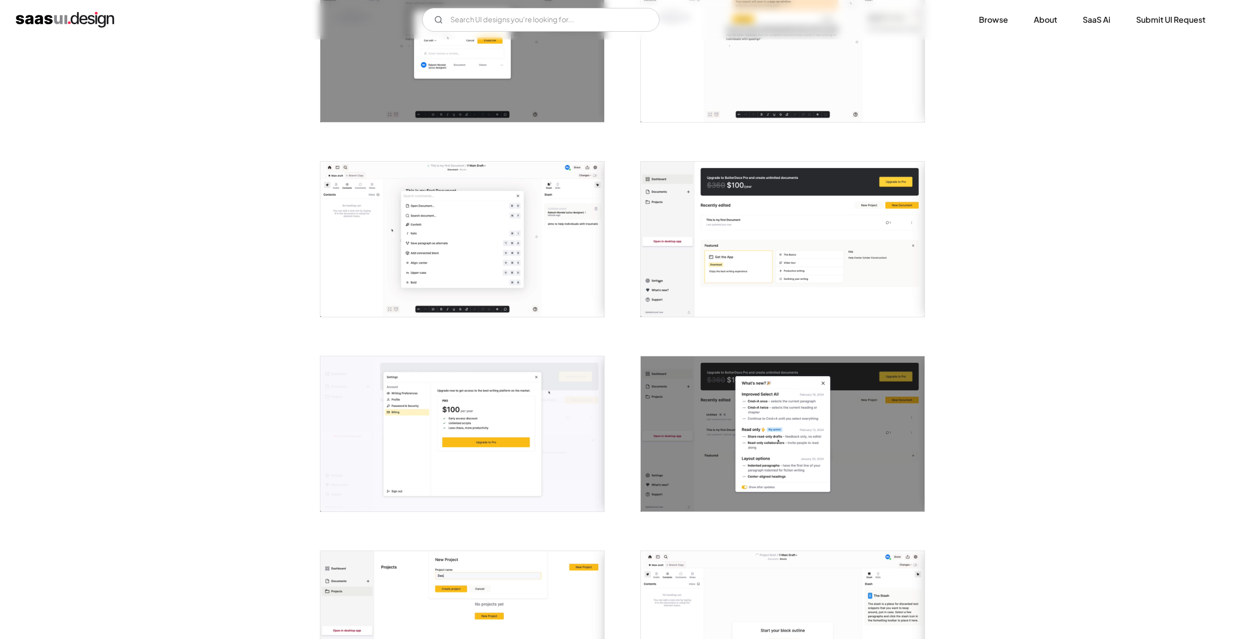
click at [500, 240] on img "open lightbox" at bounding box center [462, 239] width 284 height 155
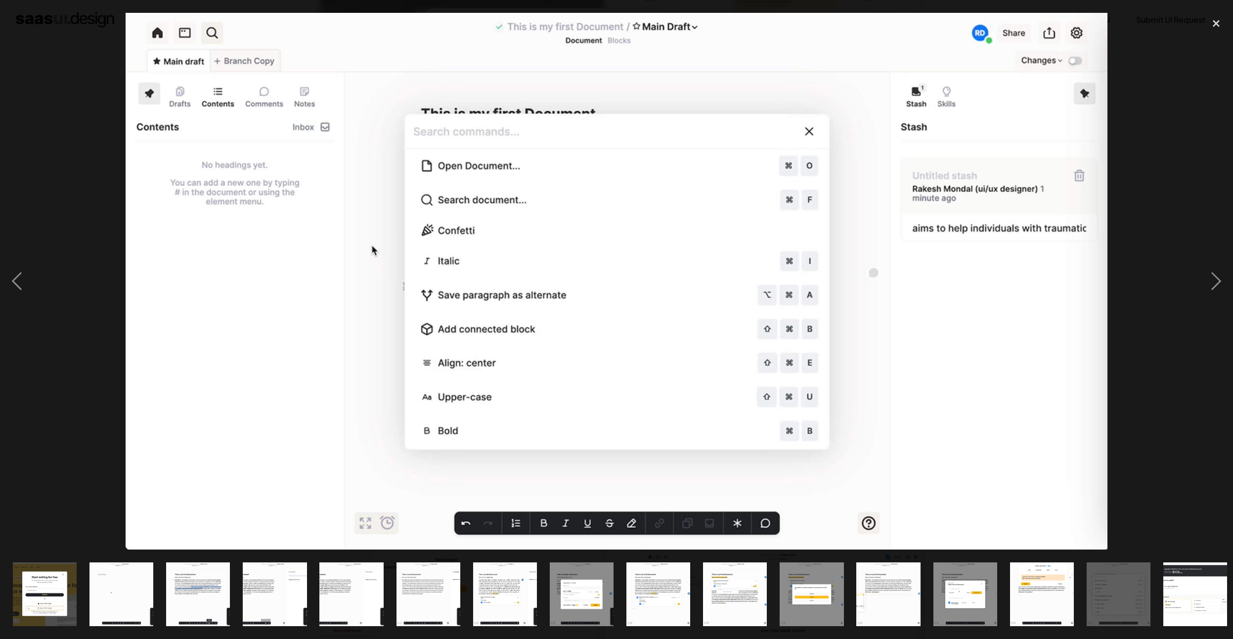
click at [1141, 159] on div at bounding box center [616, 281] width 1233 height 537
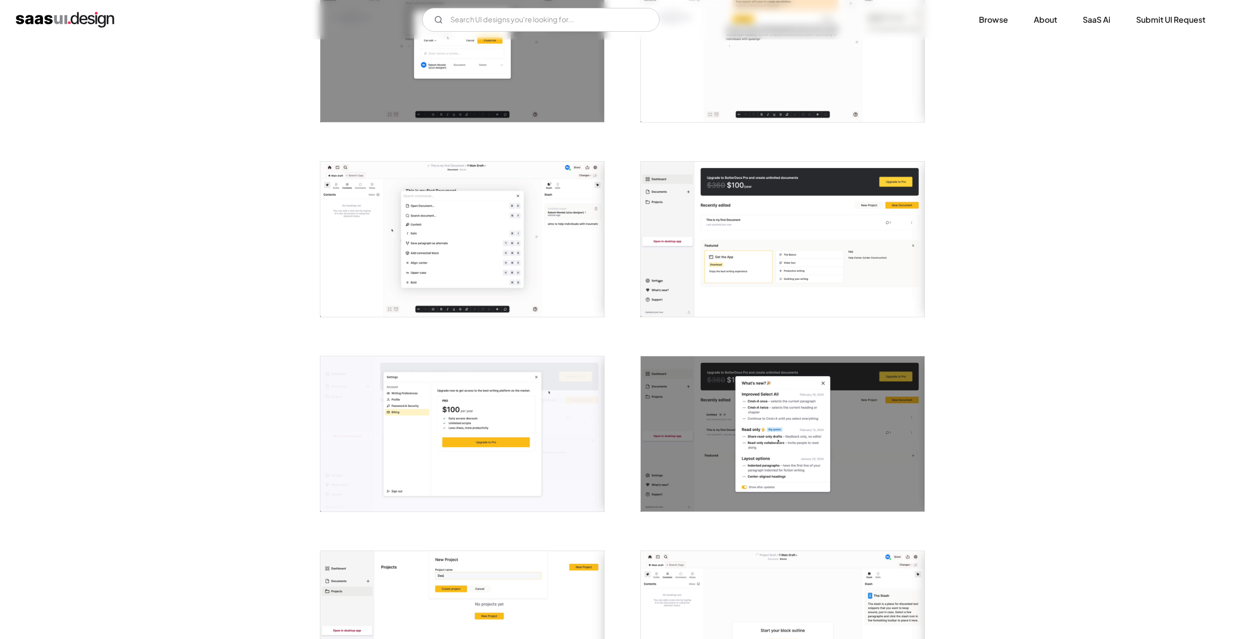
click at [734, 391] on img "open lightbox" at bounding box center [783, 433] width 284 height 155
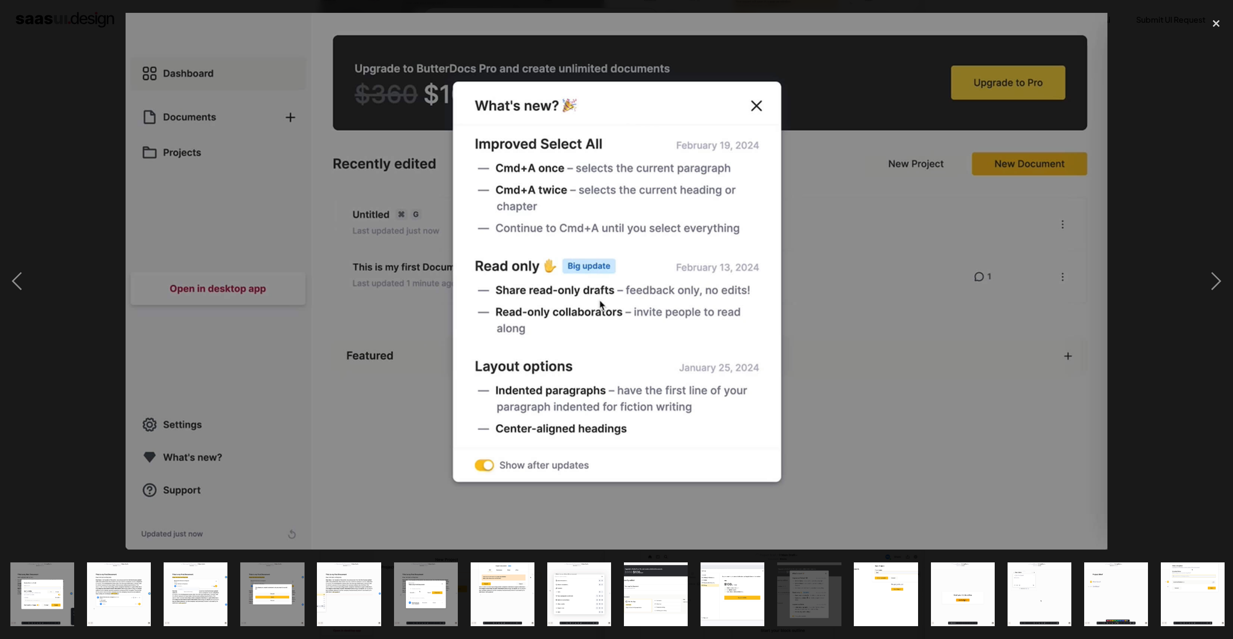
scroll to position [0, 544]
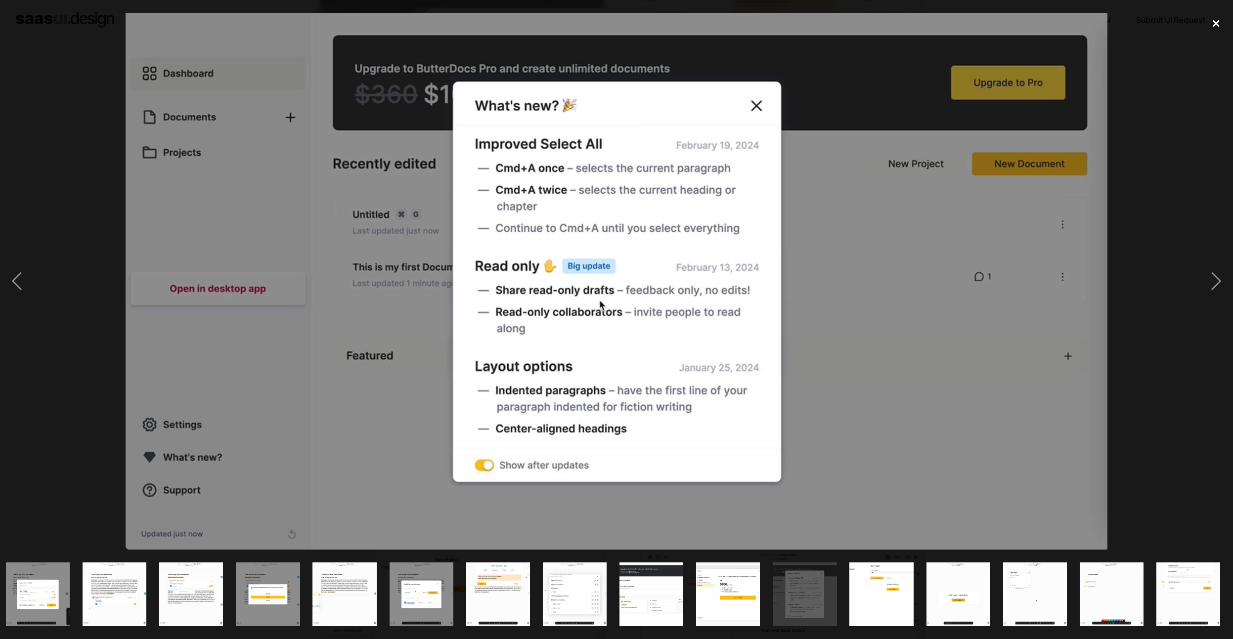
click at [1214, 17] on div "close lightbox" at bounding box center [1217, 24] width 34 height 22
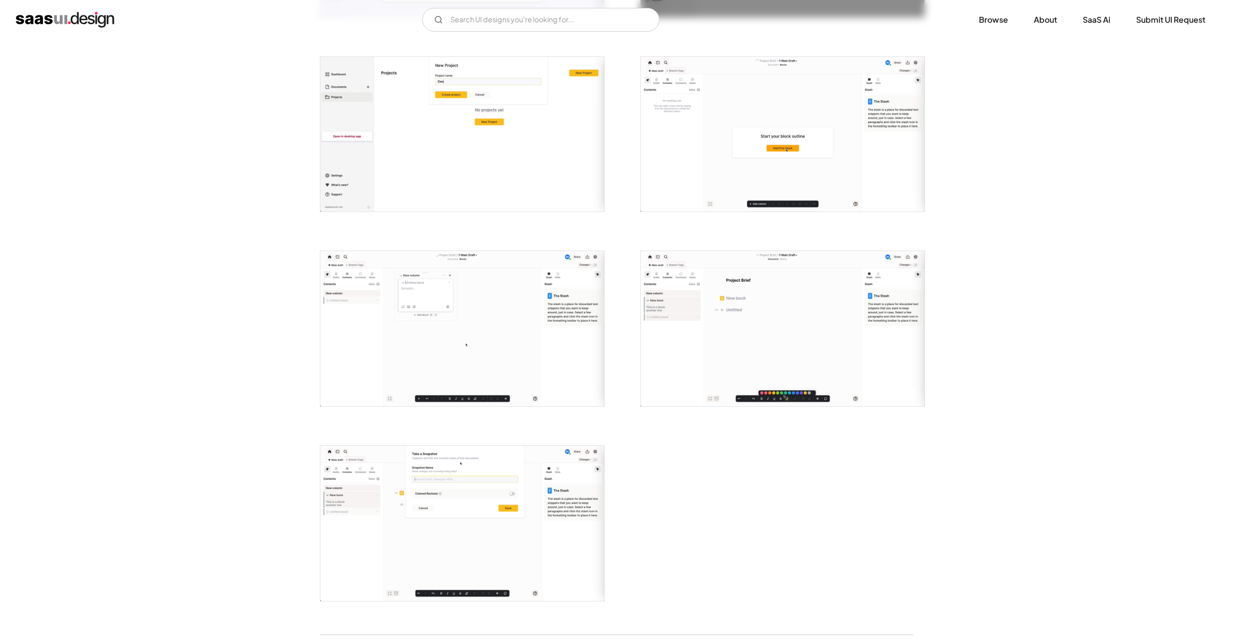
scroll to position [1907, 0]
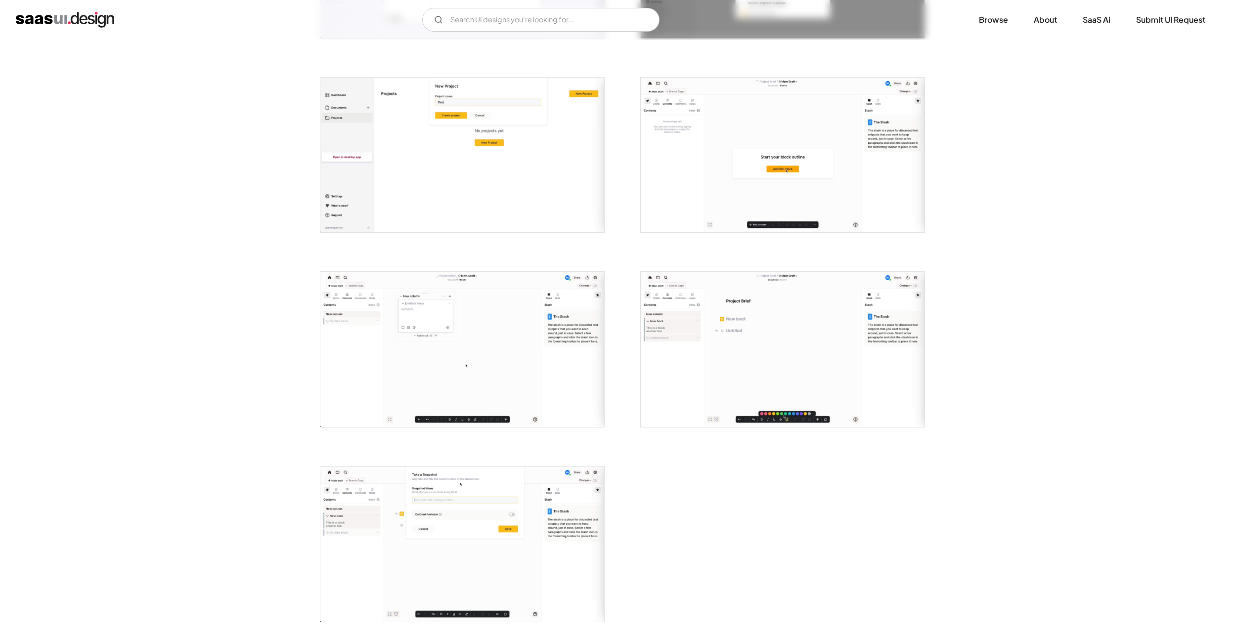
click at [441, 385] on img "open lightbox" at bounding box center [462, 349] width 284 height 155
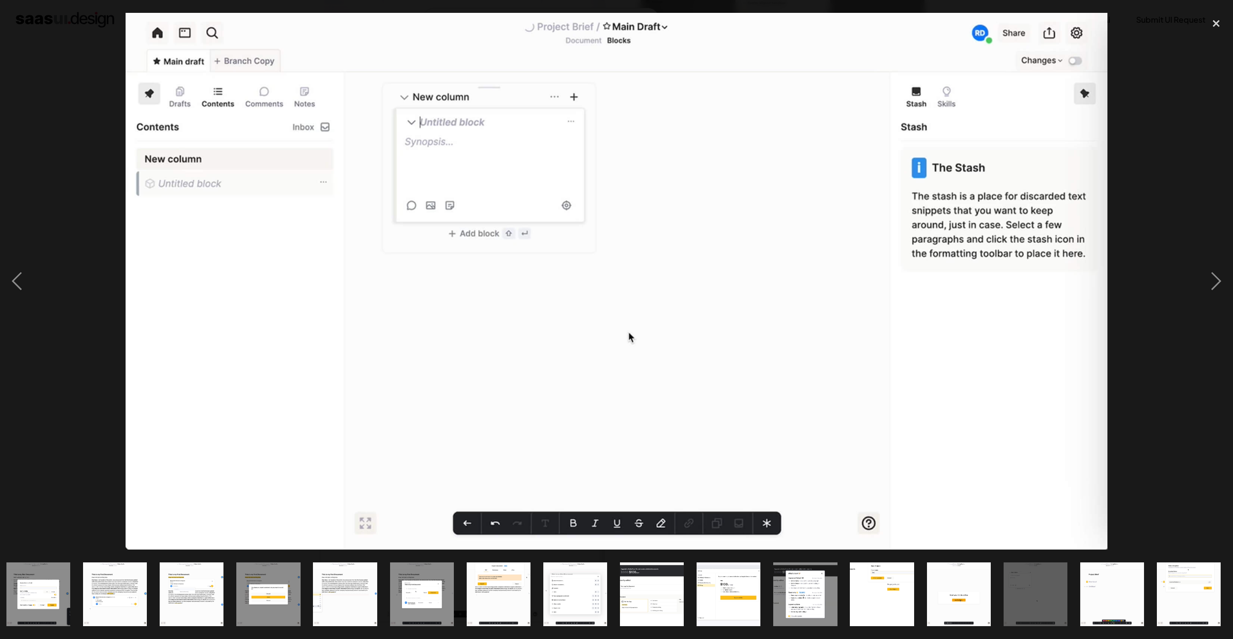
scroll to position [0, 544]
click at [1113, 124] on div at bounding box center [616, 281] width 1233 height 537
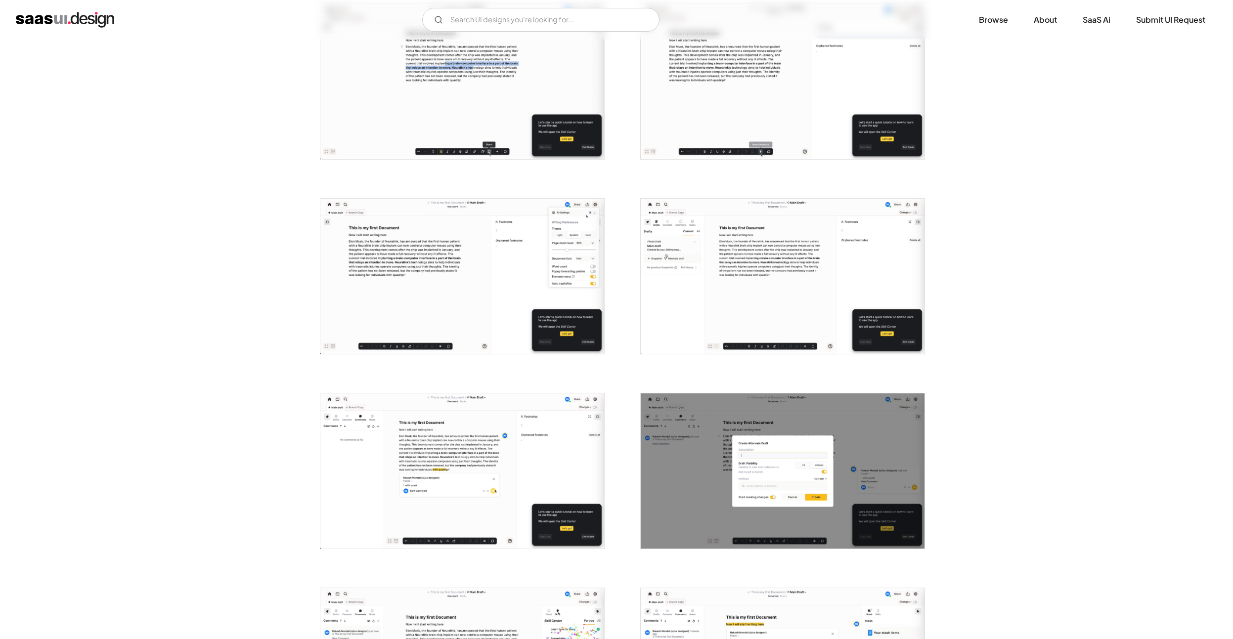
scroll to position [478, 0]
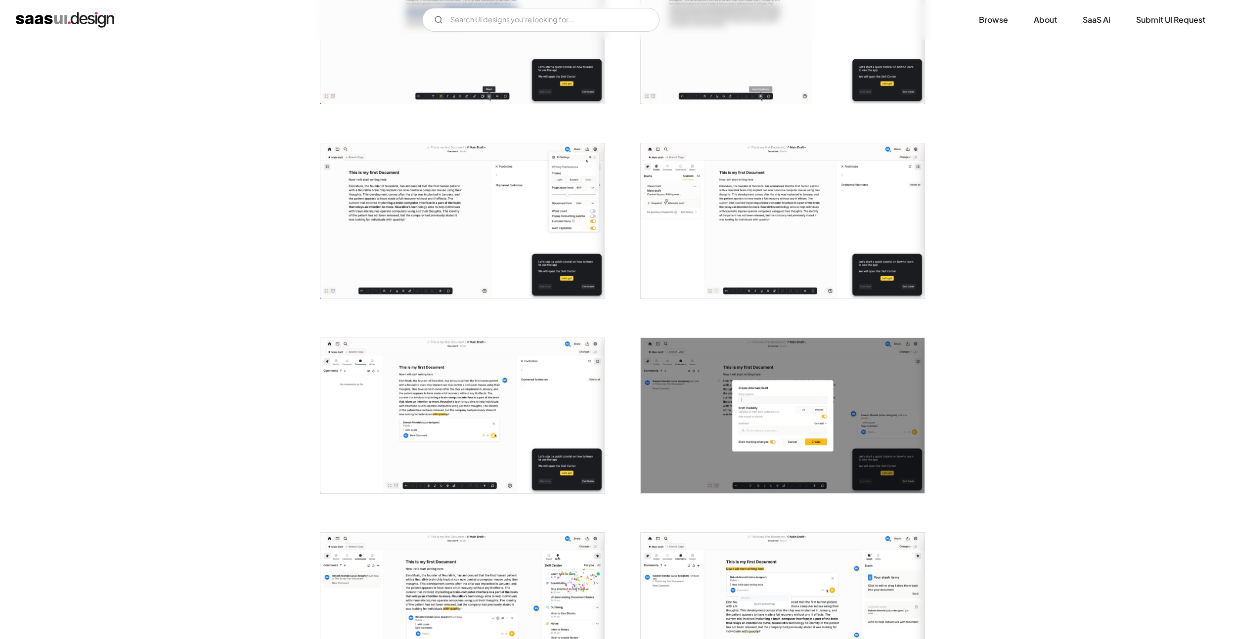
click at [722, 206] on img "open lightbox" at bounding box center [783, 220] width 284 height 155
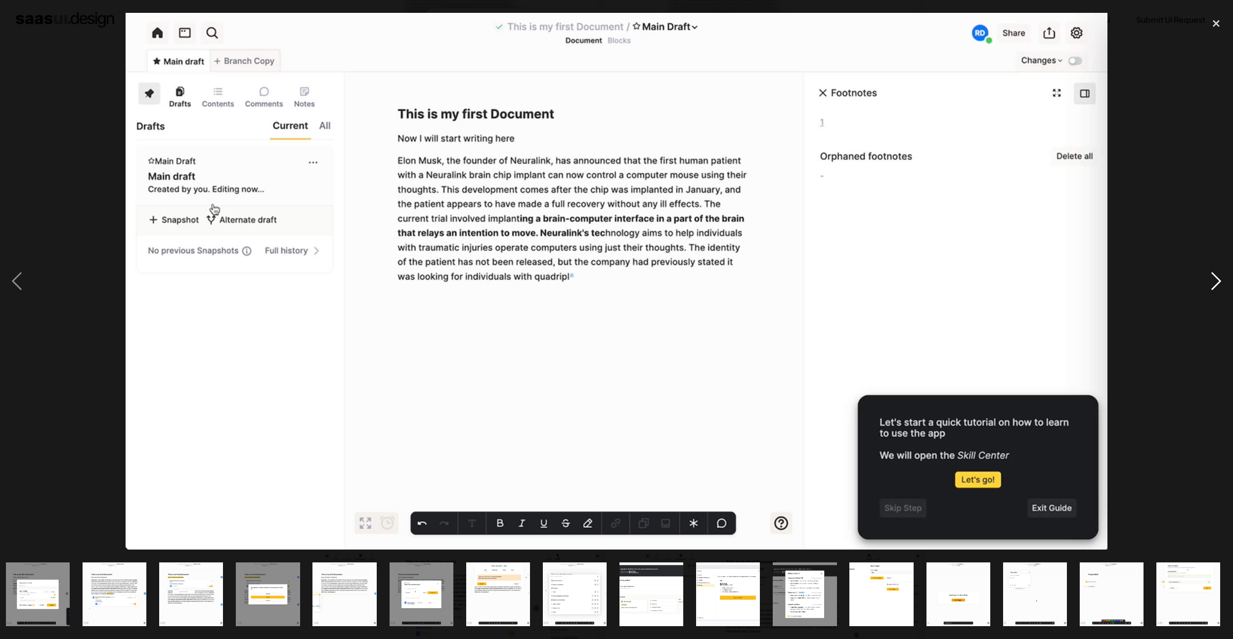
click at [1210, 99] on div "next image" at bounding box center [1217, 281] width 34 height 537
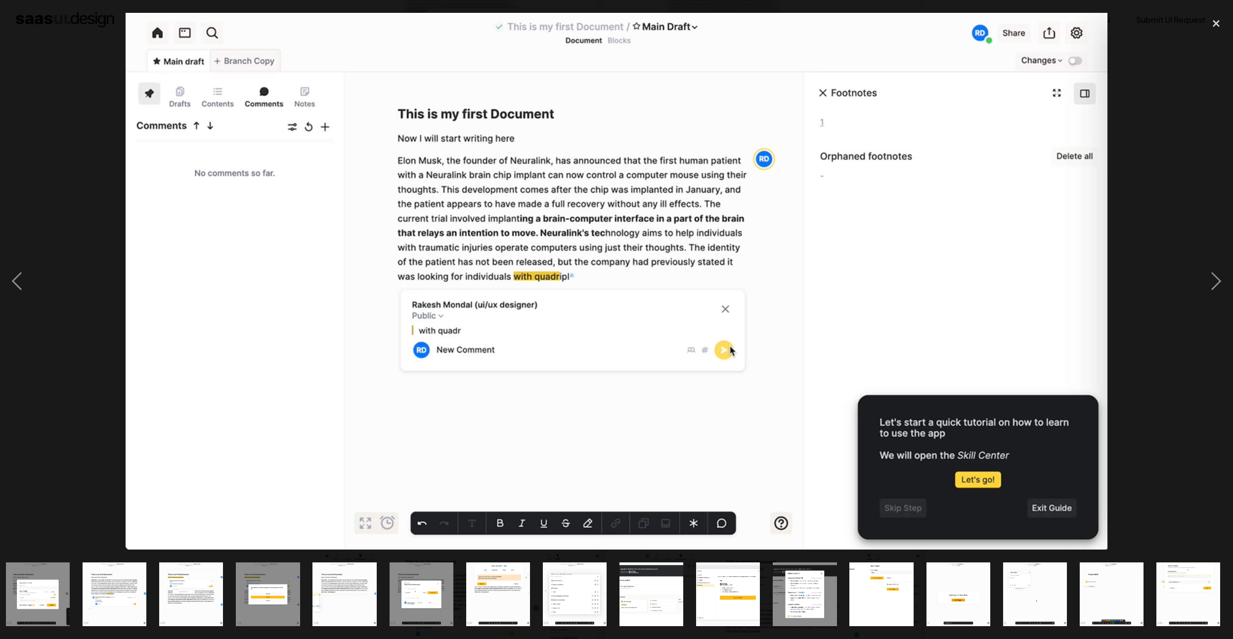
click at [1192, 87] on div at bounding box center [616, 281] width 1233 height 537
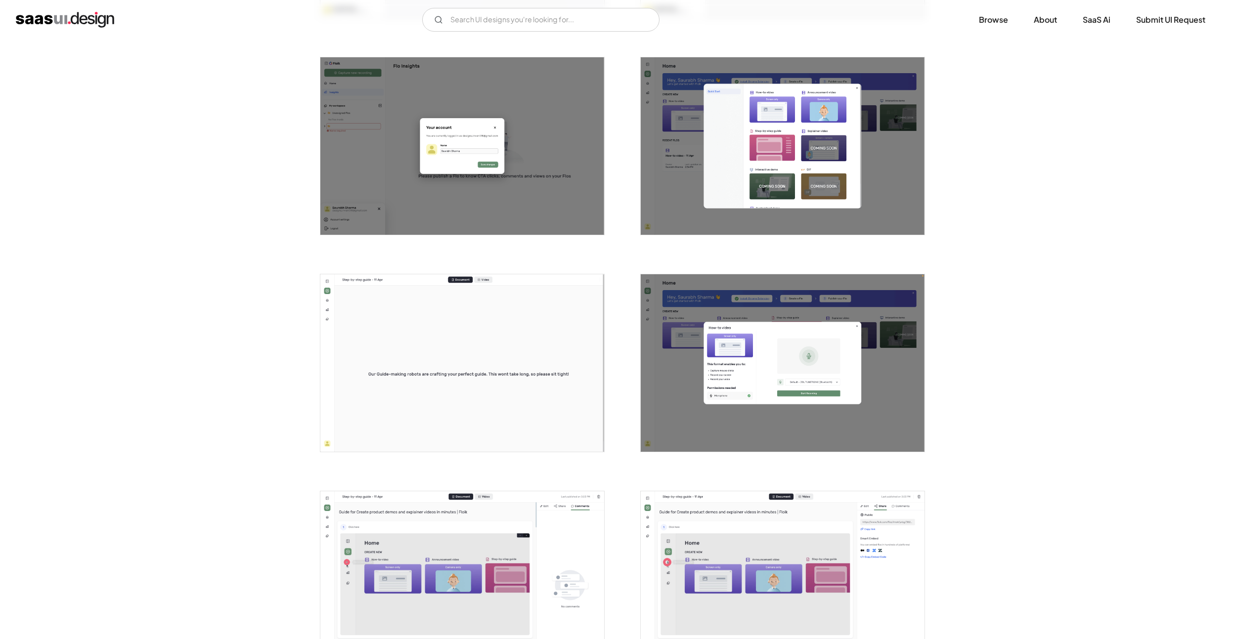
scroll to position [614, 0]
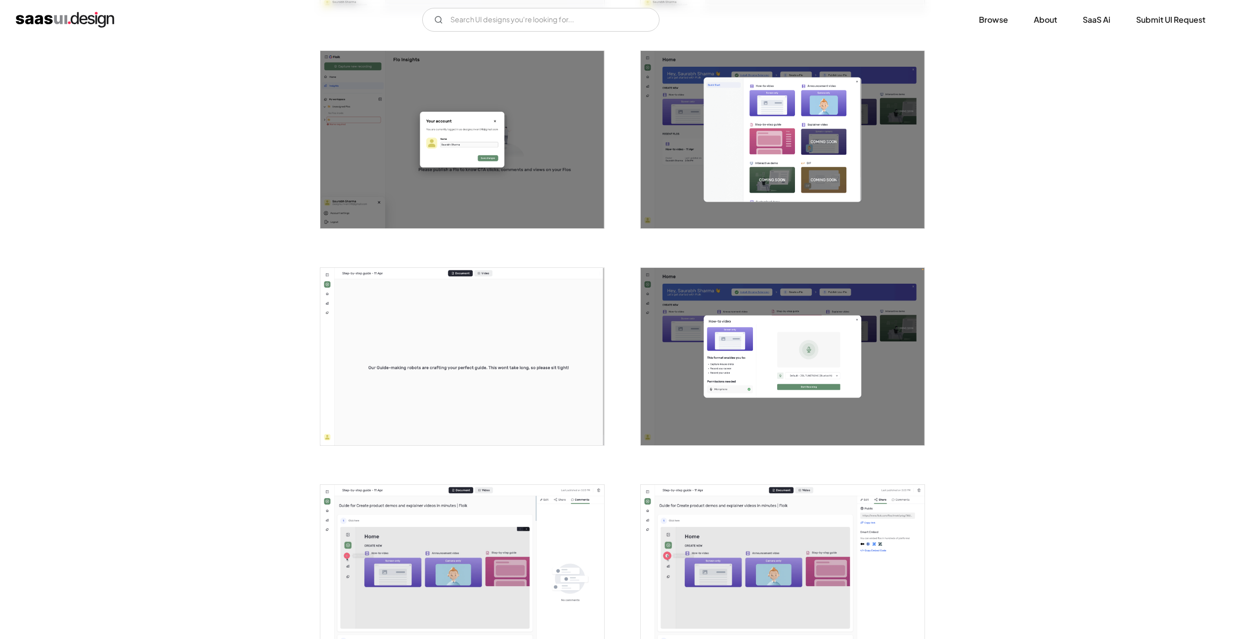
click at [734, 188] on img "open lightbox" at bounding box center [783, 140] width 284 height 178
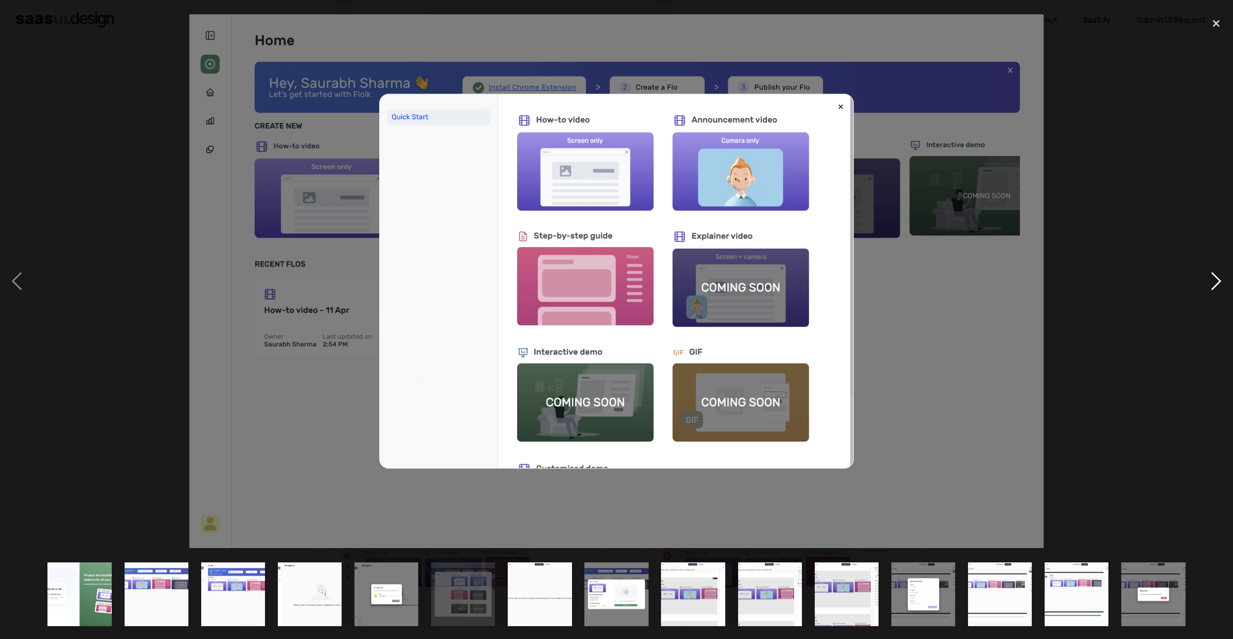
click at [1210, 280] on div "next image" at bounding box center [1217, 281] width 34 height 537
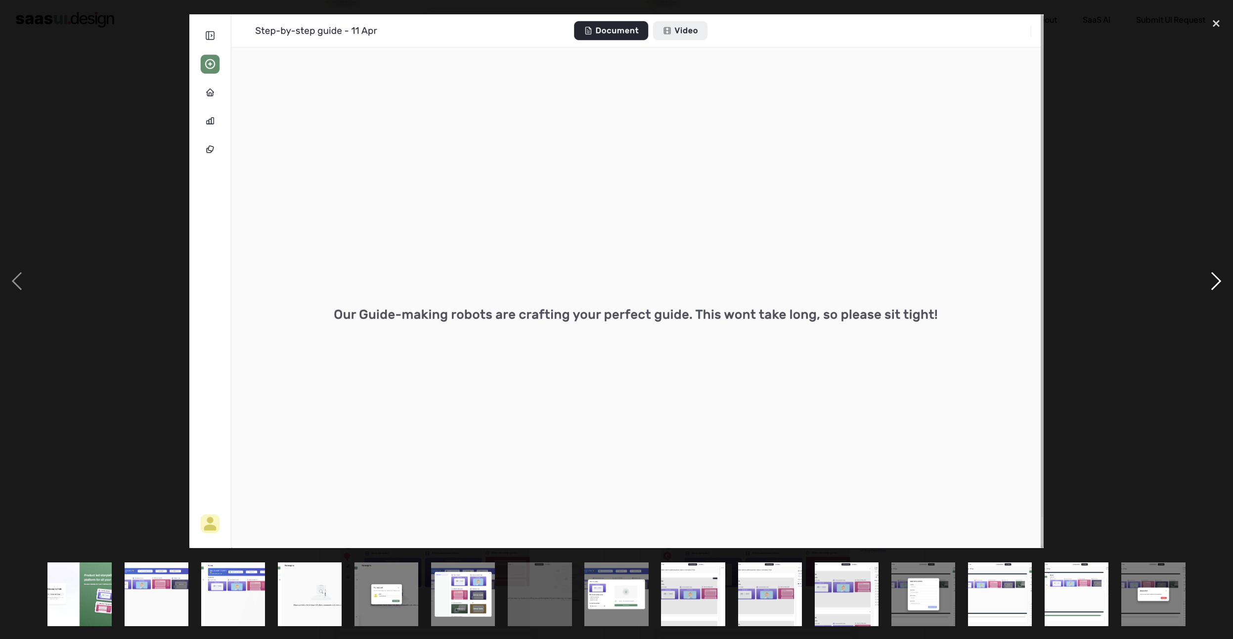
click at [1204, 275] on div "next image" at bounding box center [1217, 281] width 34 height 537
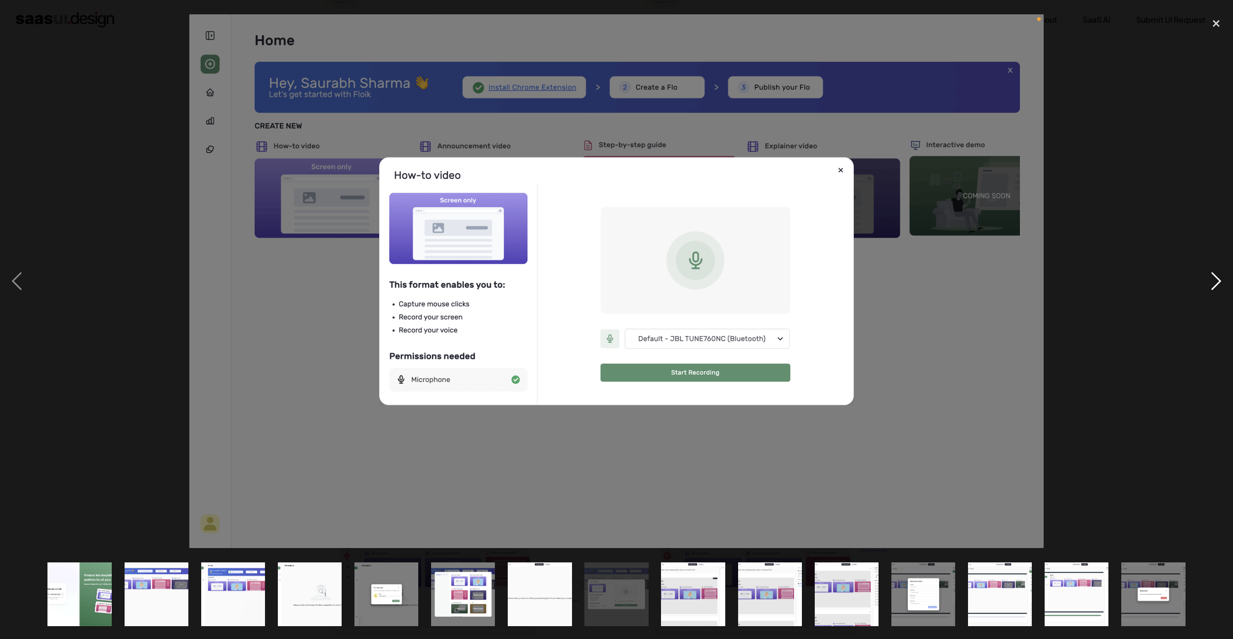
click at [1204, 275] on div "next image" at bounding box center [1217, 281] width 34 height 537
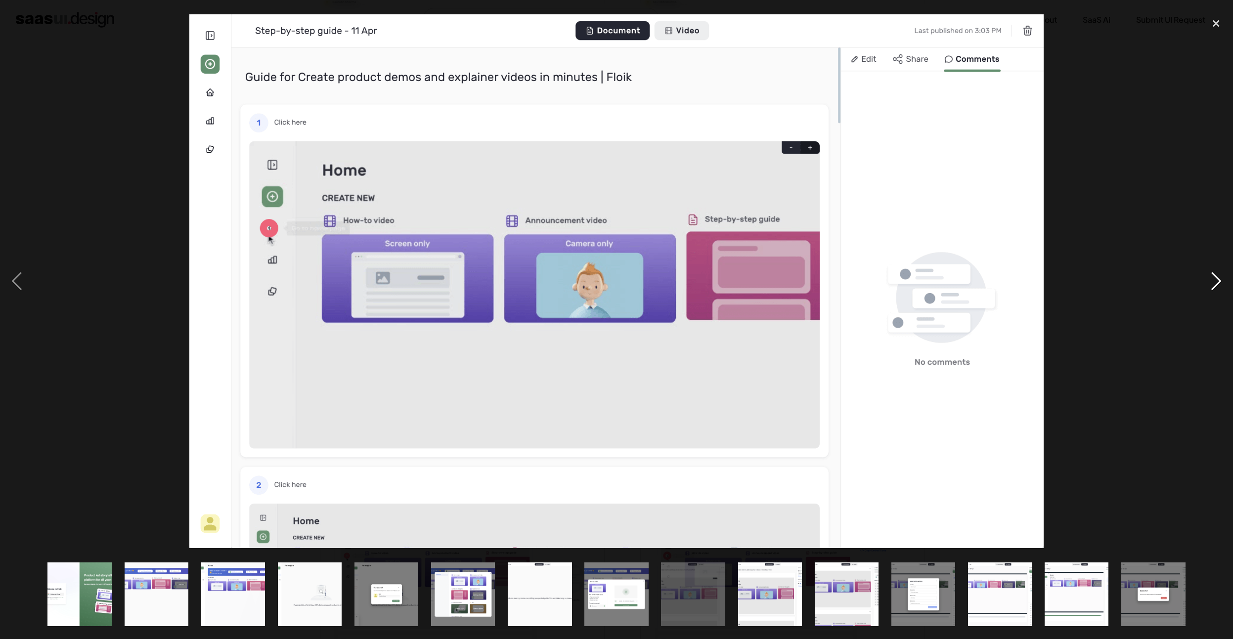
click at [1203, 273] on div "next image" at bounding box center [1217, 281] width 34 height 537
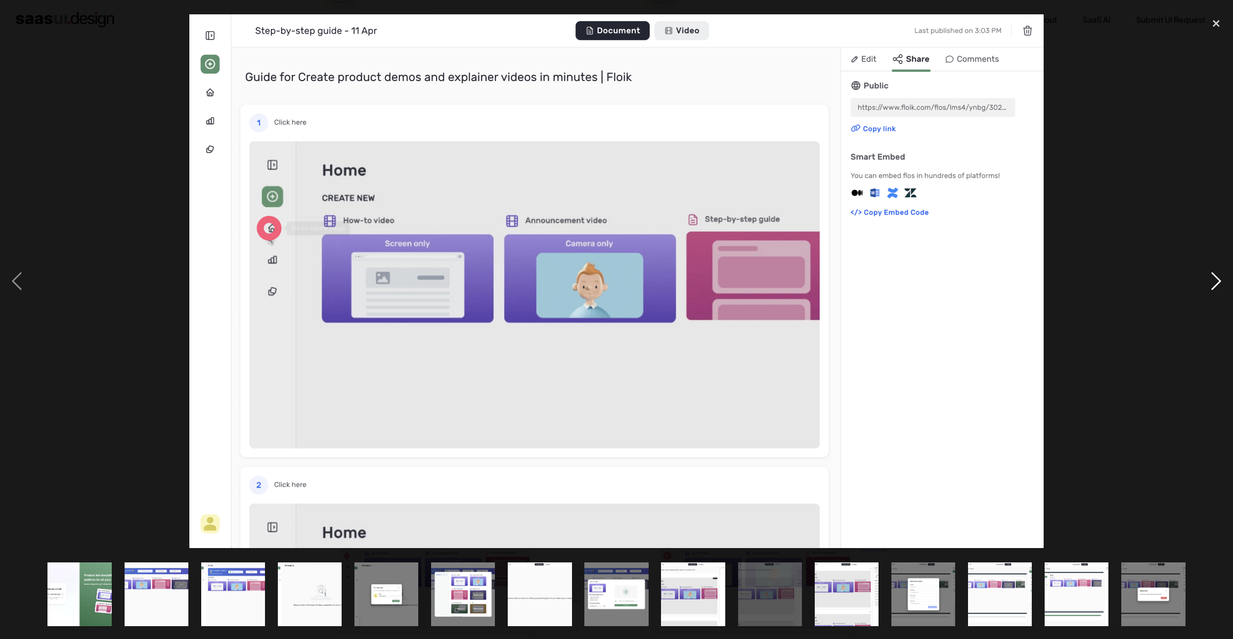
click at [1203, 273] on div "next image" at bounding box center [1217, 281] width 34 height 537
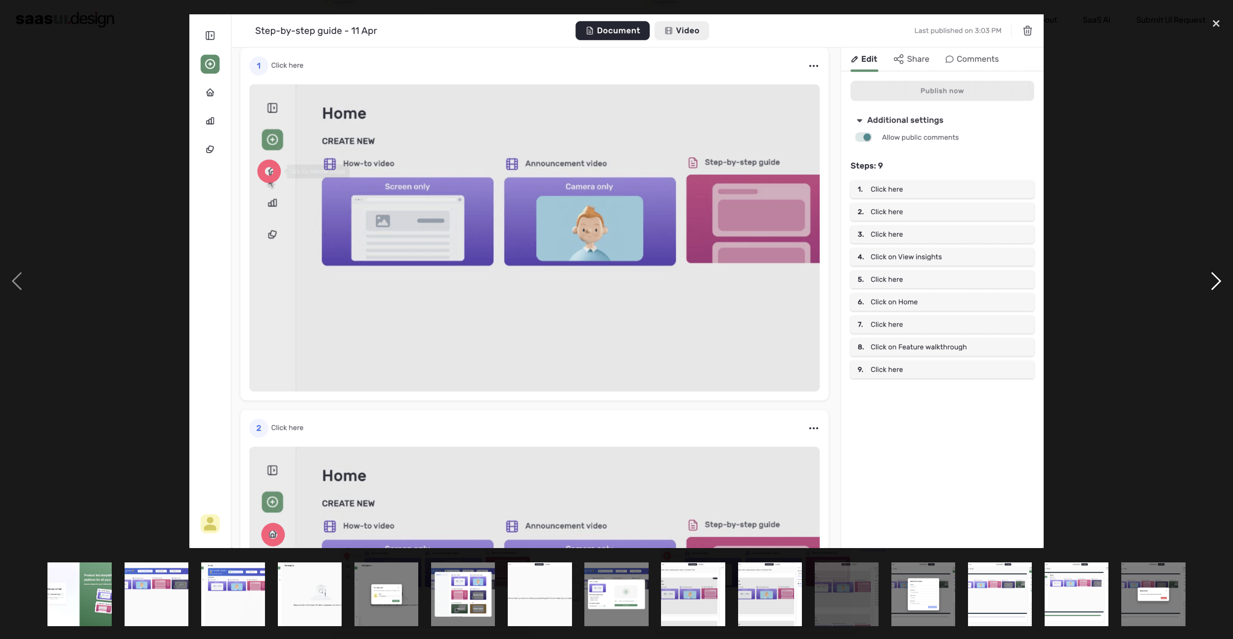
click at [1203, 273] on div "next image" at bounding box center [1217, 281] width 34 height 537
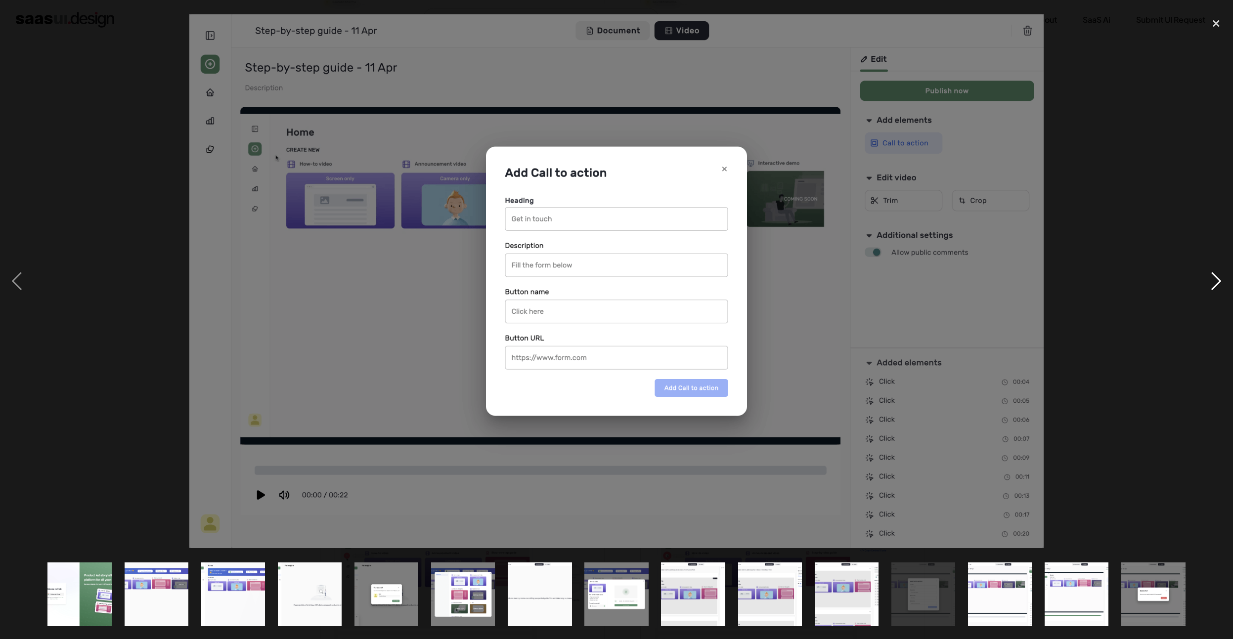
click at [1202, 272] on div "next image" at bounding box center [1217, 281] width 34 height 537
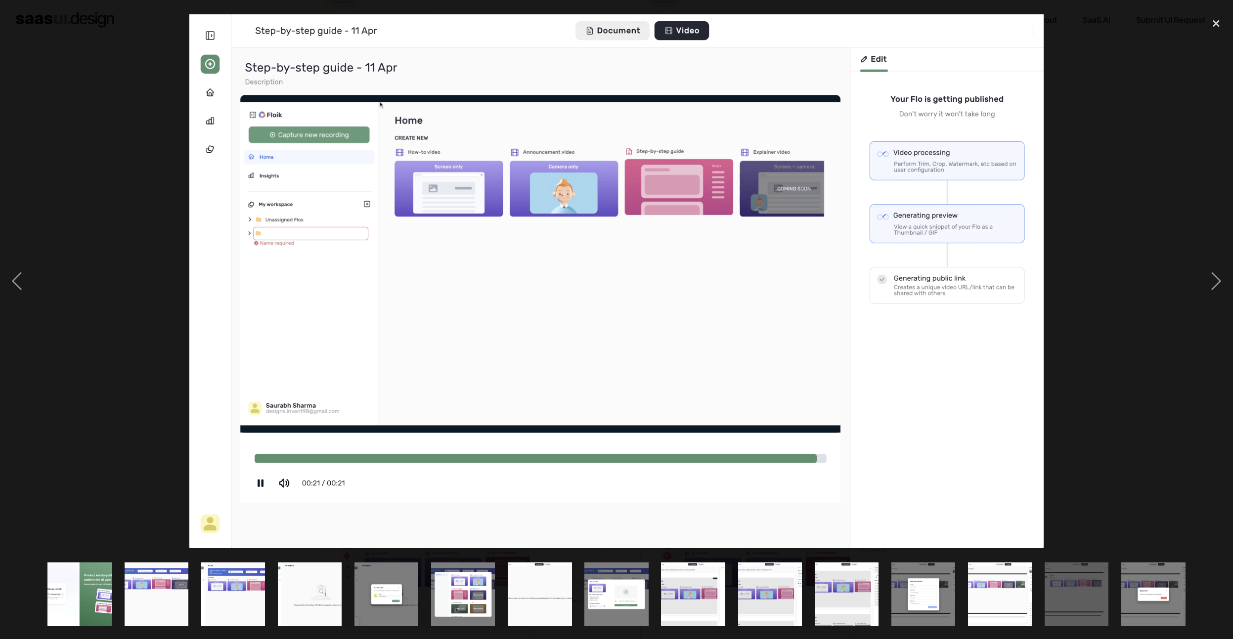
click at [1142, 193] on div at bounding box center [616, 281] width 1233 height 537
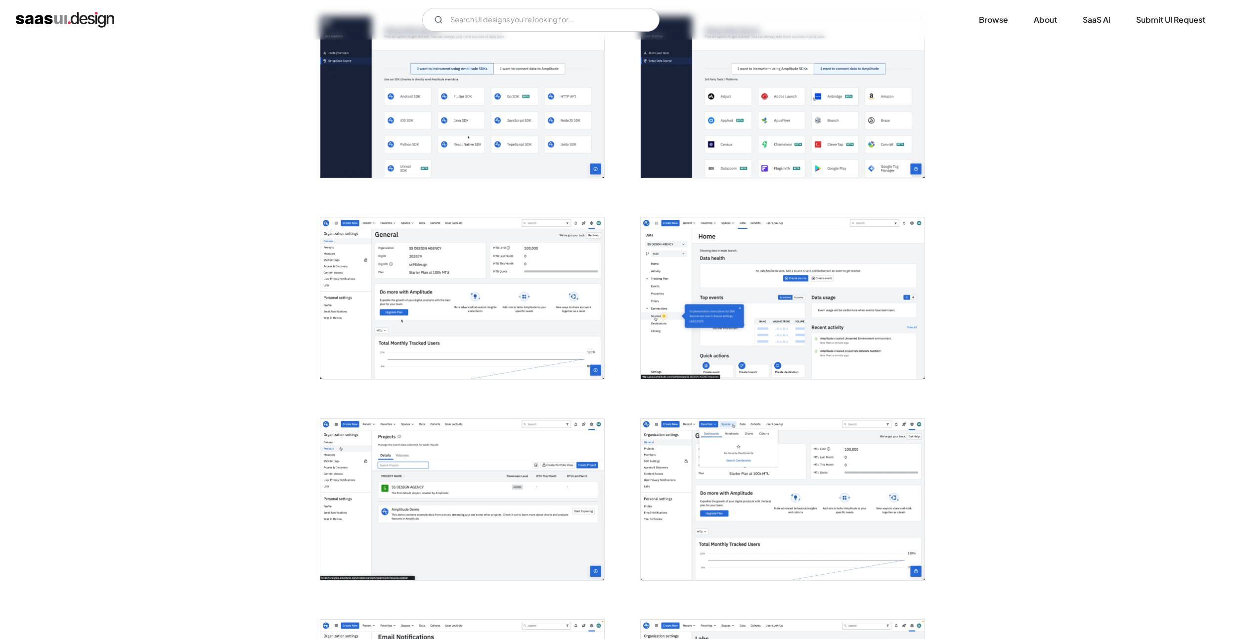
scroll to position [751, 0]
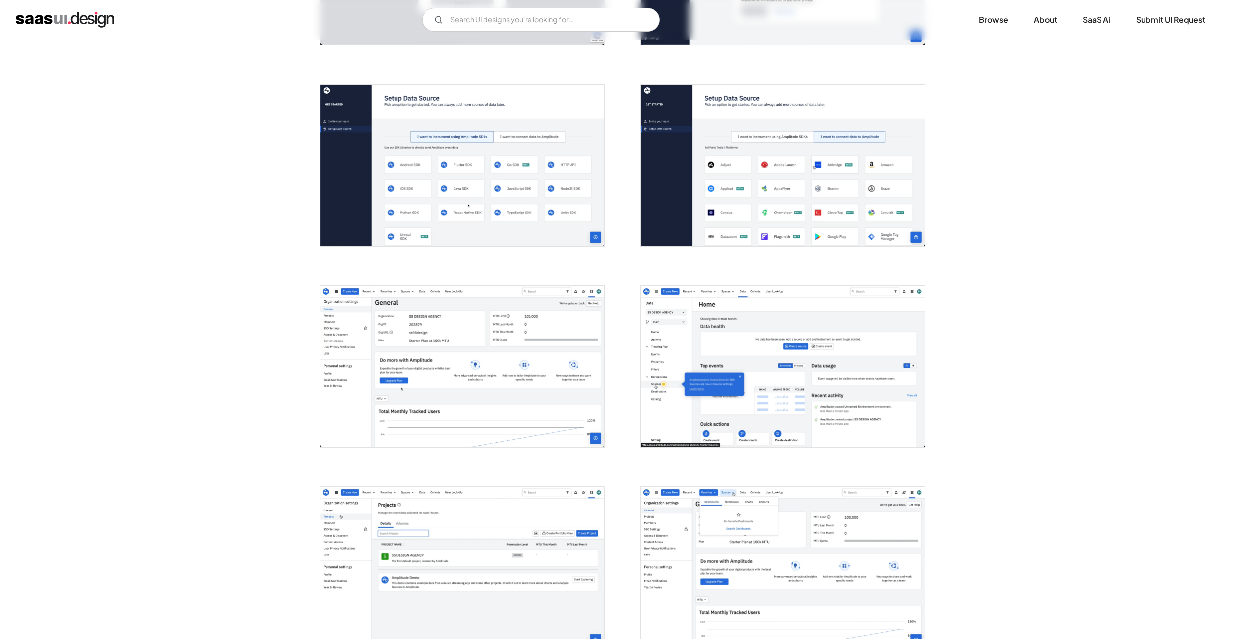
click at [734, 176] on img "open lightbox" at bounding box center [783, 166] width 284 height 162
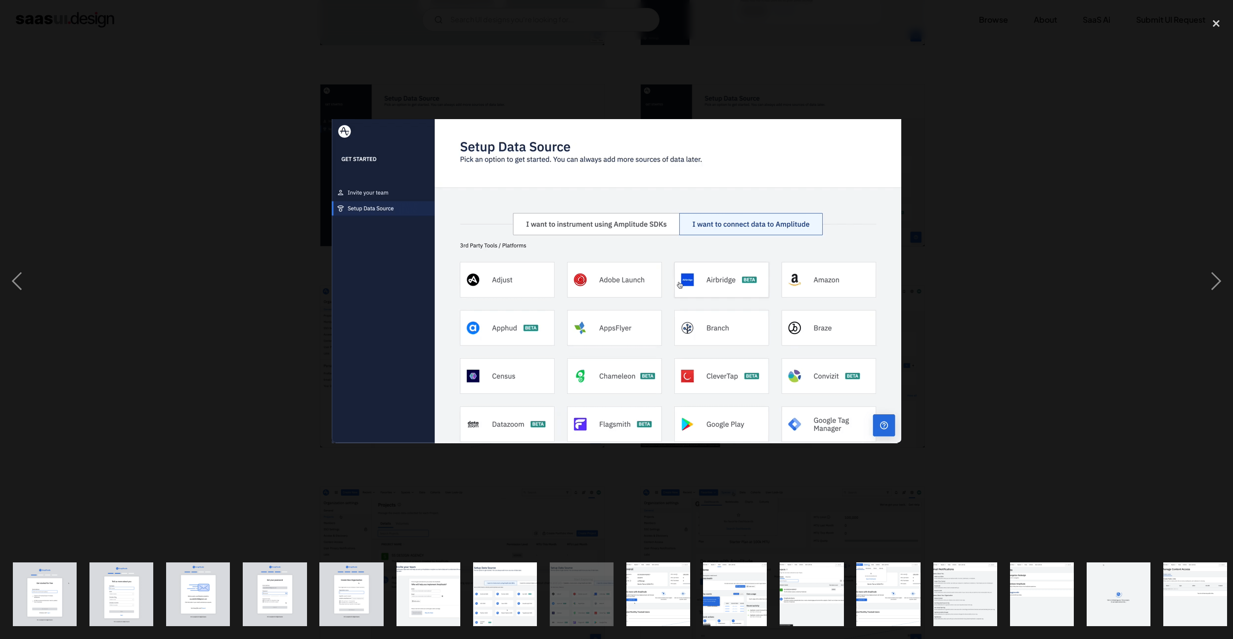
click at [1067, 126] on div at bounding box center [616, 281] width 1233 height 537
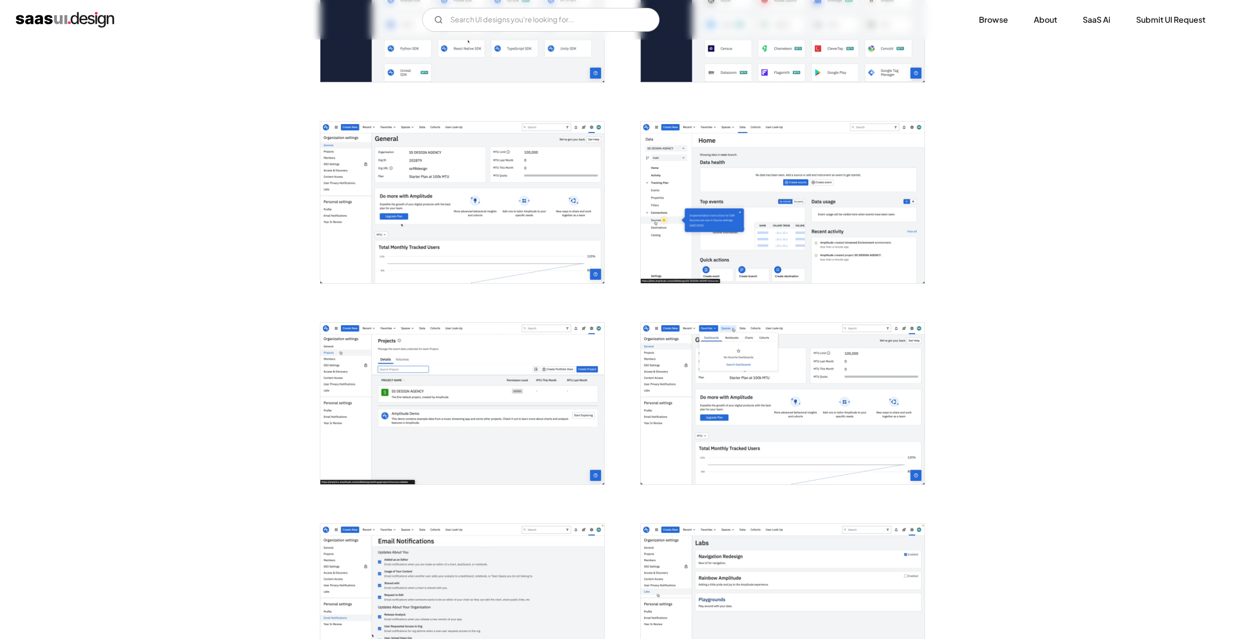
scroll to position [887, 0]
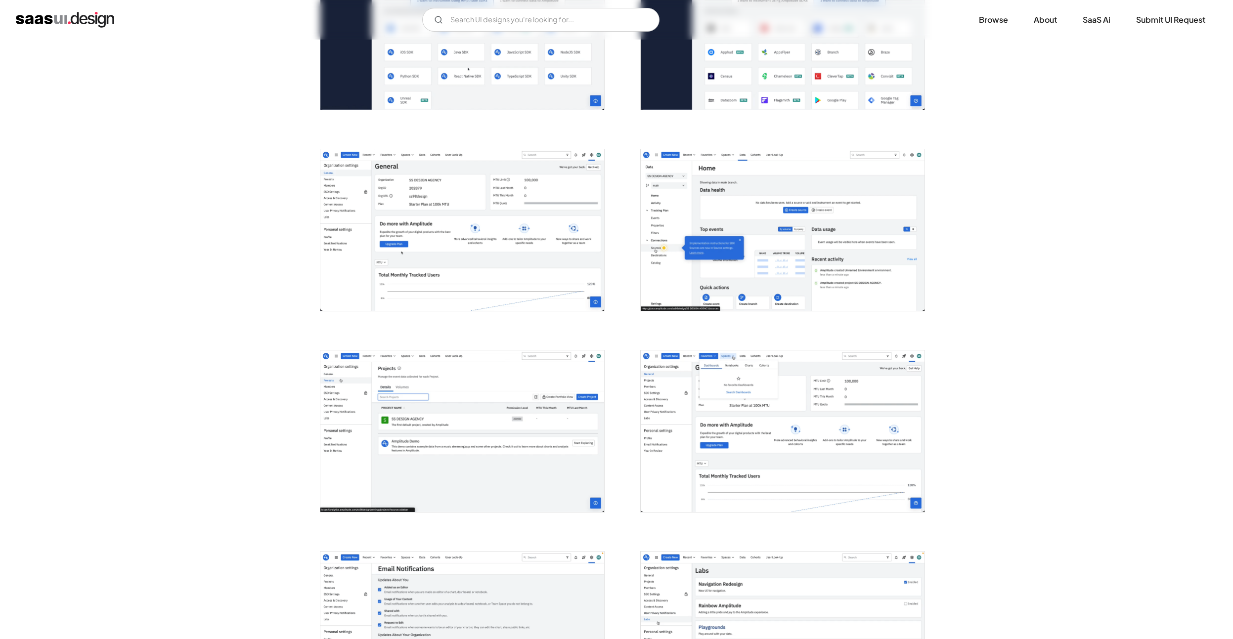
click at [407, 214] on img "open lightbox" at bounding box center [462, 230] width 284 height 162
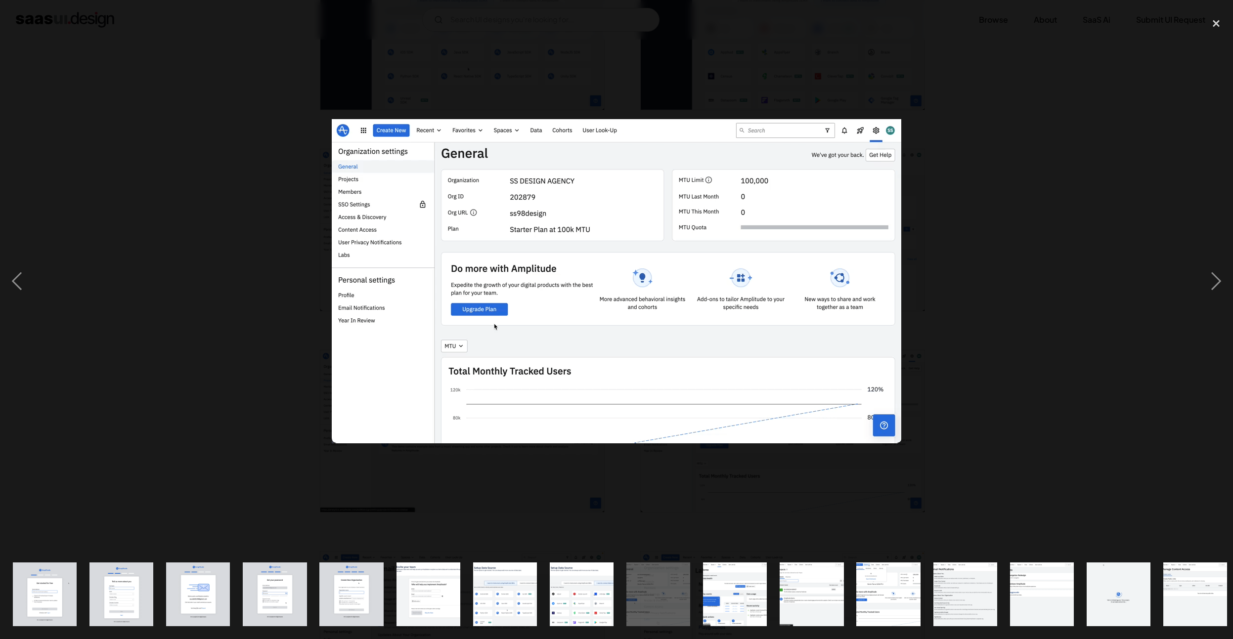
click at [1067, 184] on div at bounding box center [616, 281] width 1233 height 537
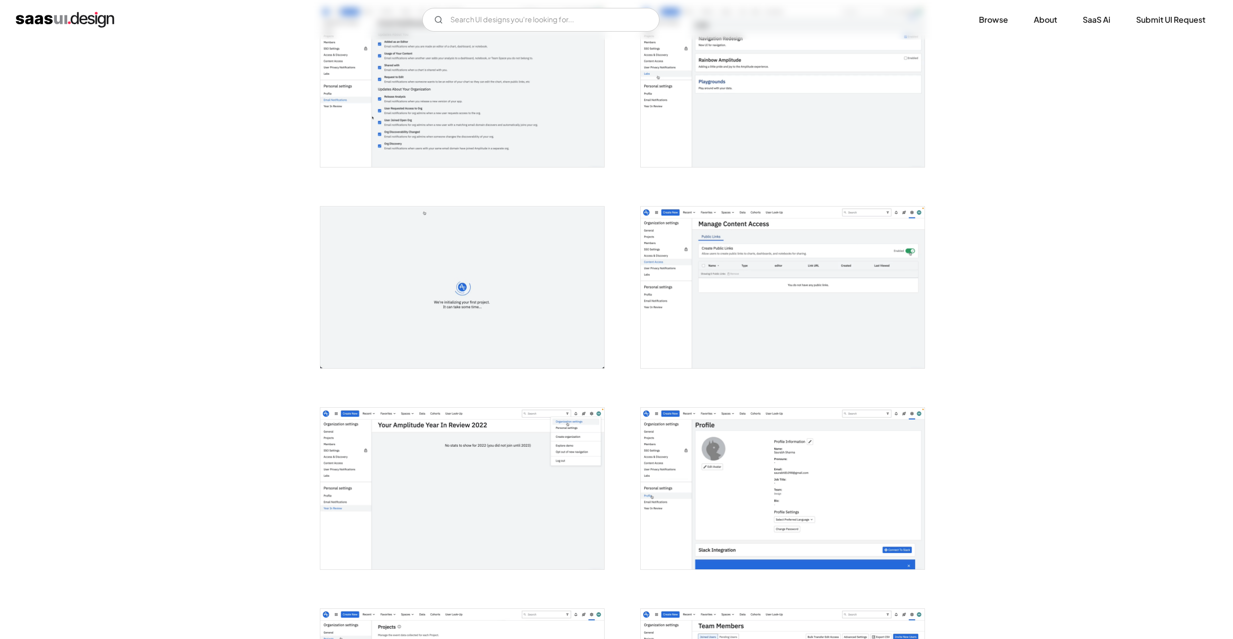
scroll to position [1023, 0]
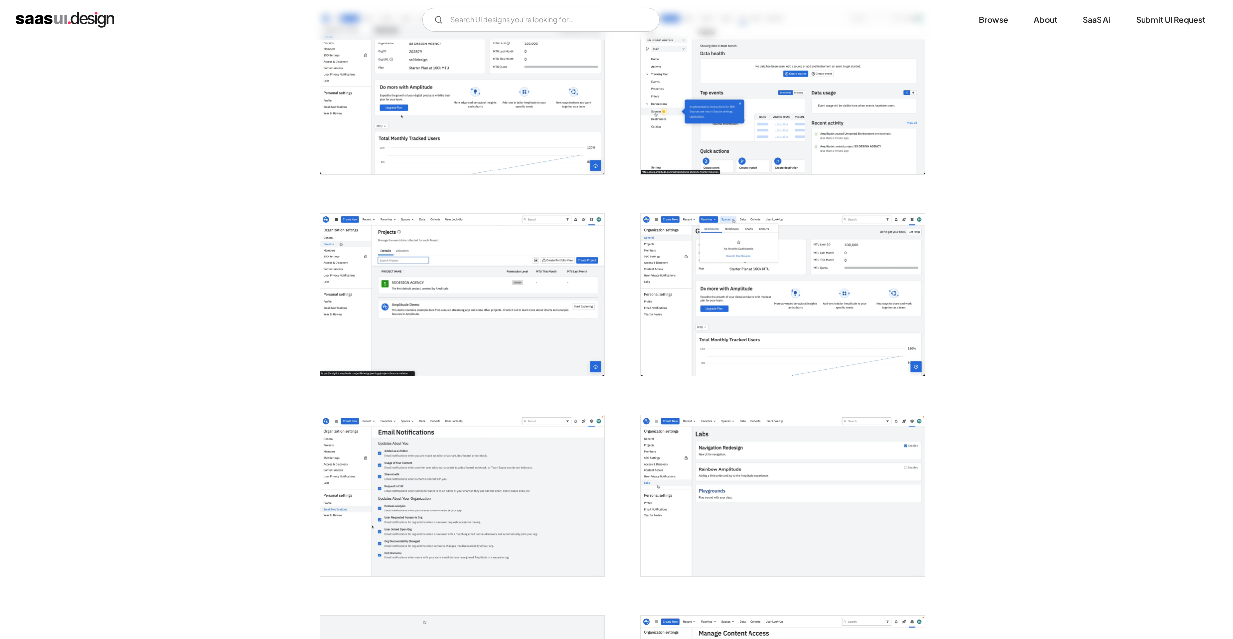
click at [766, 287] on img "open lightbox" at bounding box center [783, 295] width 284 height 162
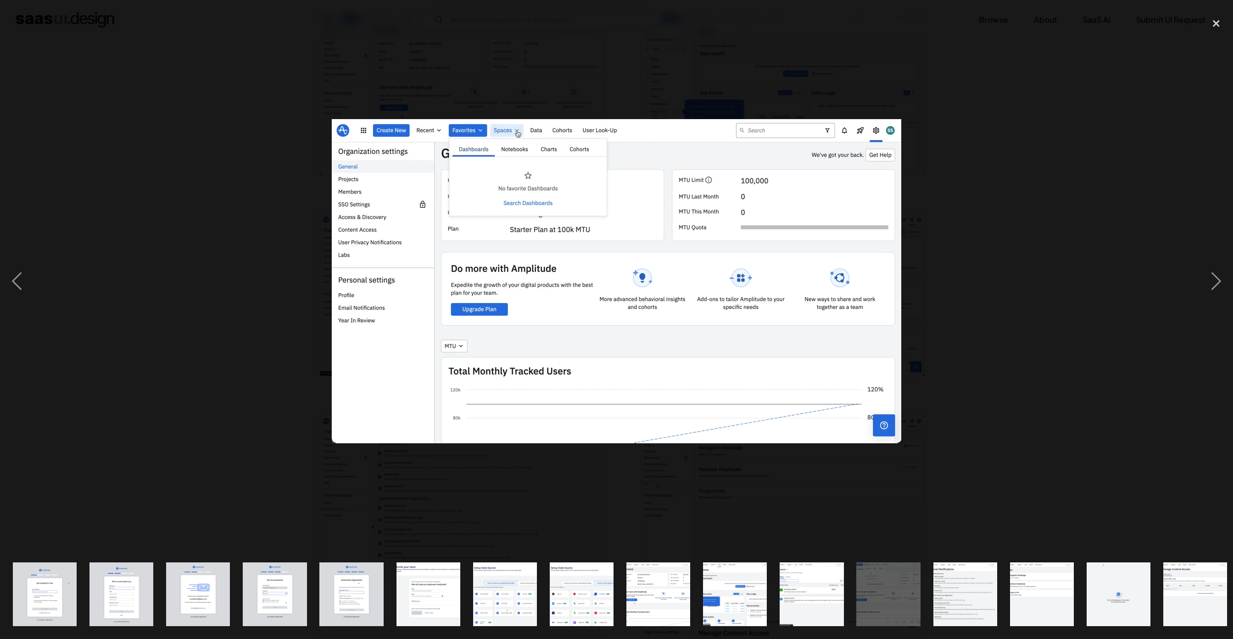
click at [1100, 194] on div at bounding box center [616, 281] width 1233 height 537
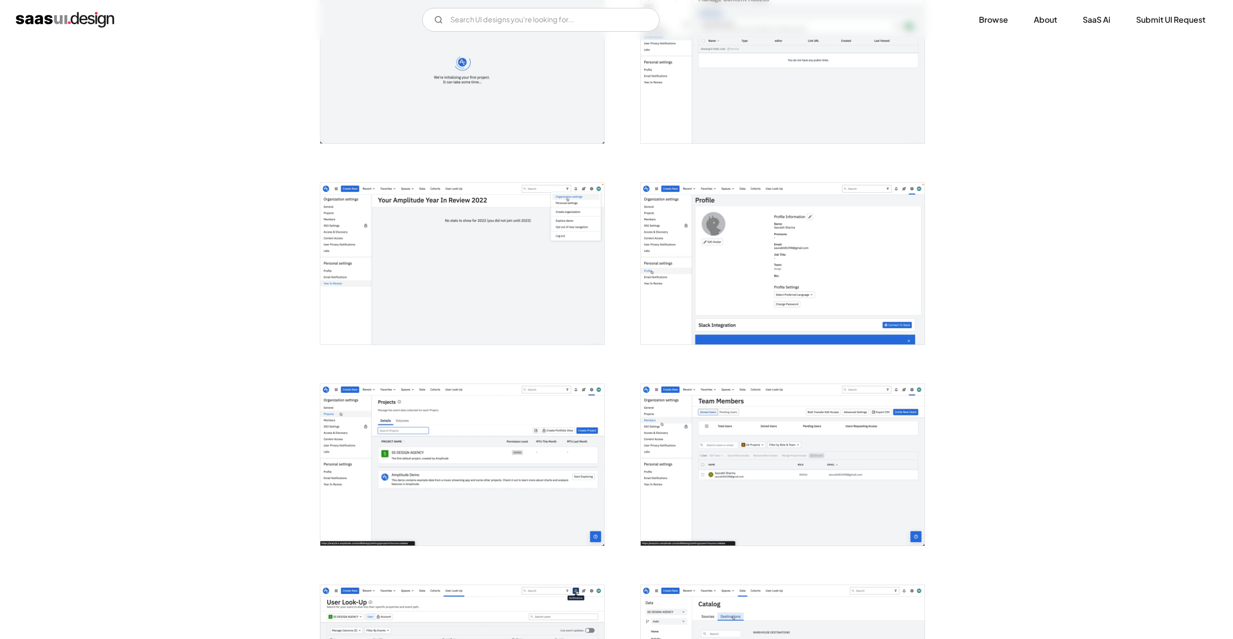
scroll to position [1706, 0]
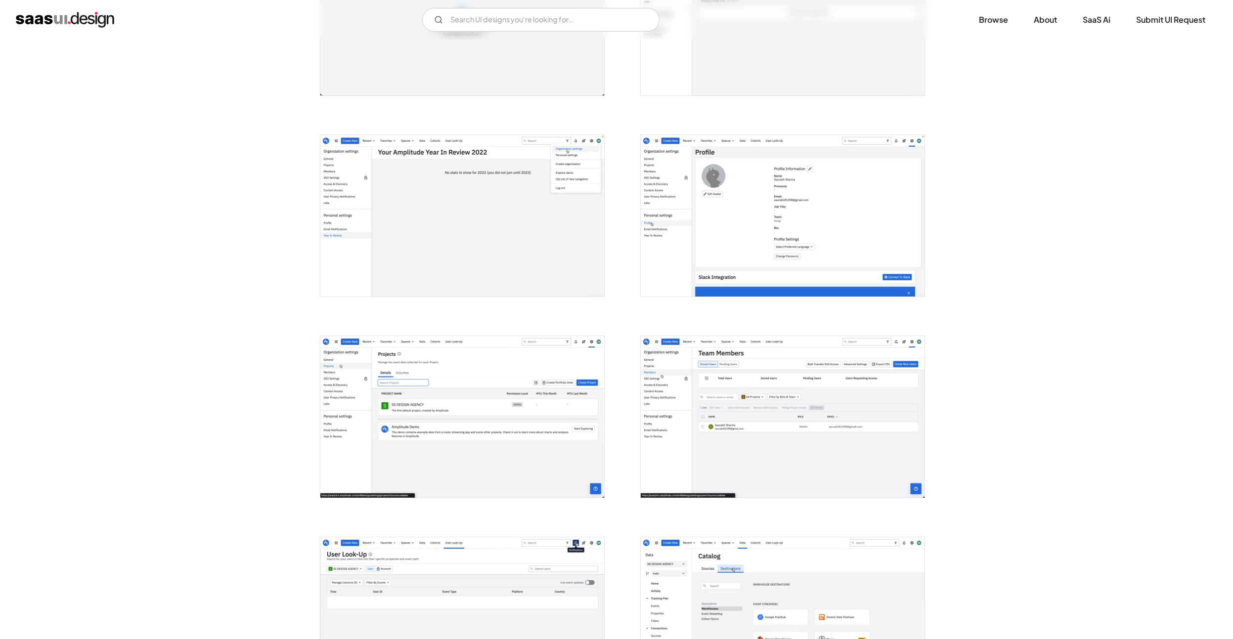
click at [462, 230] on img "open lightbox" at bounding box center [462, 216] width 284 height 162
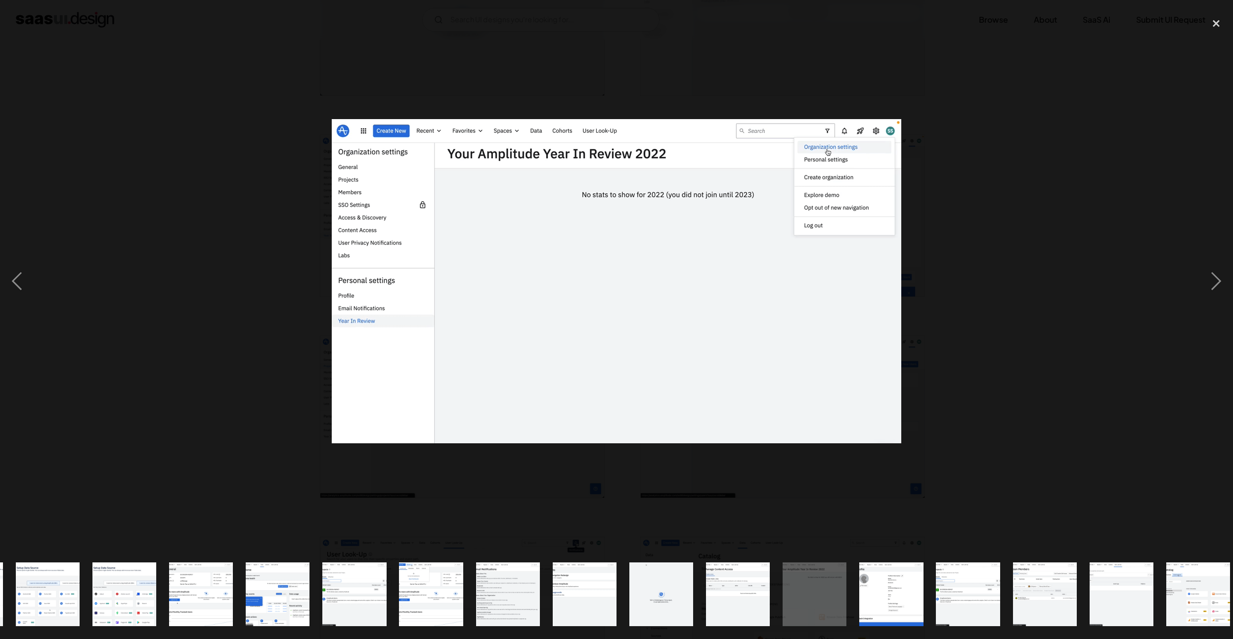
scroll to position [0, 544]
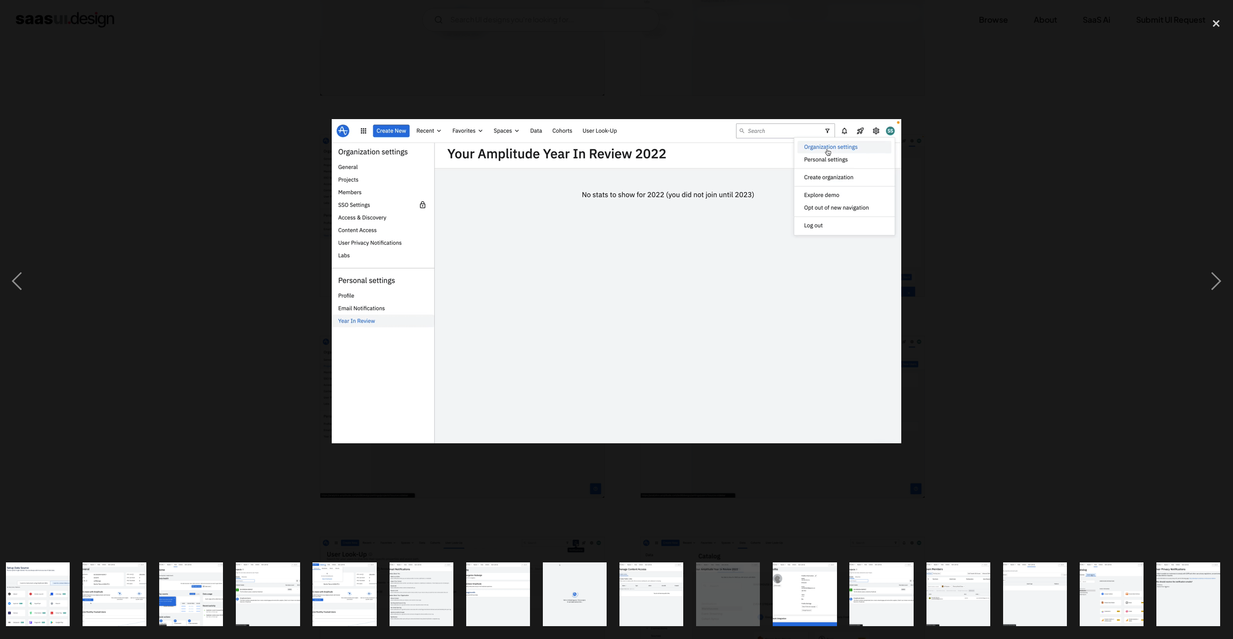
click at [1086, 126] on div at bounding box center [616, 281] width 1233 height 537
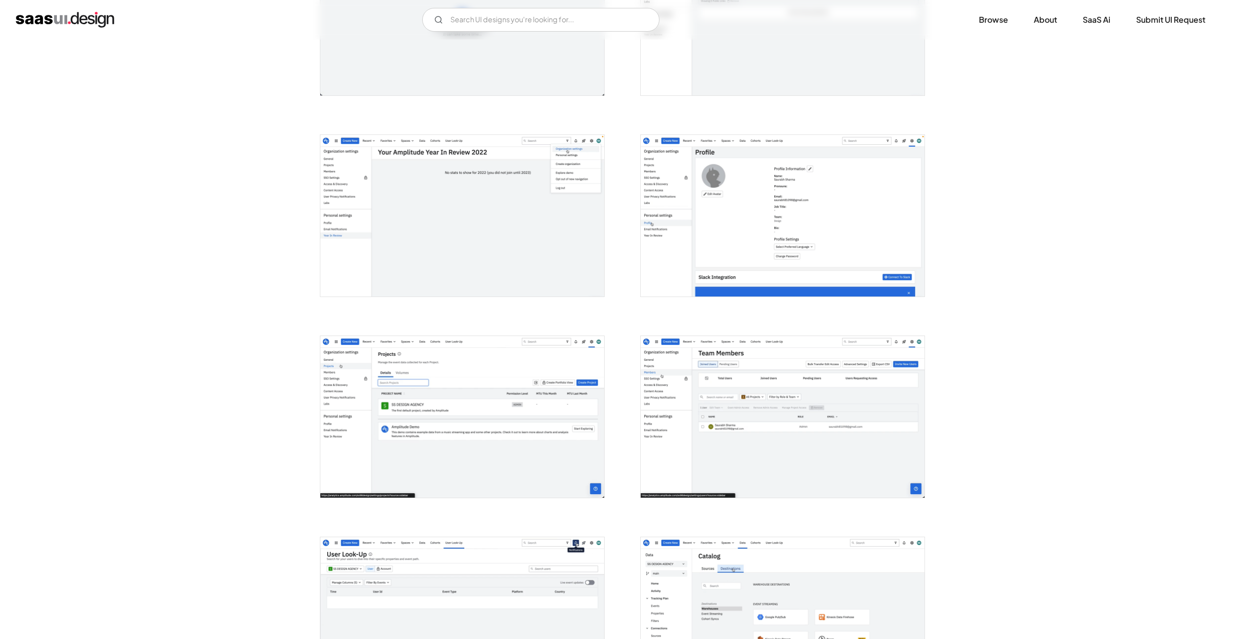
click at [728, 192] on img "open lightbox" at bounding box center [783, 216] width 284 height 162
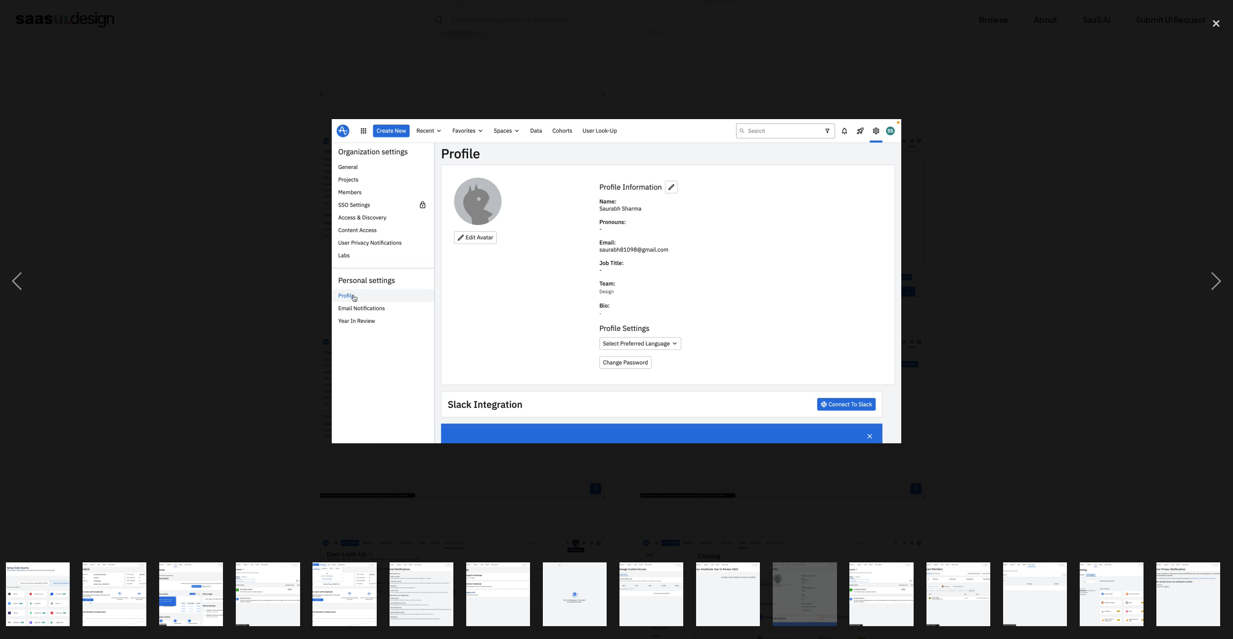
click at [1045, 166] on div at bounding box center [616, 281] width 1233 height 537
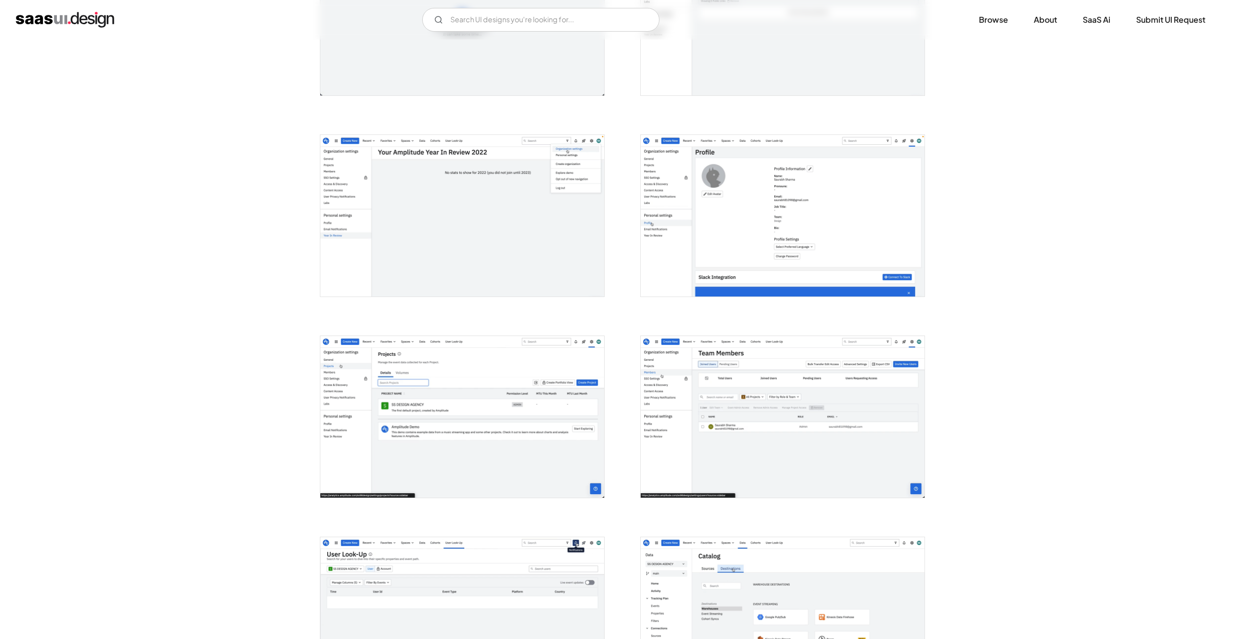
click at [730, 444] on img "open lightbox" at bounding box center [783, 417] width 284 height 162
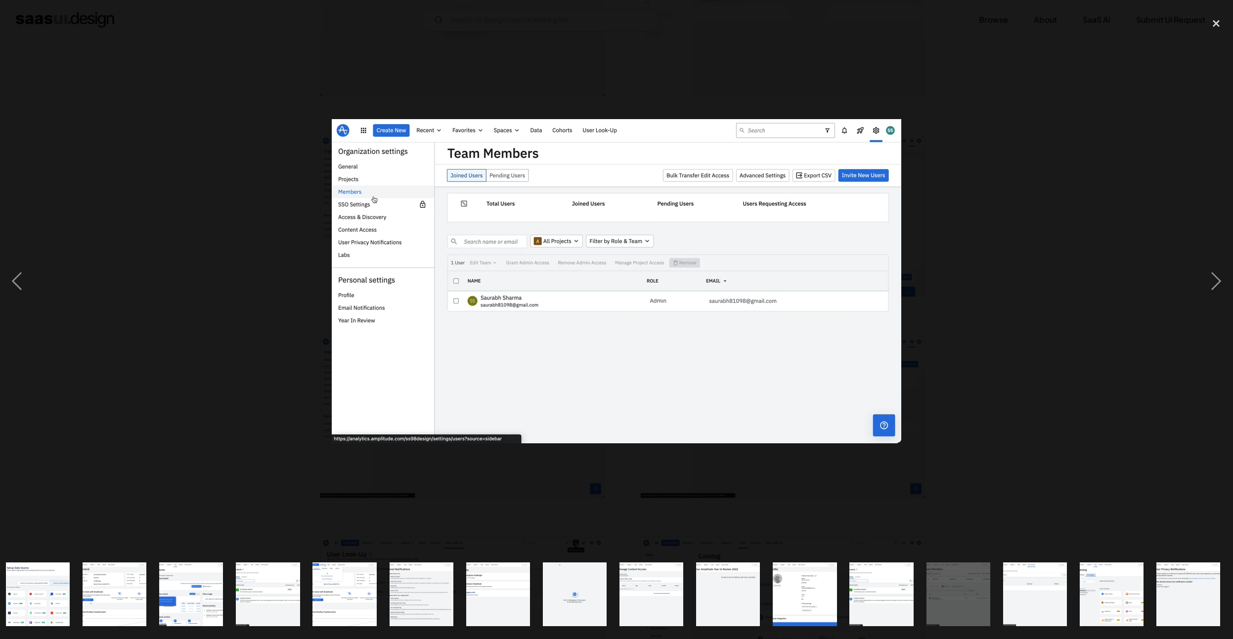
click at [1030, 339] on div at bounding box center [616, 281] width 1233 height 537
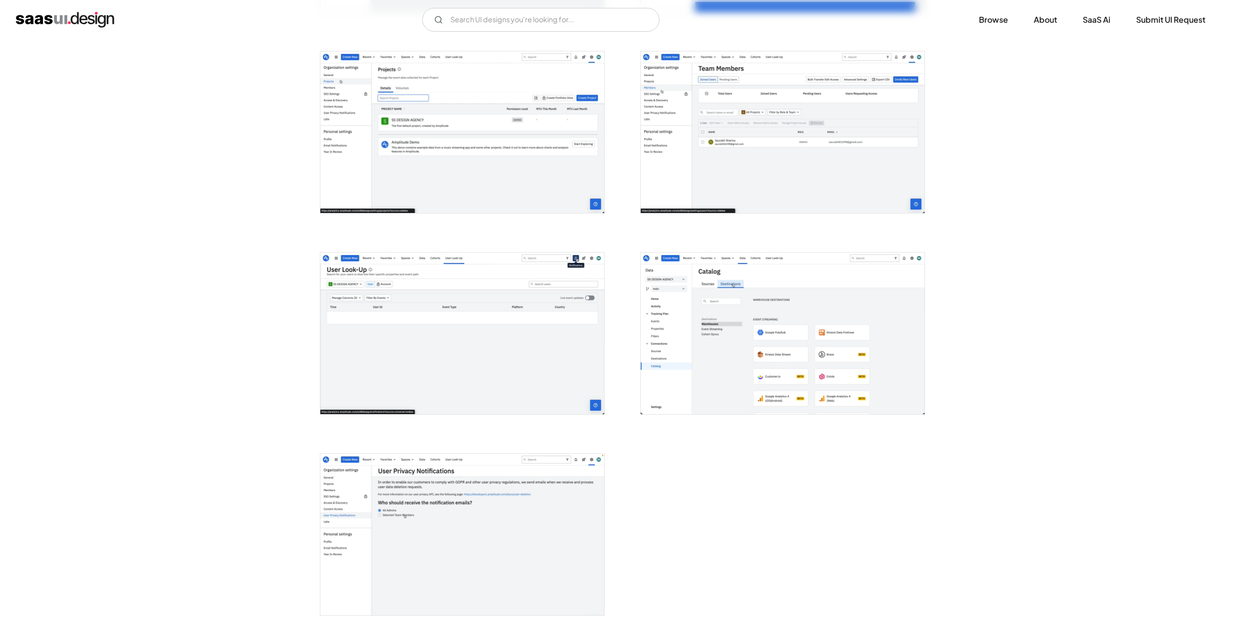
scroll to position [2252, 0]
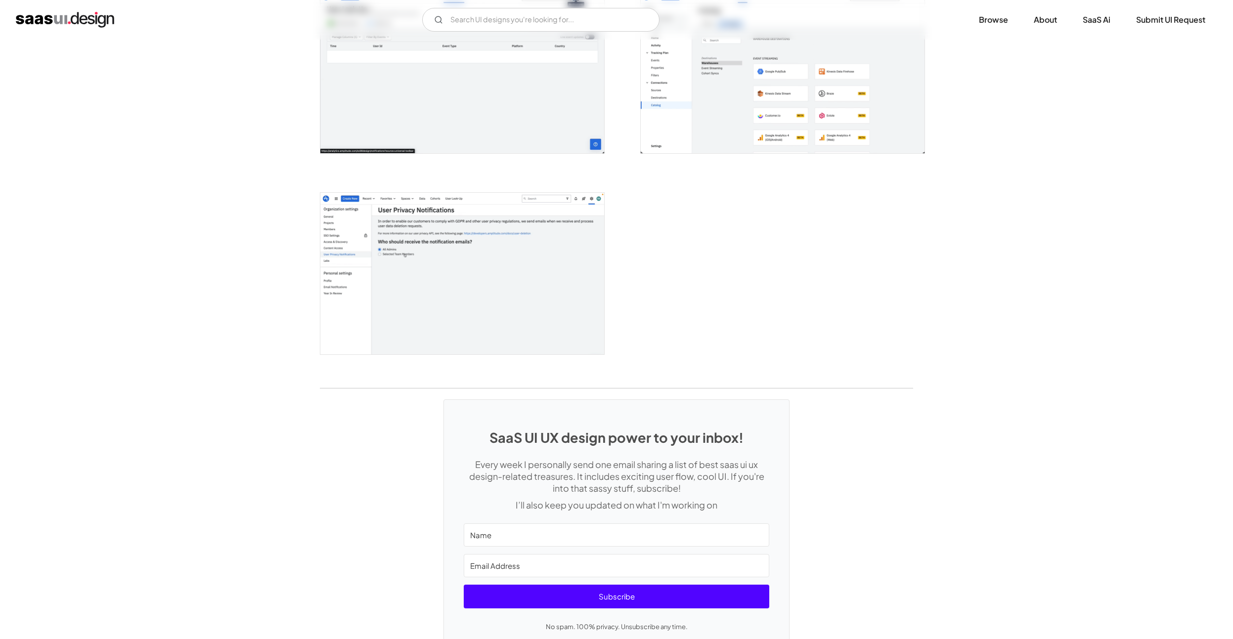
click at [439, 295] on img "open lightbox" at bounding box center [462, 274] width 284 height 162
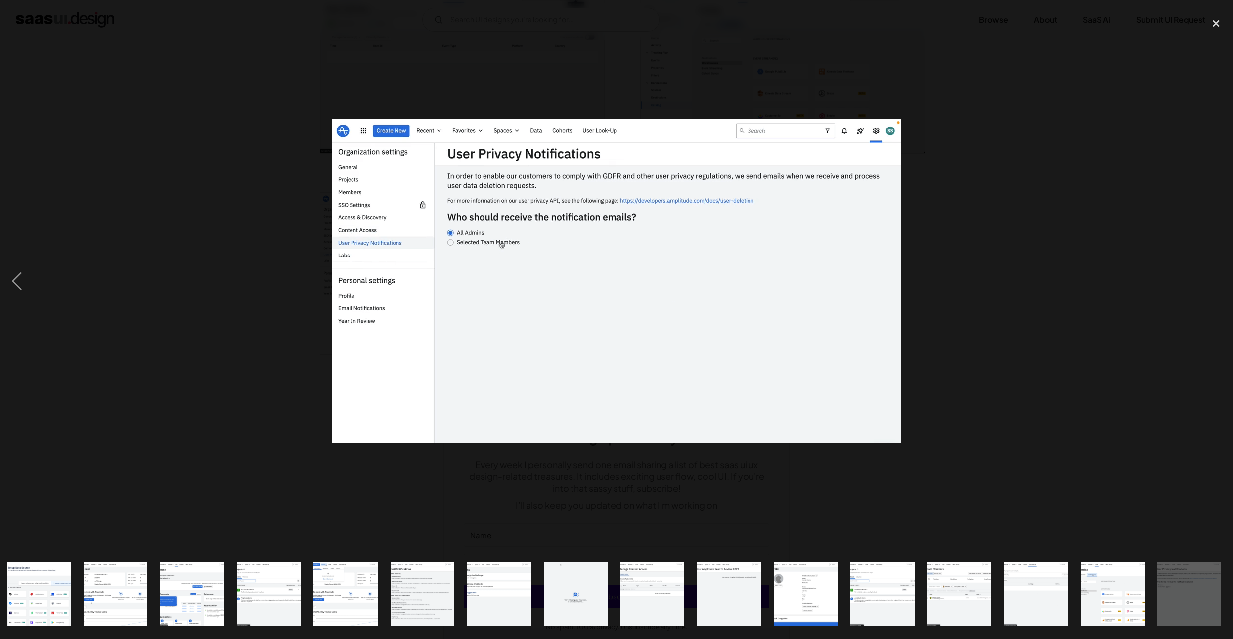
scroll to position [0, 544]
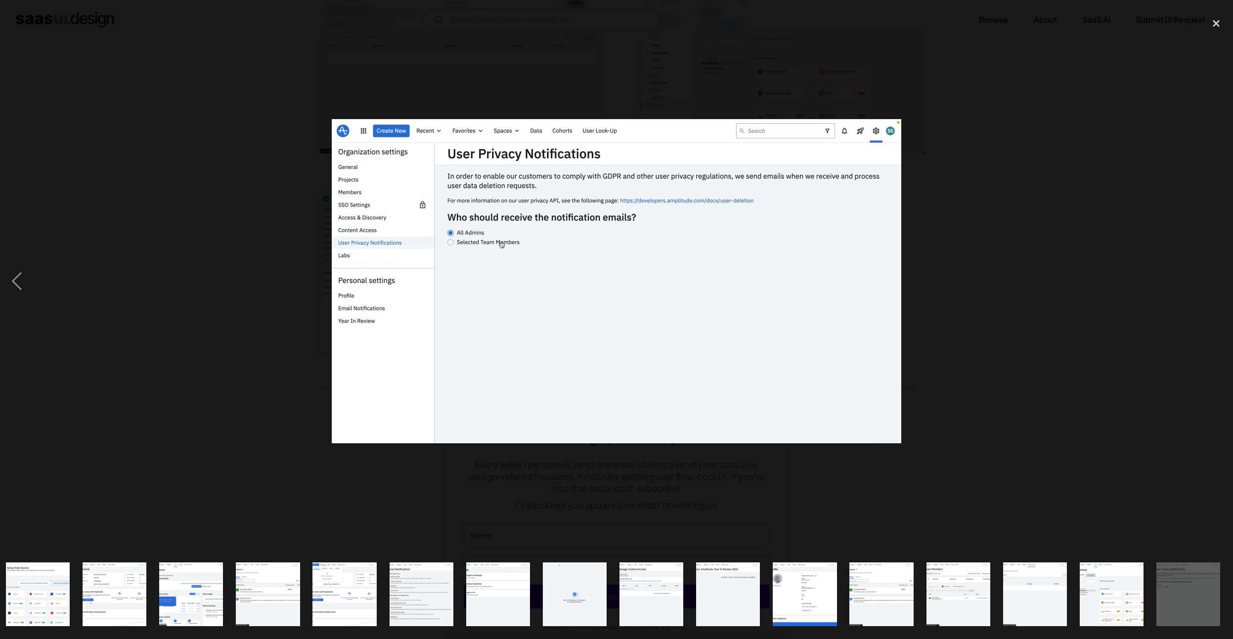
click at [1029, 134] on div at bounding box center [616, 281] width 1233 height 537
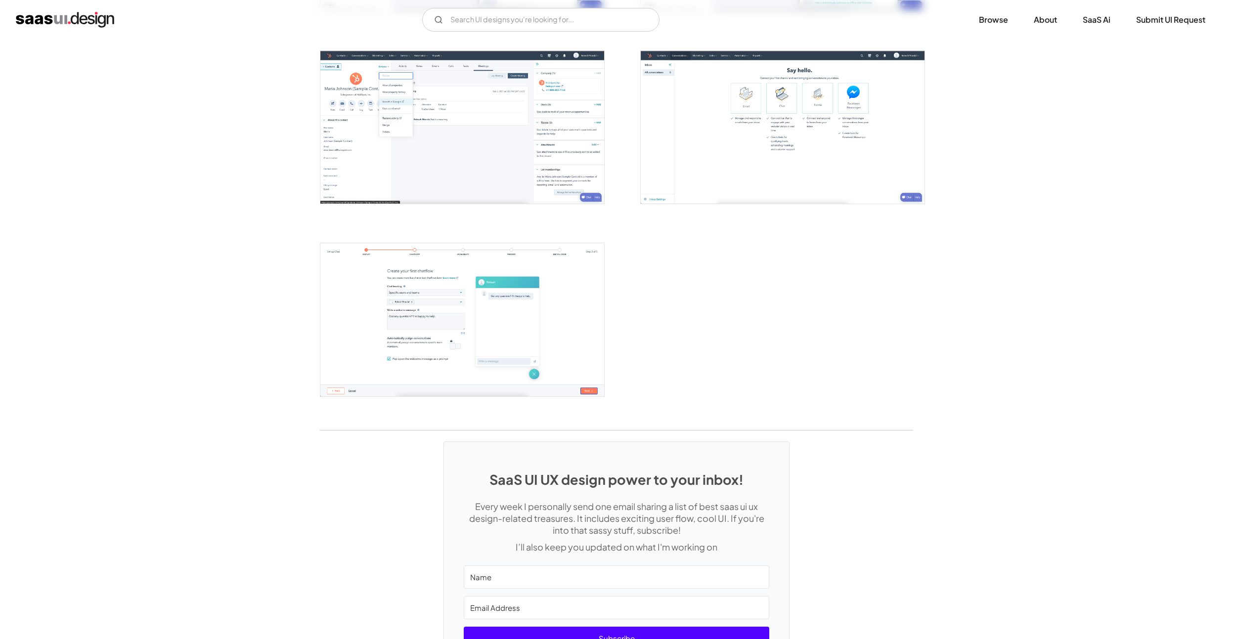
scroll to position [1179, 0]
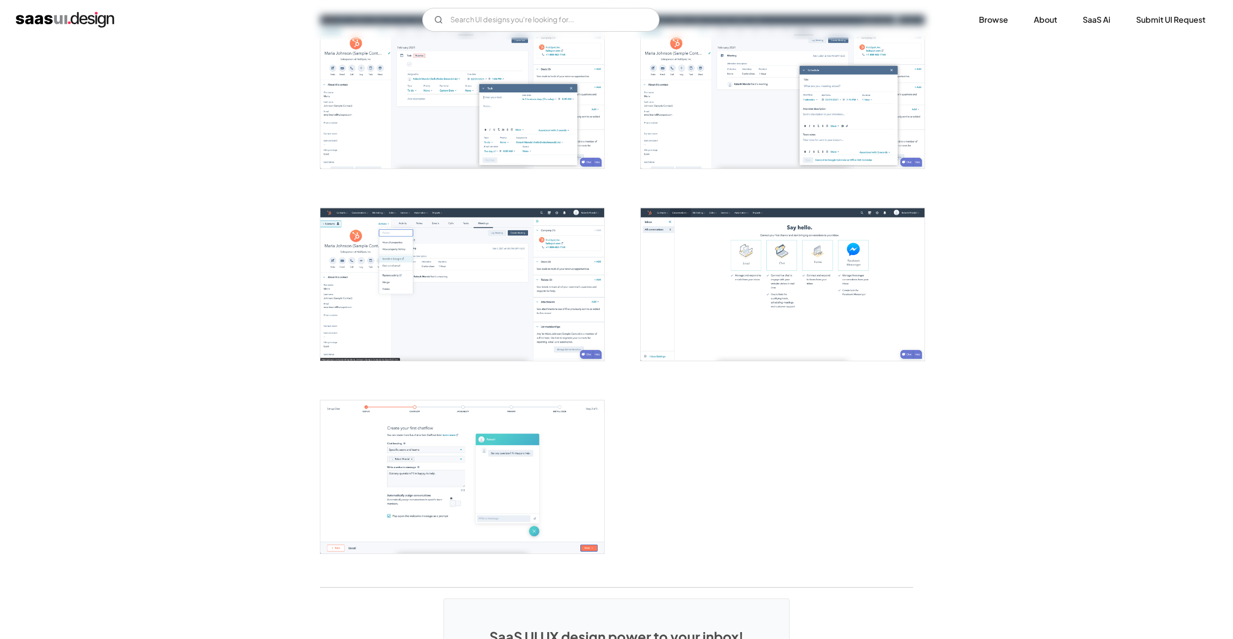
click at [463, 283] on img "open lightbox" at bounding box center [462, 284] width 284 height 153
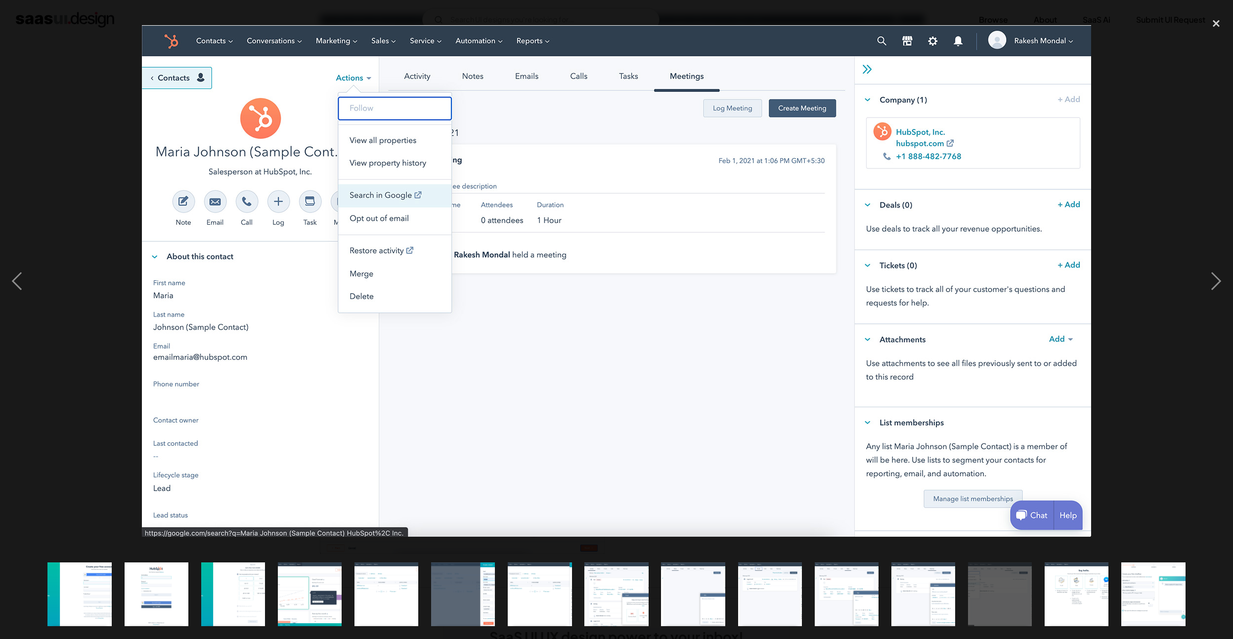
click at [1195, 97] on div at bounding box center [616, 281] width 1233 height 537
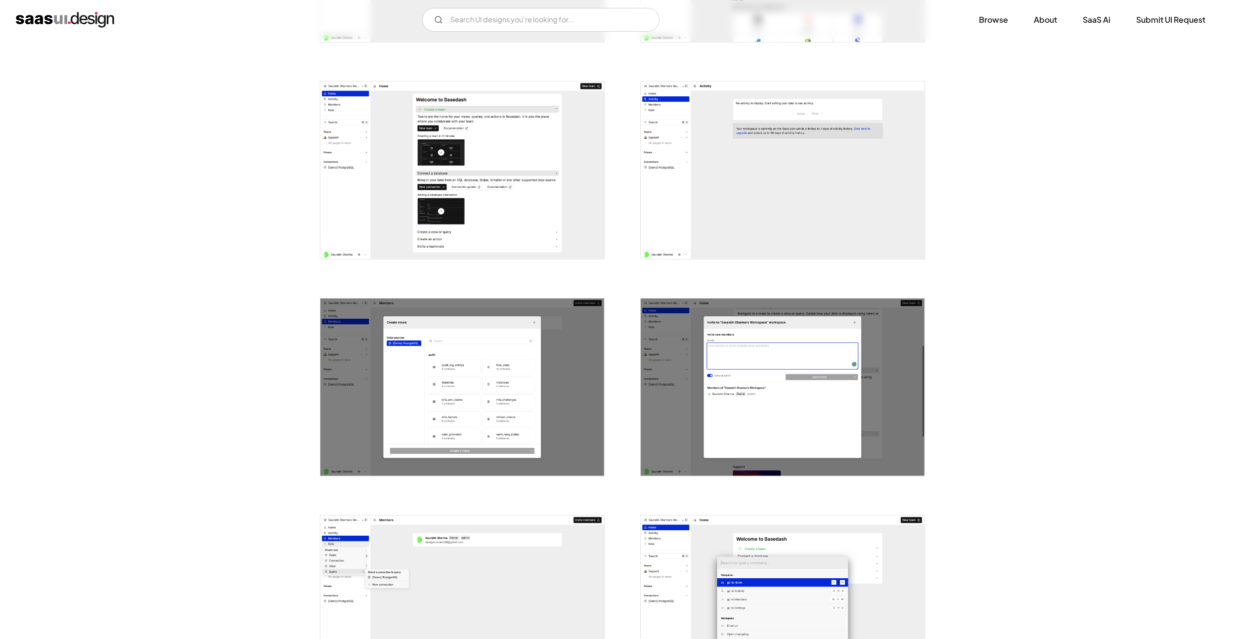
scroll to position [1023, 0]
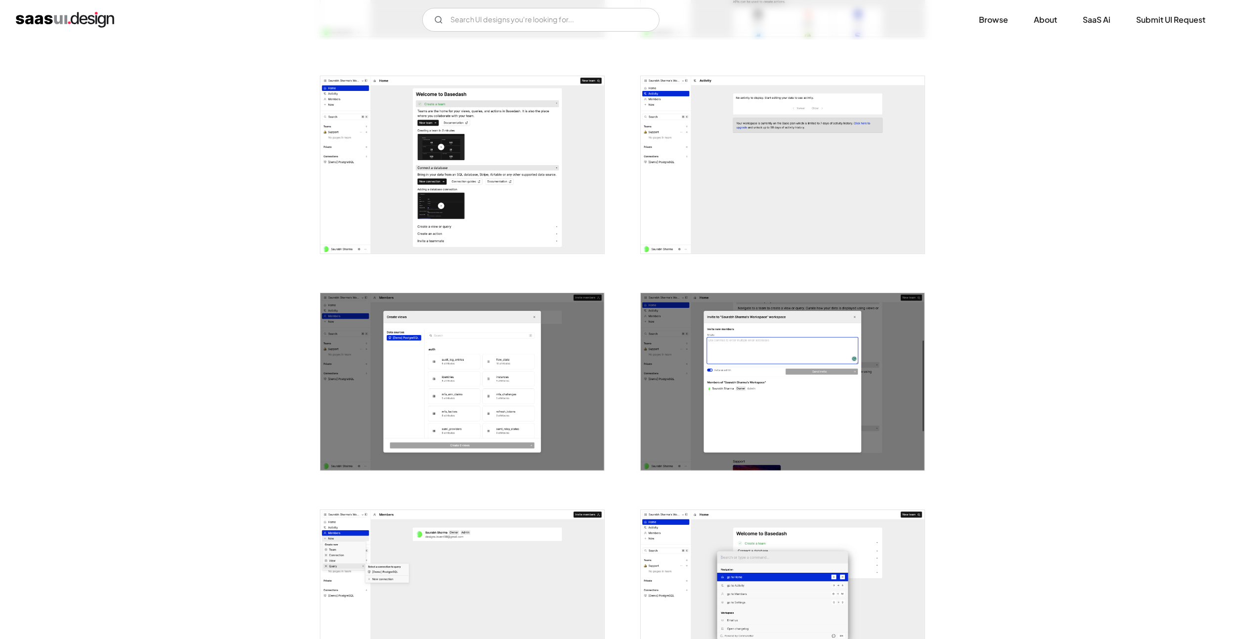
click at [426, 165] on img "open lightbox" at bounding box center [462, 165] width 284 height 178
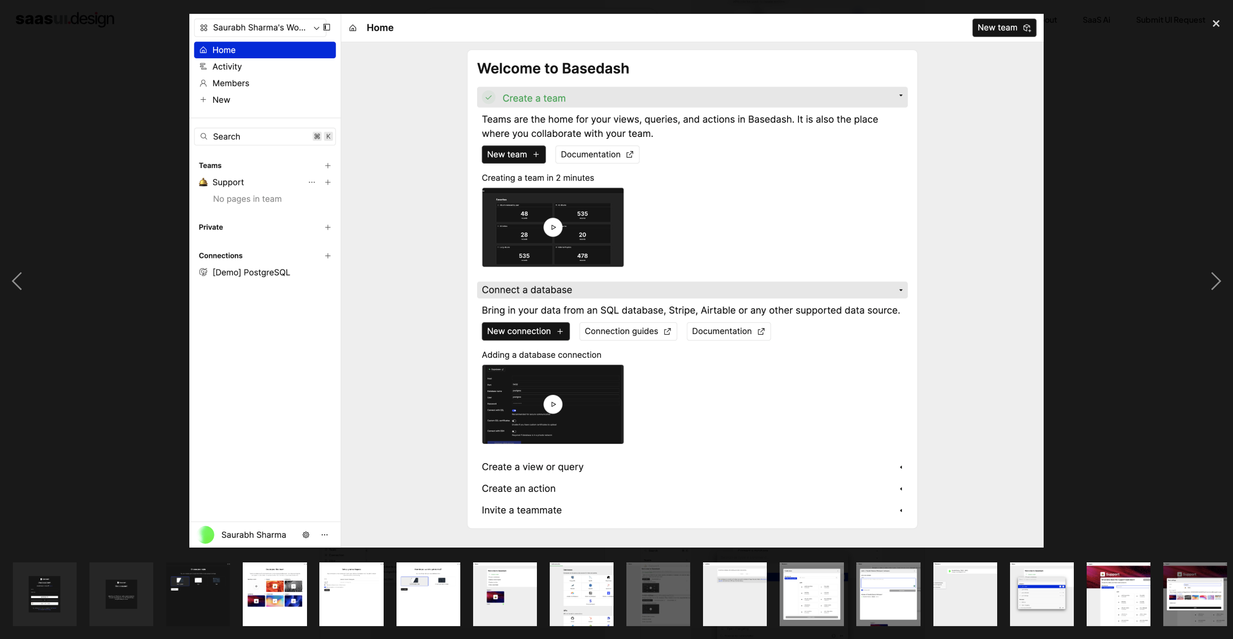
click at [1120, 119] on div at bounding box center [616, 281] width 1233 height 537
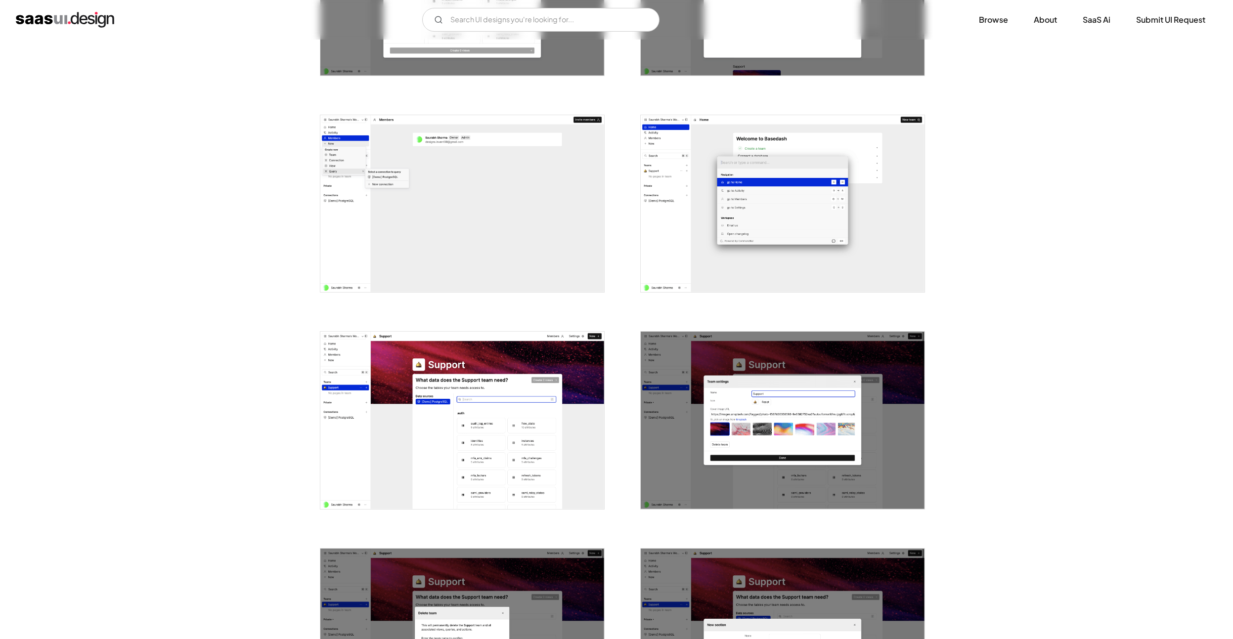
scroll to position [1433, 0]
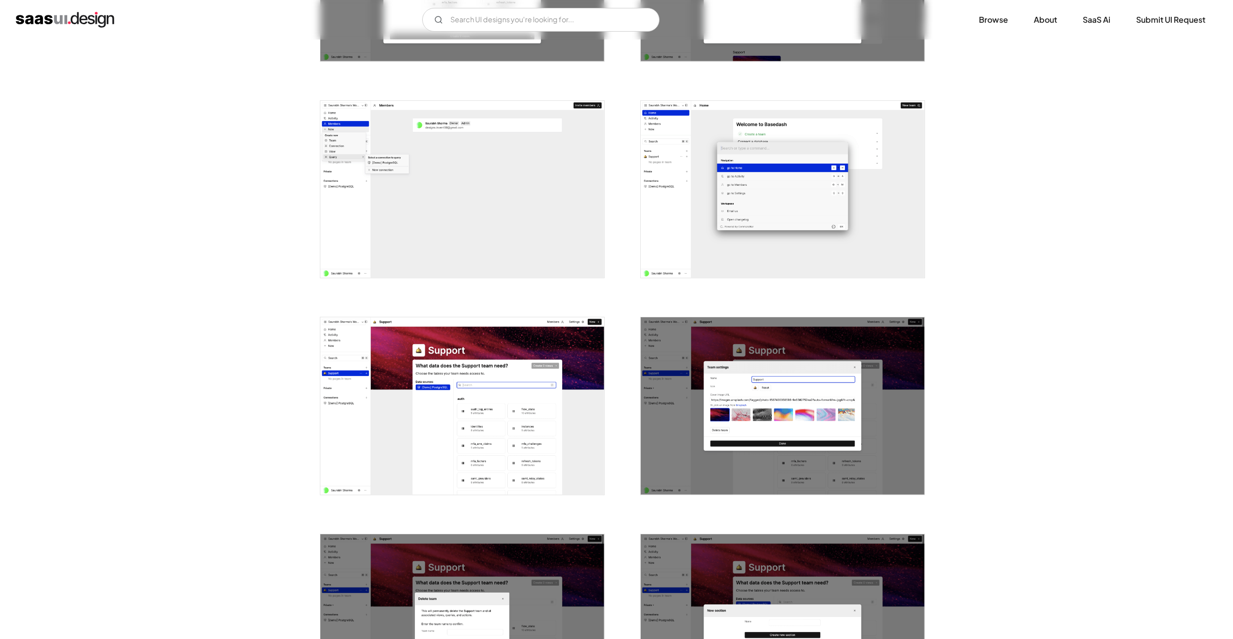
click at [773, 213] on img "open lightbox" at bounding box center [783, 190] width 284 height 178
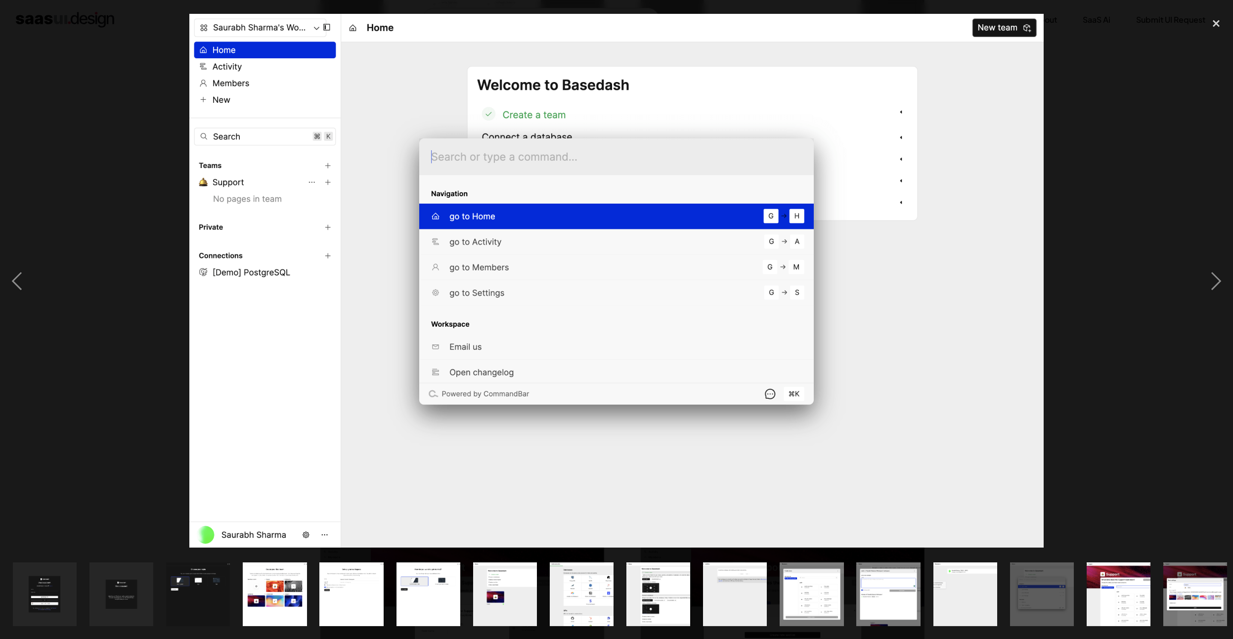
click at [1116, 137] on div at bounding box center [616, 281] width 1233 height 537
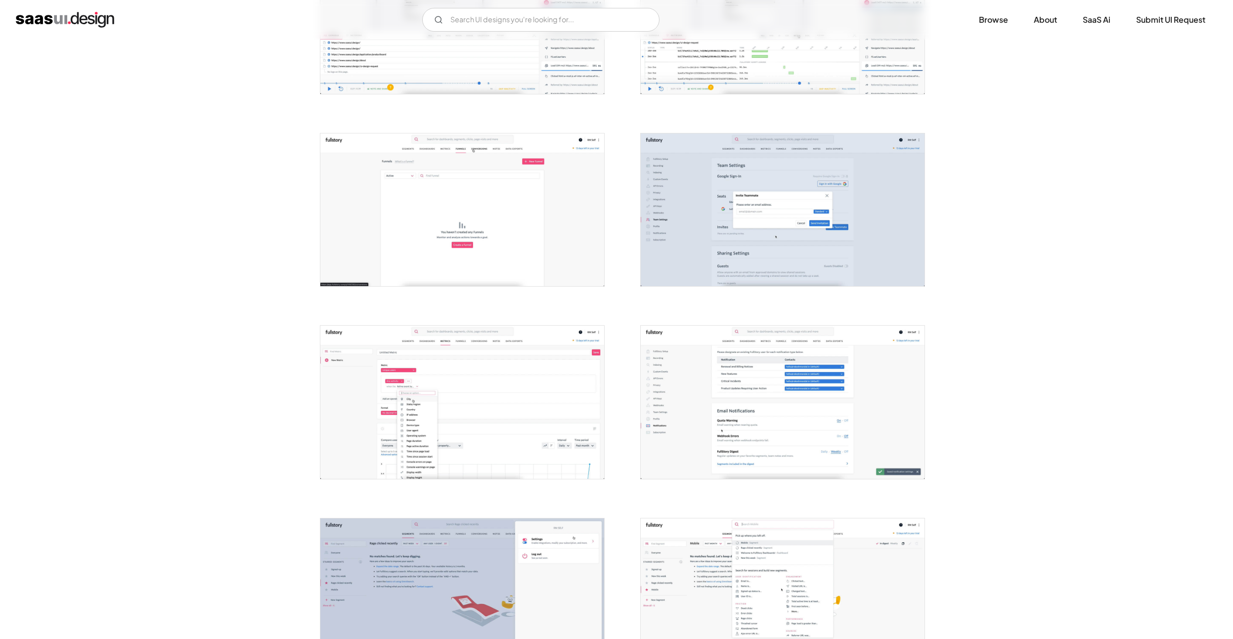
scroll to position [887, 0]
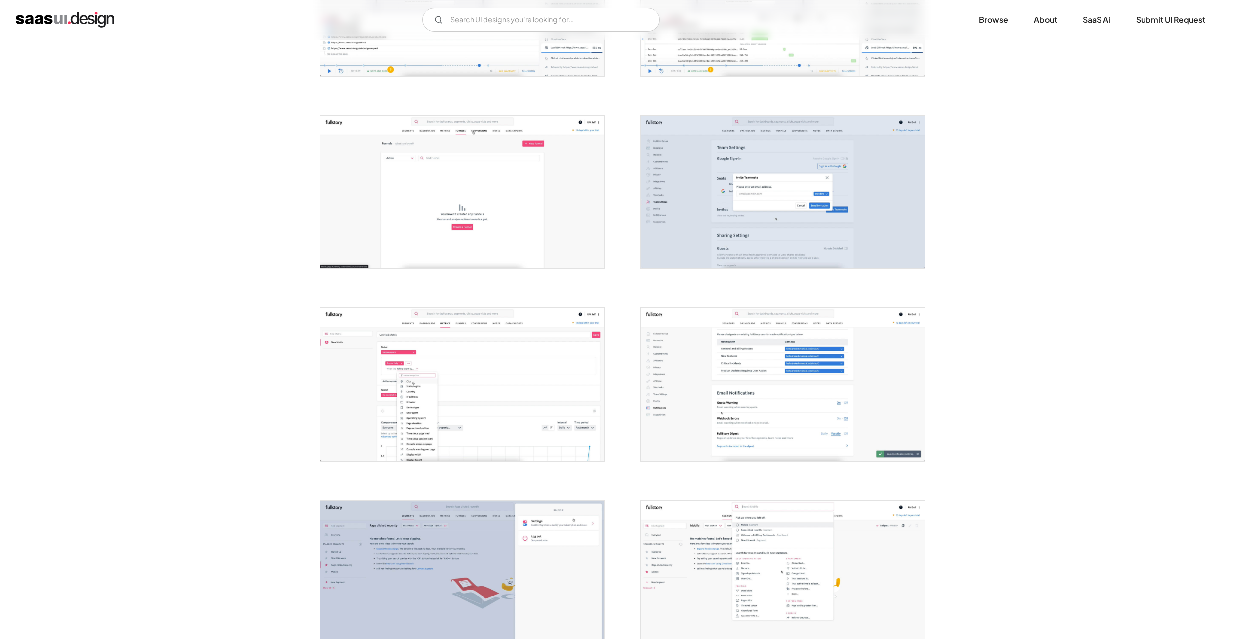
click at [549, 335] on img "open lightbox" at bounding box center [462, 384] width 284 height 153
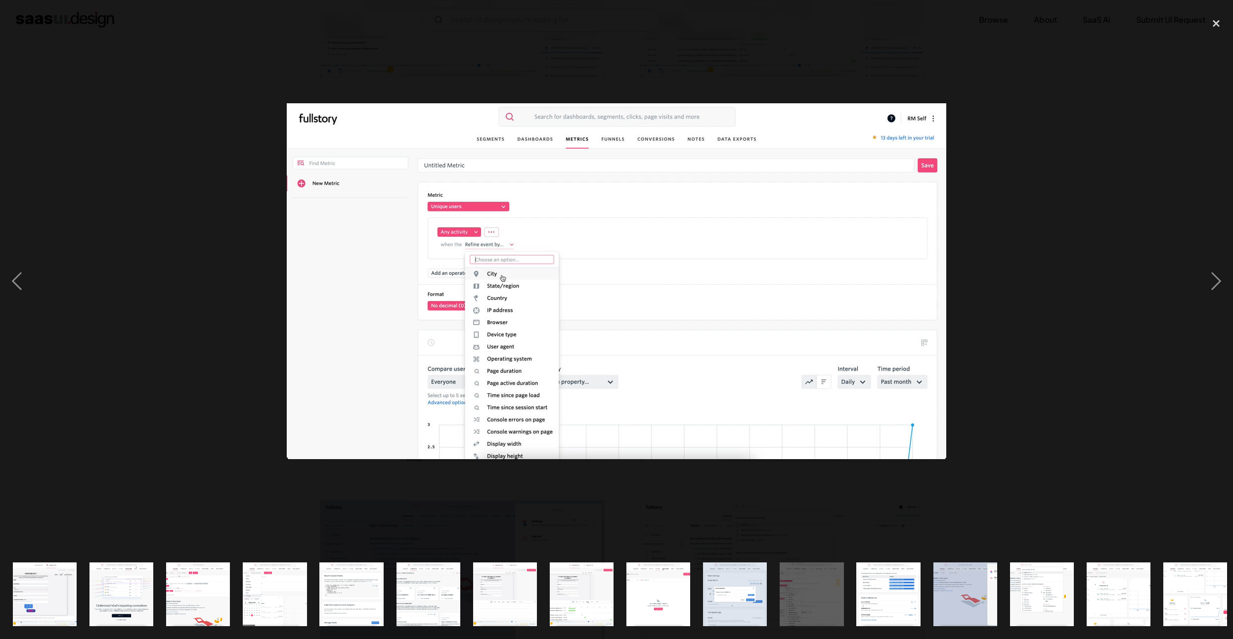
click at [1064, 195] on div at bounding box center [616, 281] width 1233 height 537
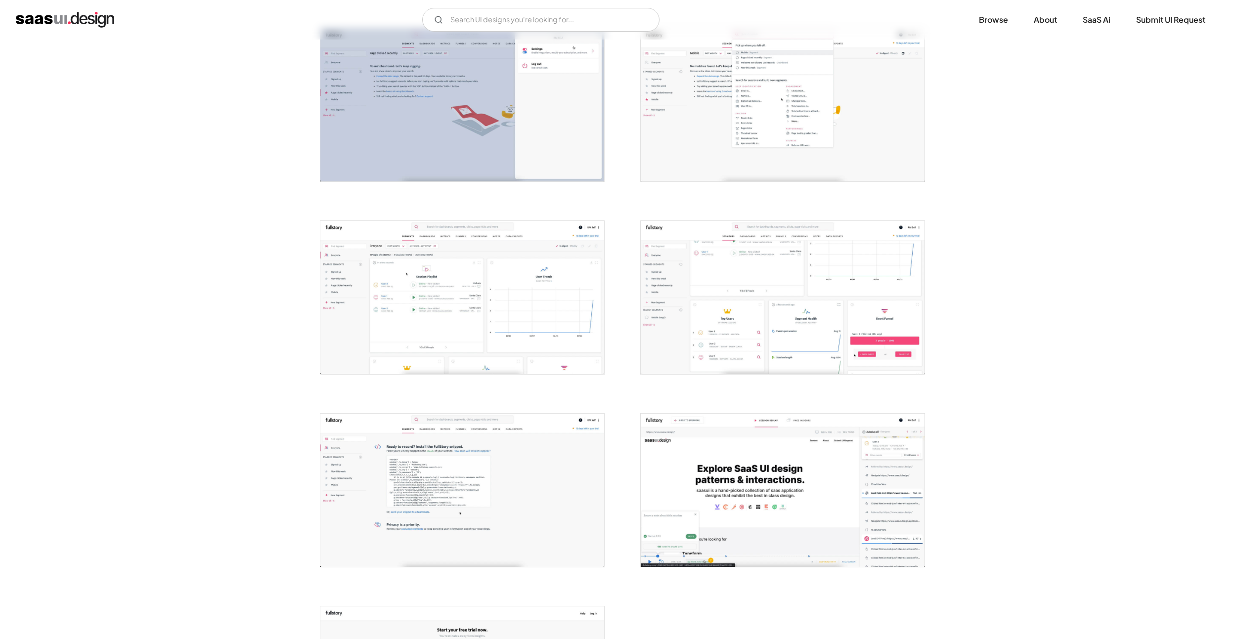
scroll to position [1501, 0]
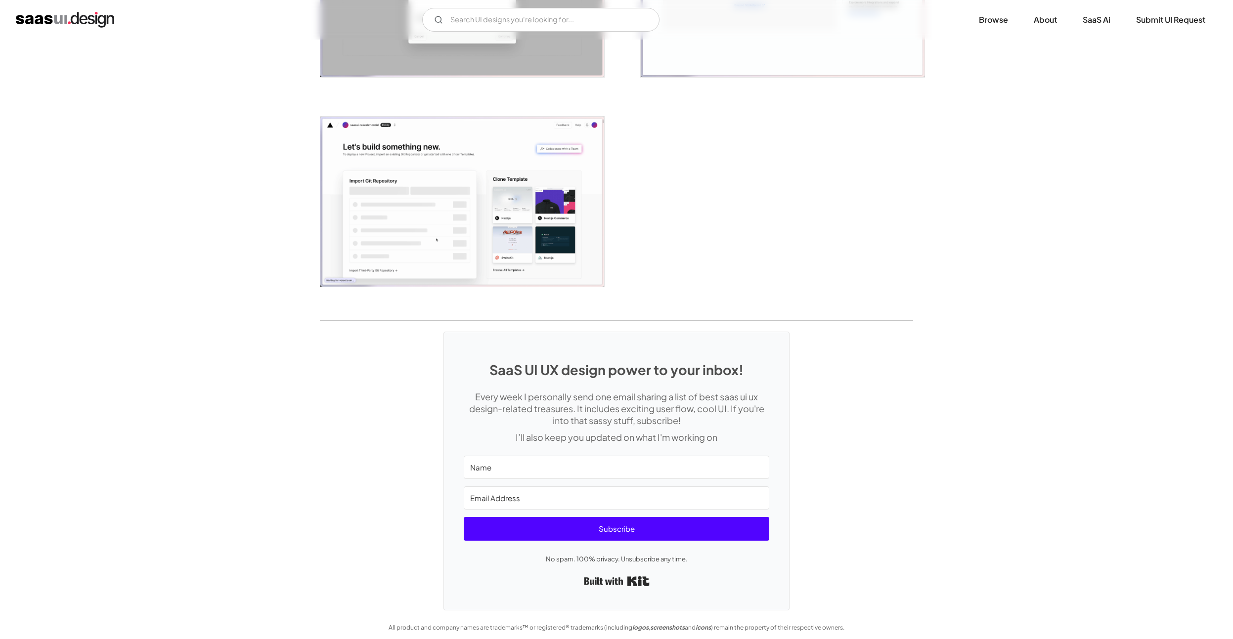
scroll to position [2424, 0]
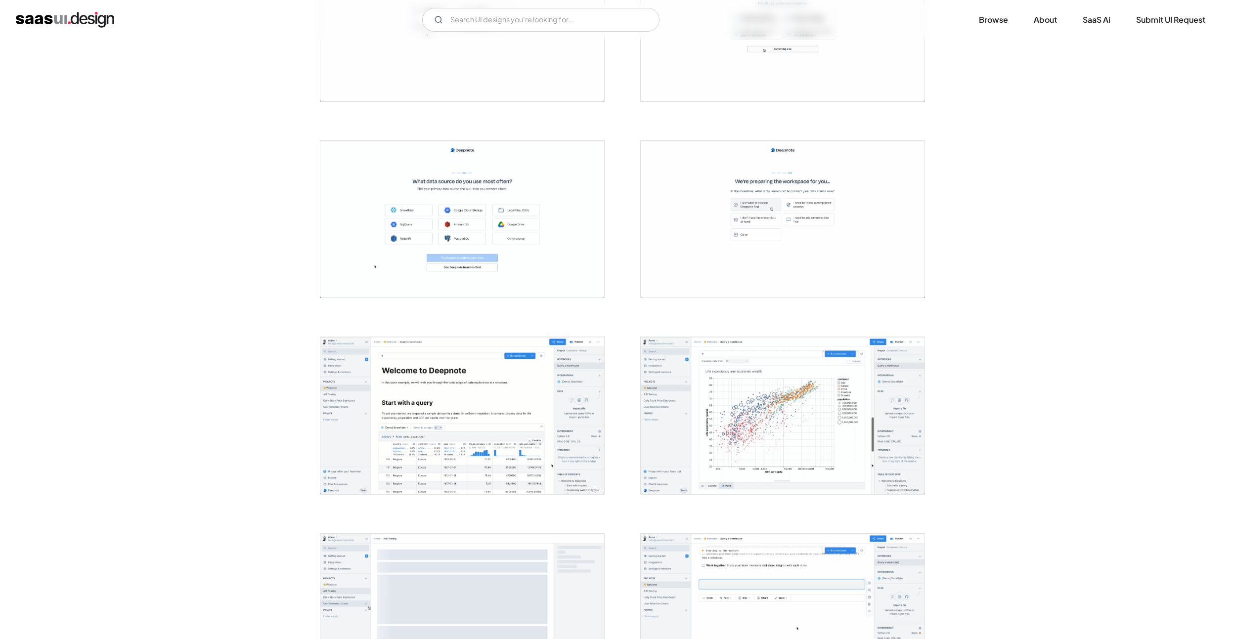
scroll to position [1706, 0]
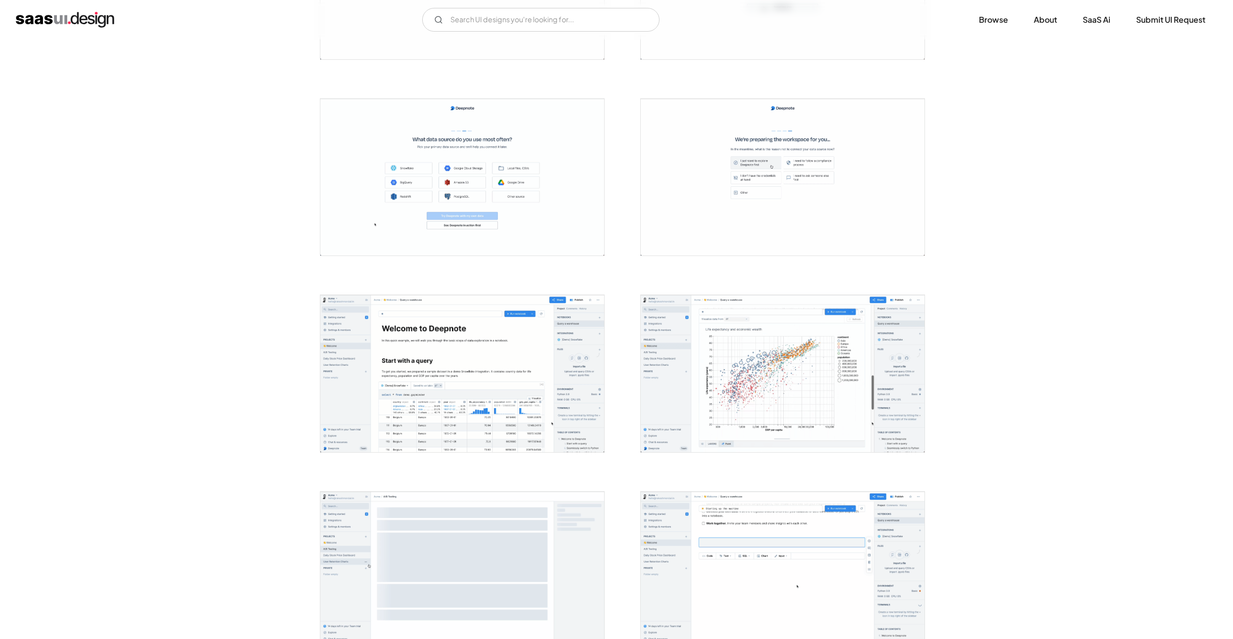
click at [462, 377] on img "open lightbox" at bounding box center [462, 373] width 284 height 157
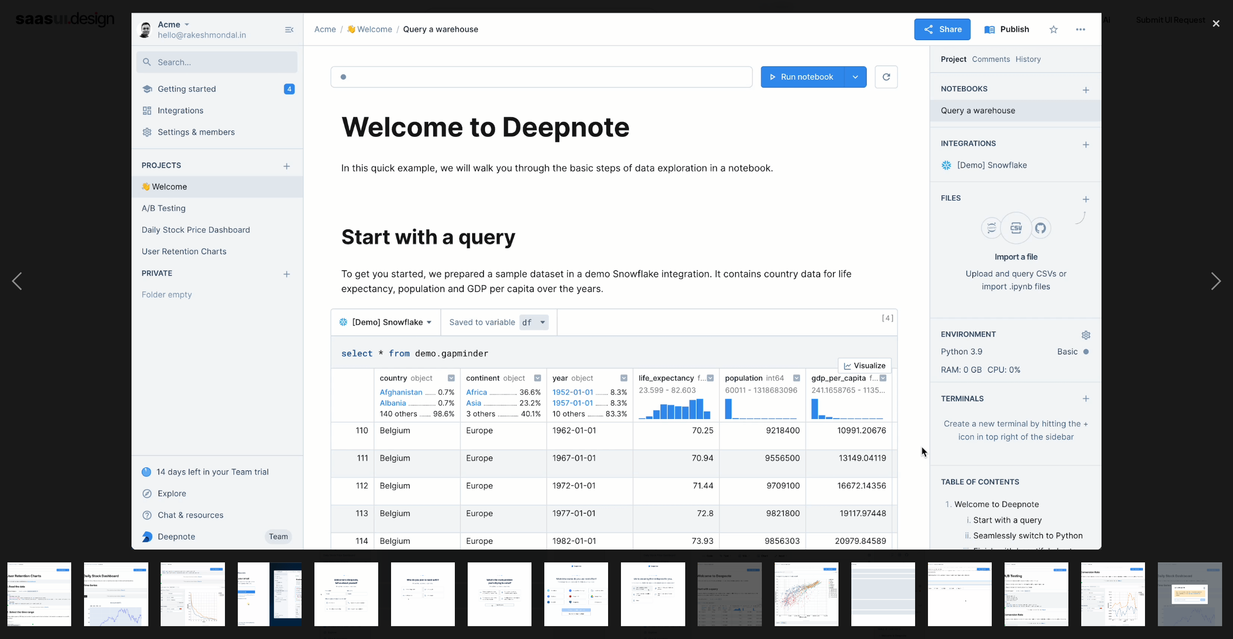
scroll to position [0, 697]
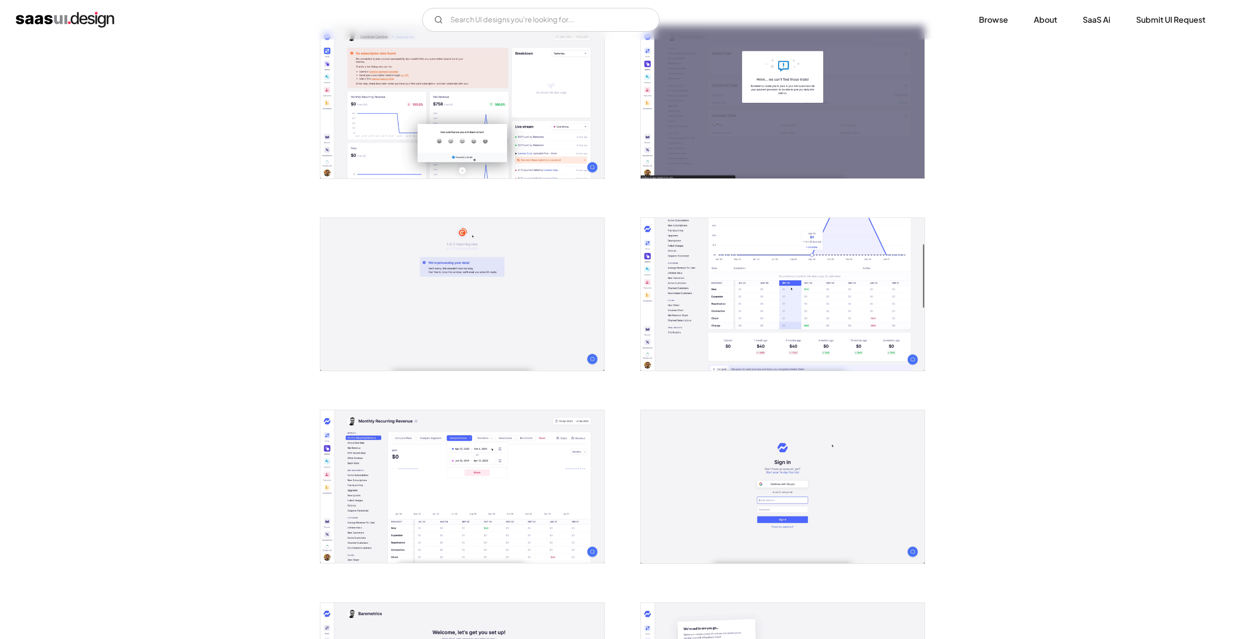
scroll to position [614, 0]
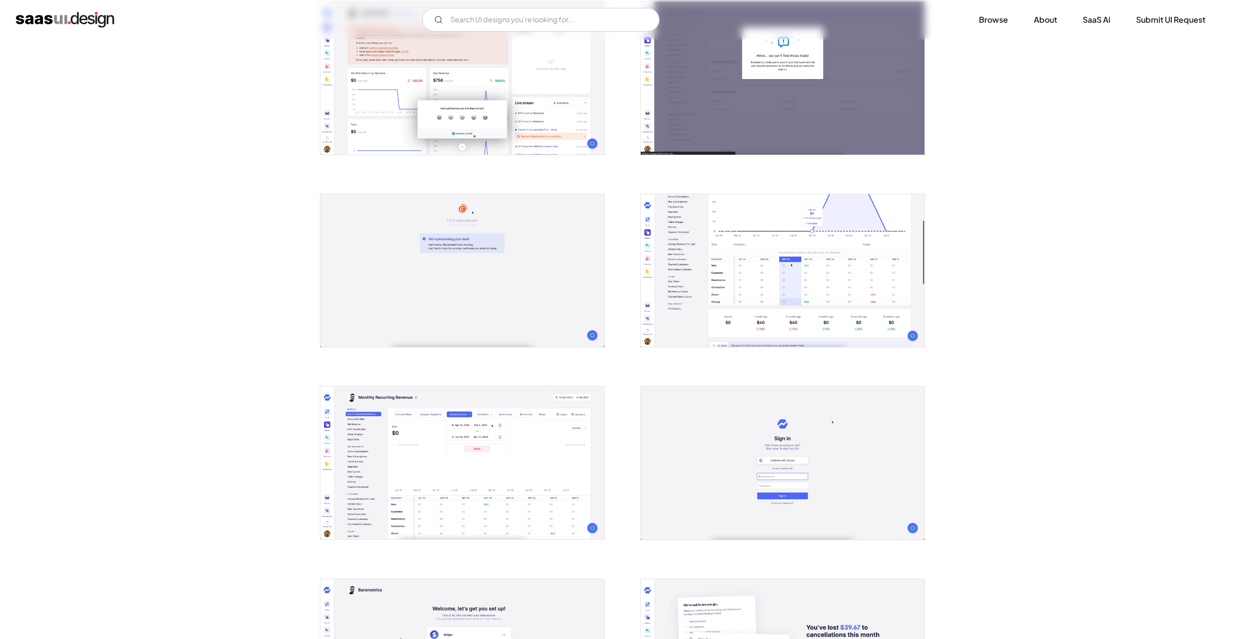
click at [783, 274] on img "open lightbox" at bounding box center [783, 270] width 284 height 153
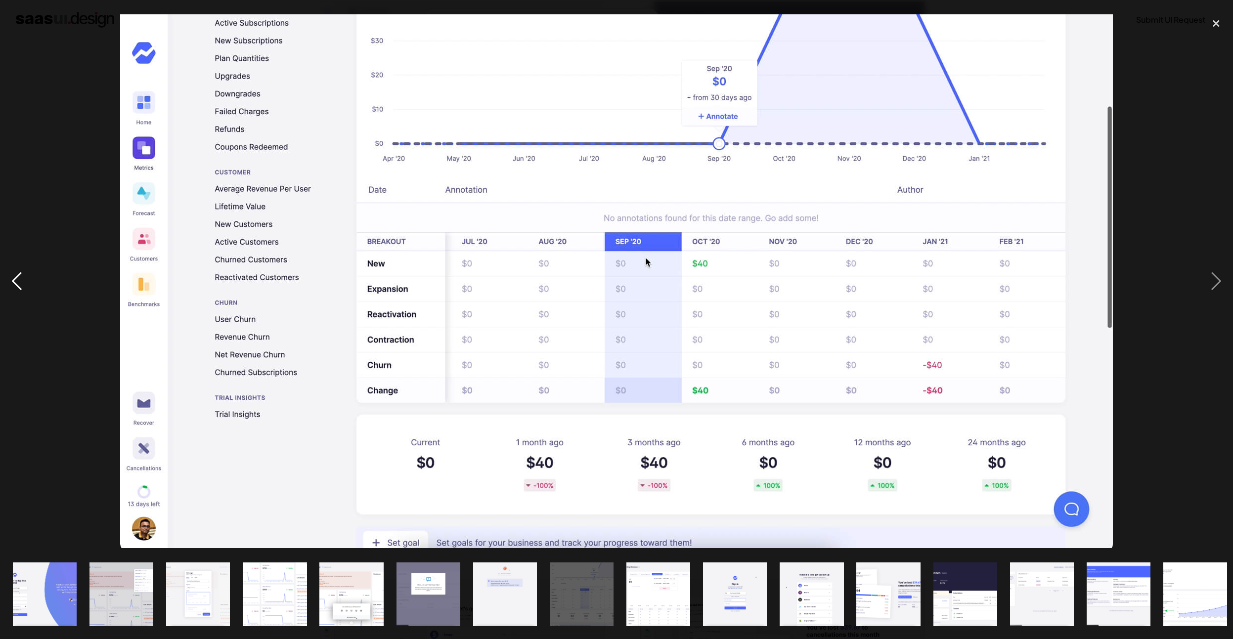
click at [25, 291] on div "previous image" at bounding box center [17, 281] width 34 height 537
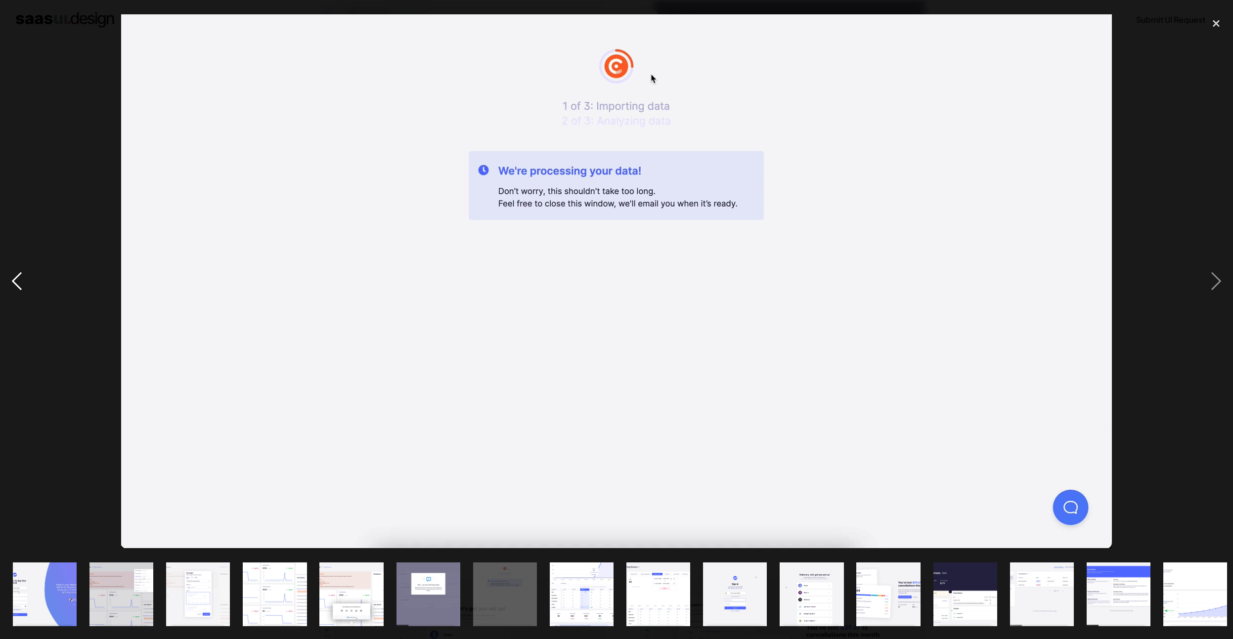
click at [16, 286] on div "previous image" at bounding box center [17, 281] width 34 height 537
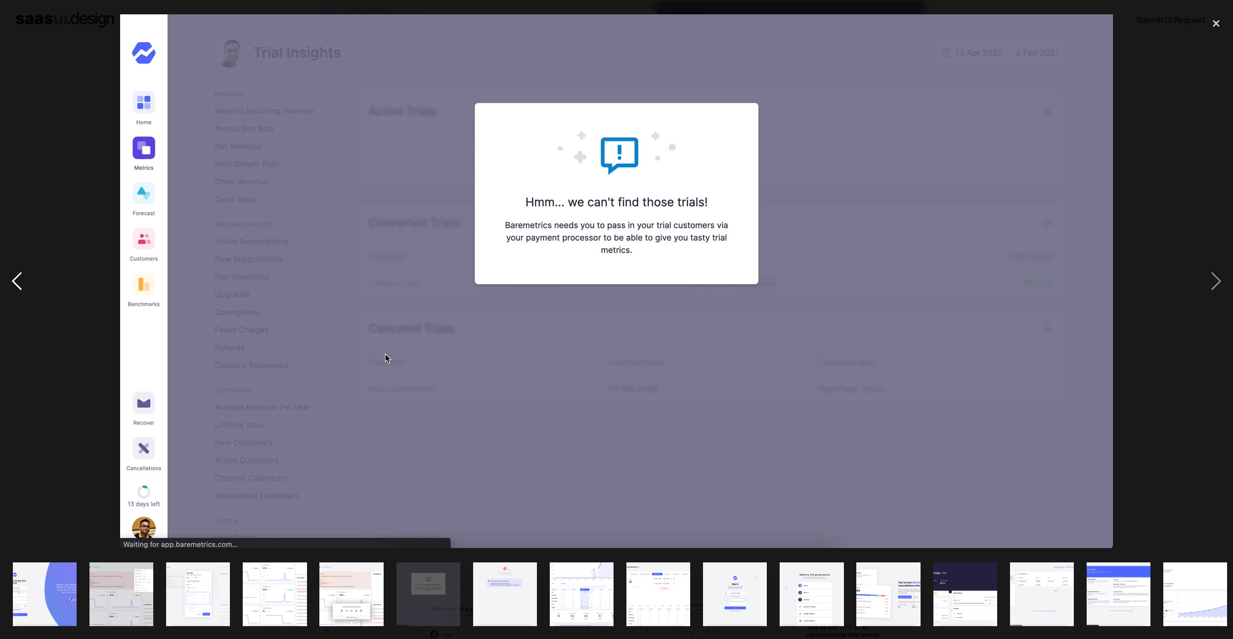
click at [16, 286] on div "previous image" at bounding box center [17, 281] width 34 height 537
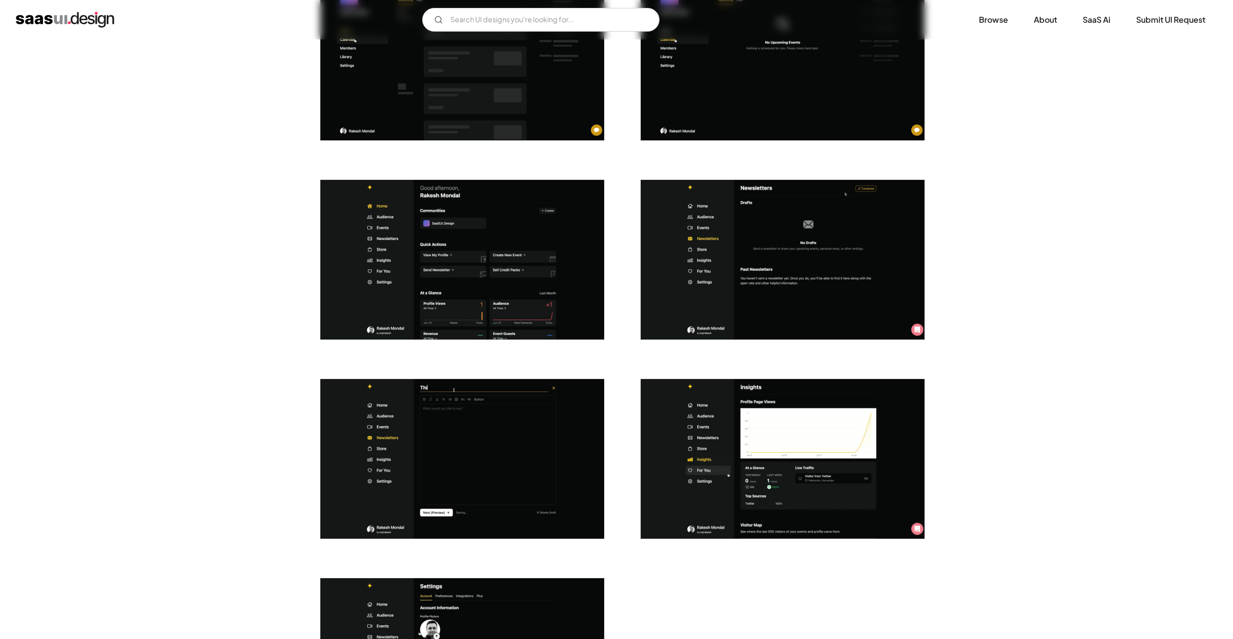
scroll to position [2183, 0]
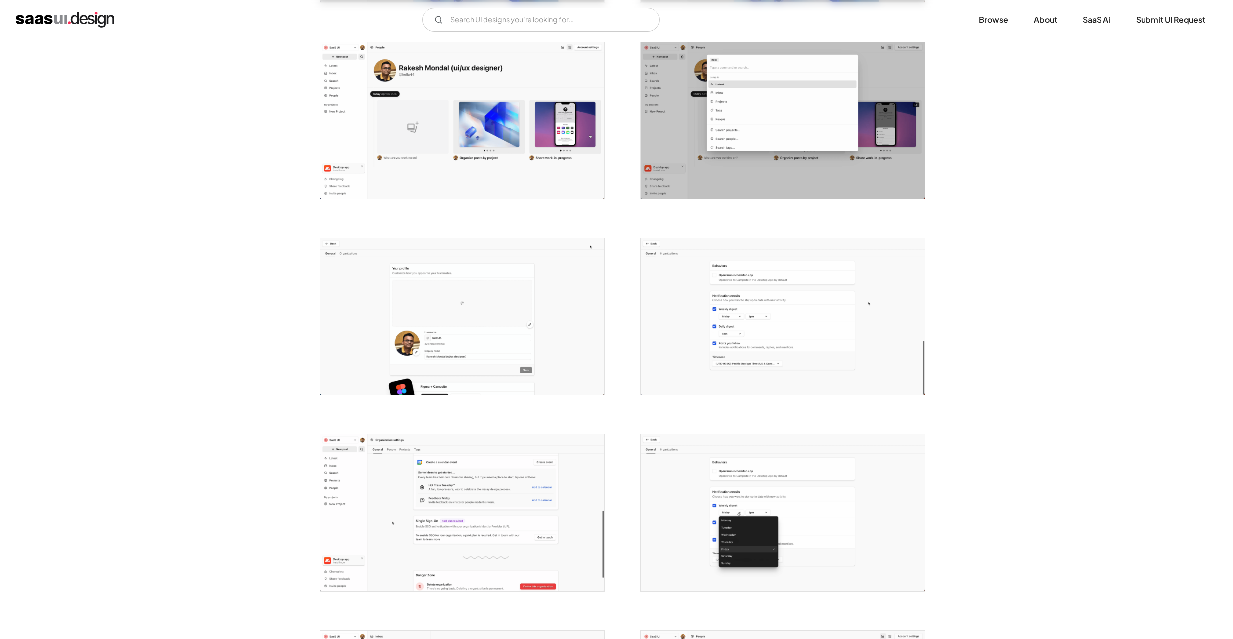
scroll to position [1842, 0]
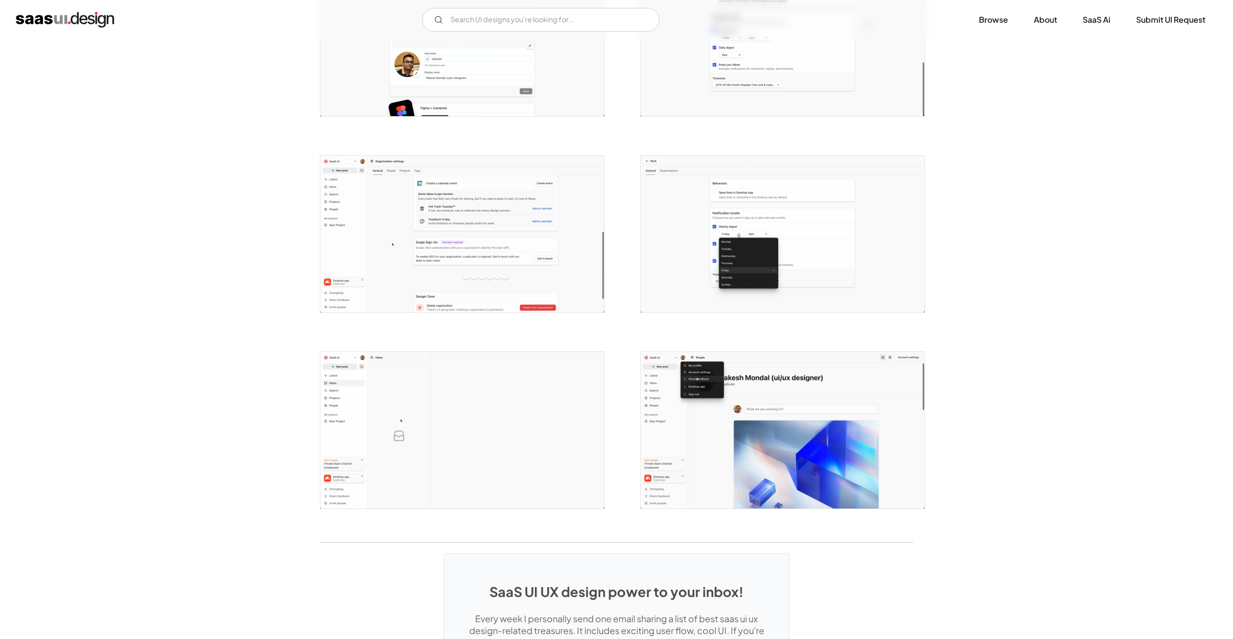
click at [440, 220] on img "open lightbox" at bounding box center [462, 234] width 284 height 157
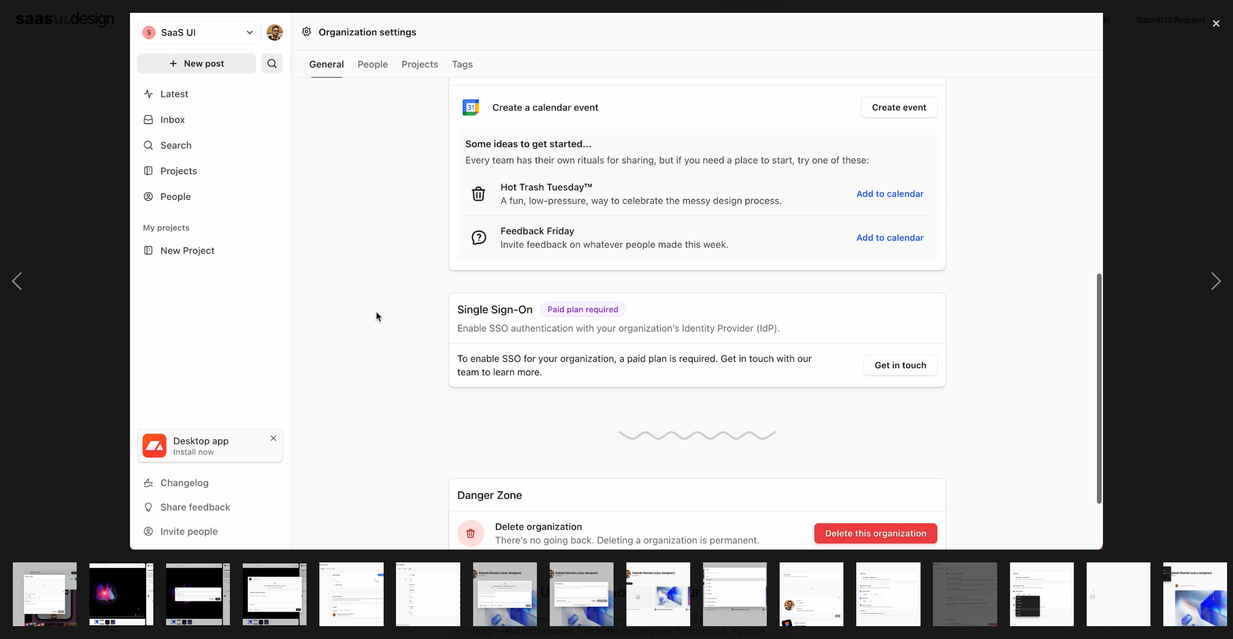
scroll to position [0, 467]
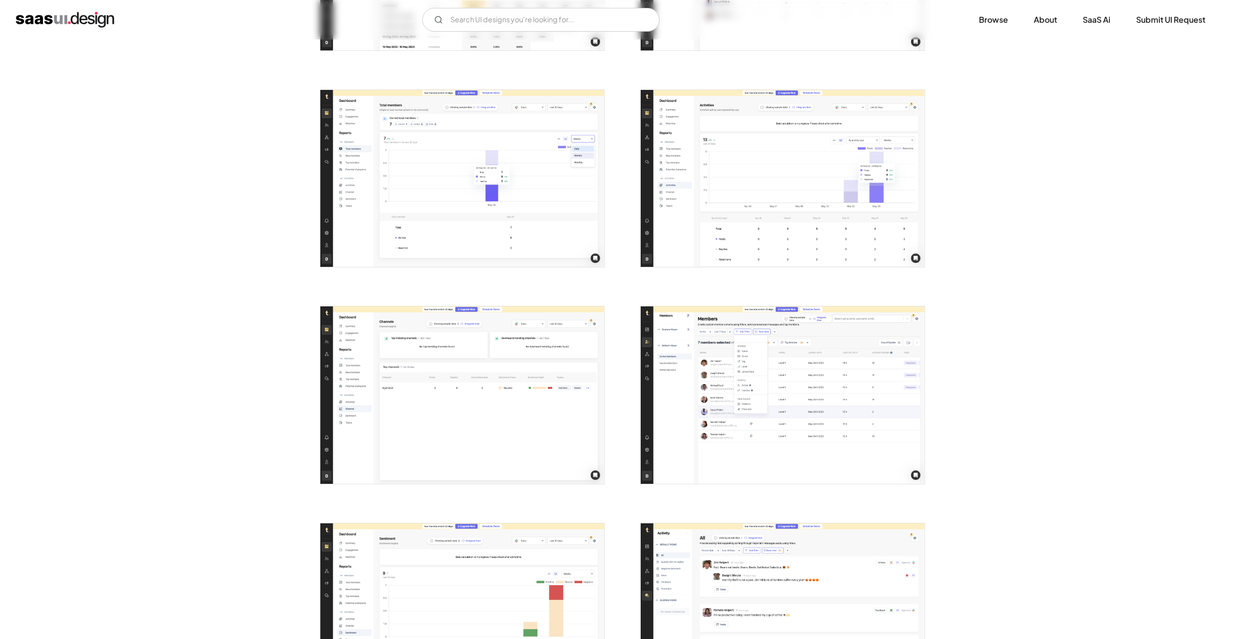
scroll to position [1638, 0]
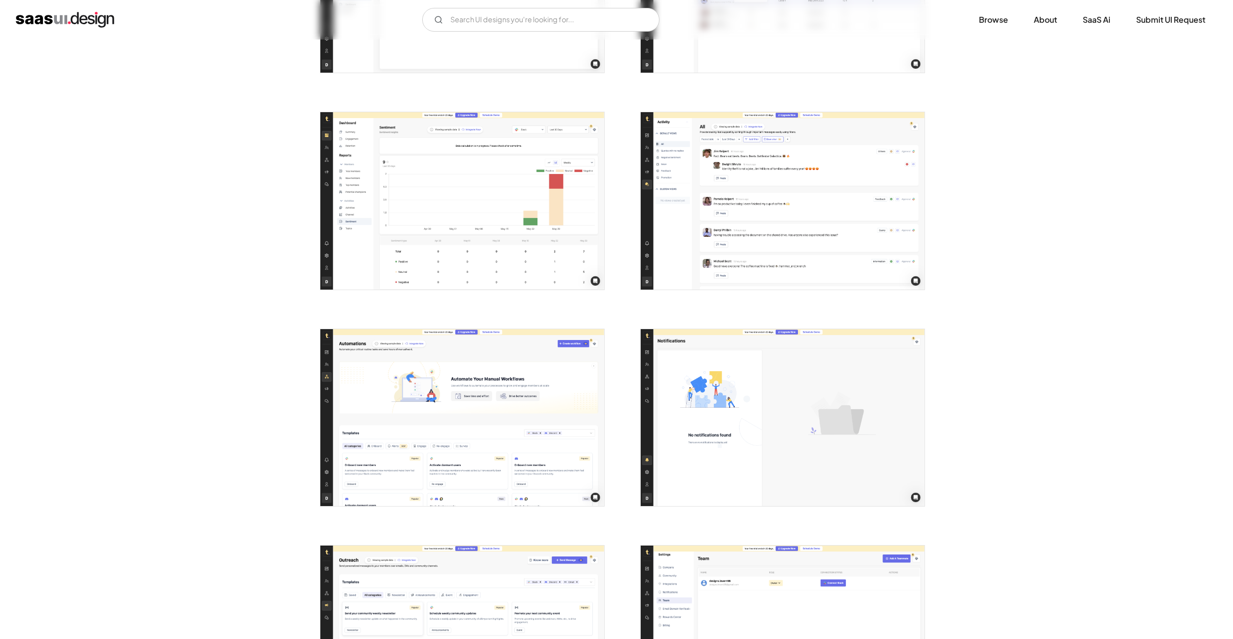
click at [412, 174] on img "open lightbox" at bounding box center [462, 201] width 284 height 178
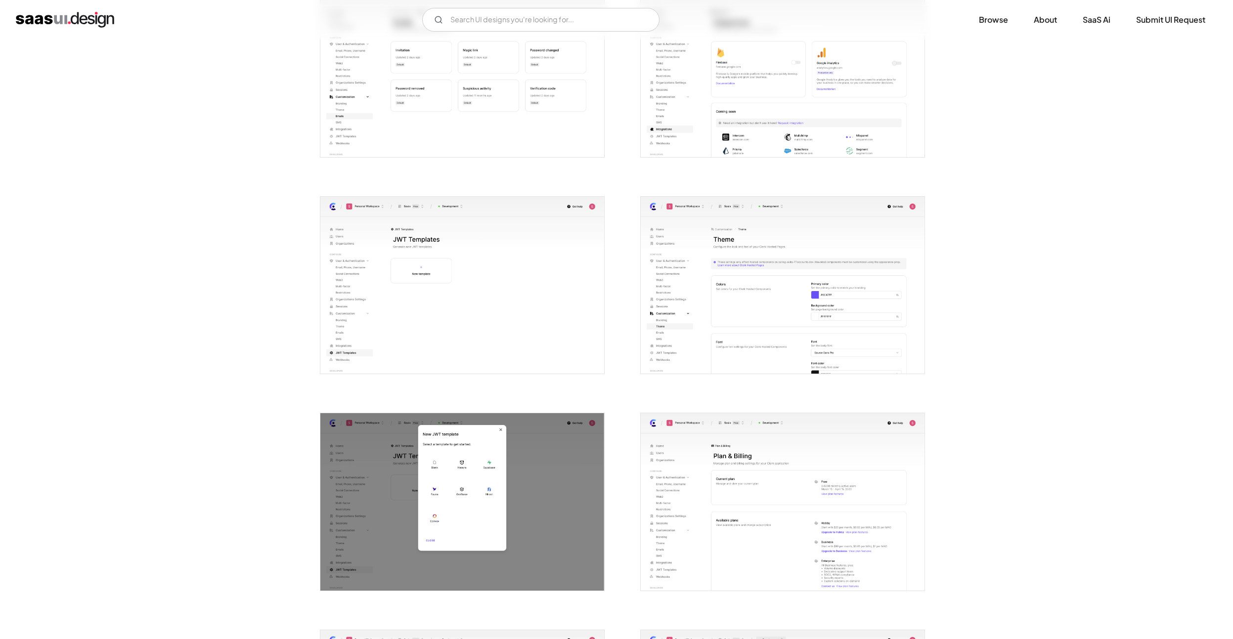
scroll to position [2388, 0]
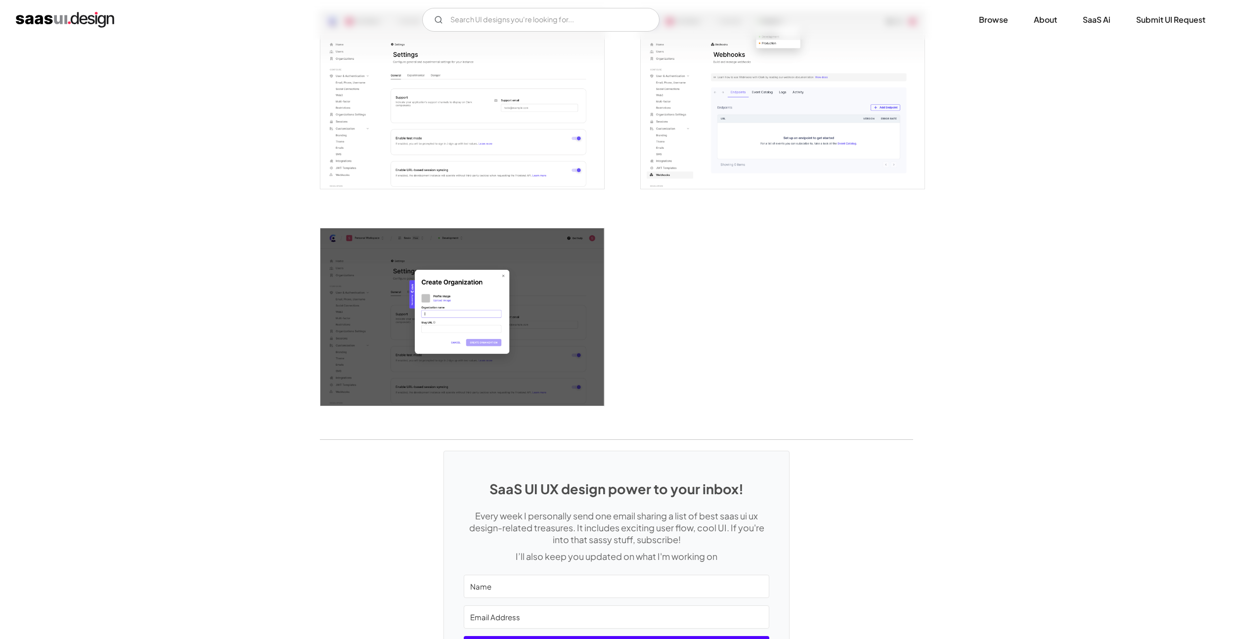
click at [381, 134] on img "open lightbox" at bounding box center [462, 101] width 284 height 178
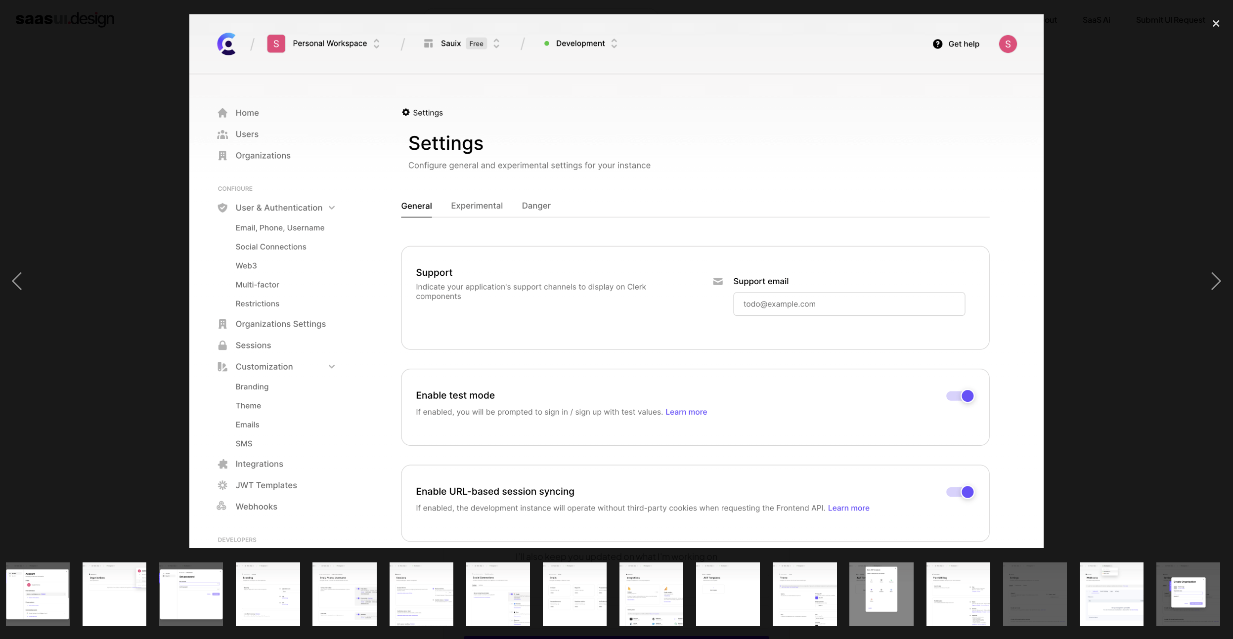
scroll to position [0, 544]
click at [1141, 92] on div at bounding box center [616, 281] width 1233 height 537
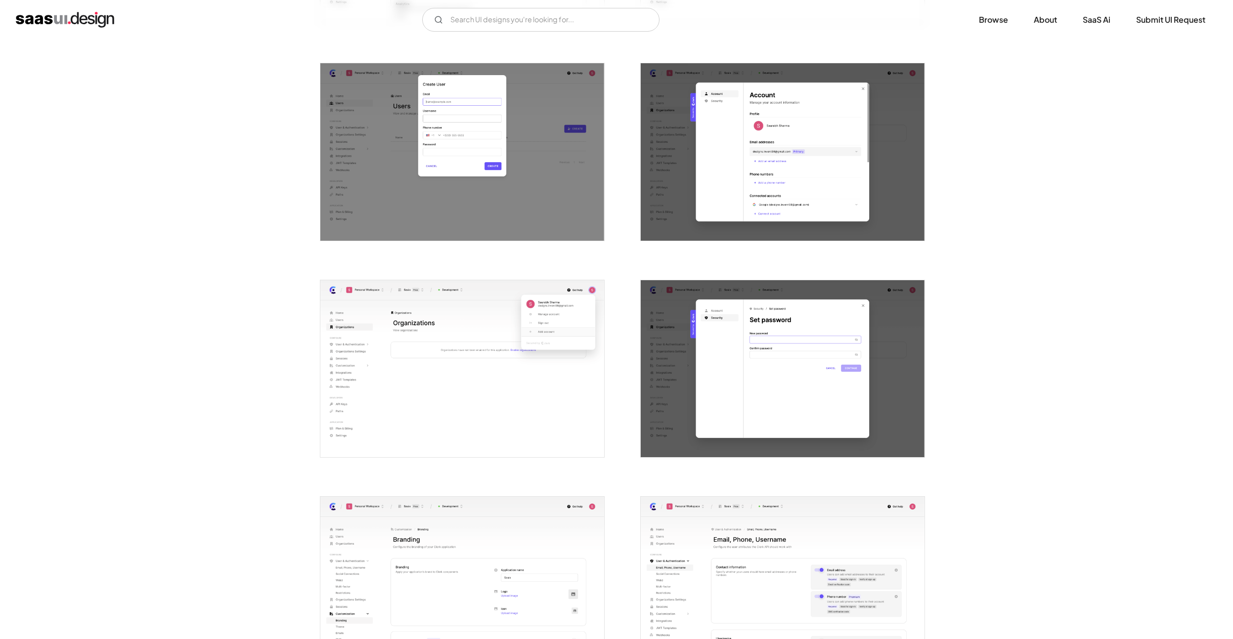
scroll to position [478, 0]
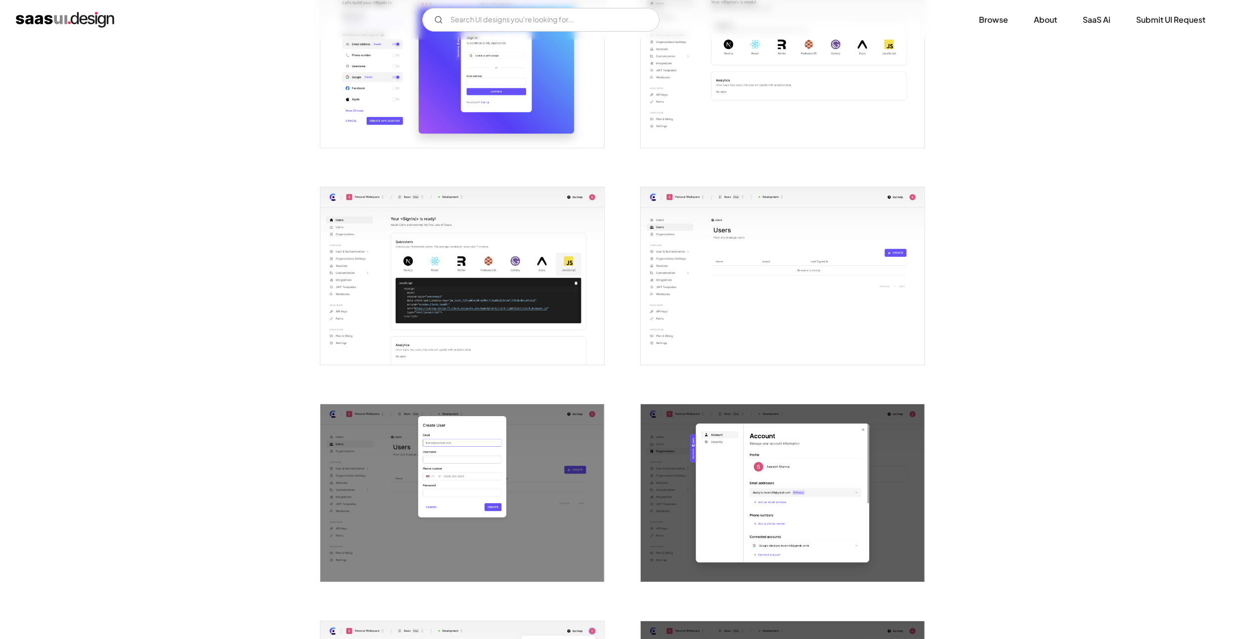
click at [380, 331] on img "open lightbox" at bounding box center [462, 276] width 284 height 178
